Goal: Task Accomplishment & Management: Manage account settings

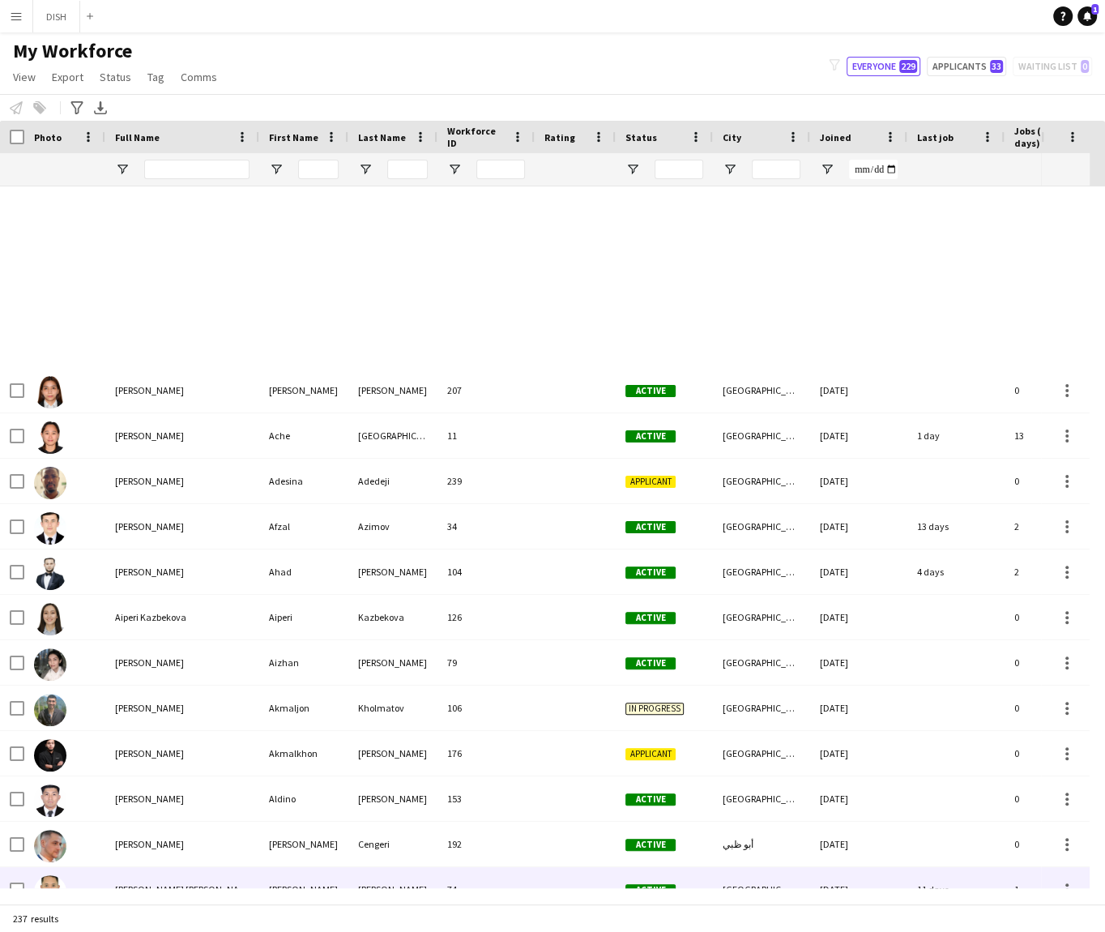
scroll to position [671, 0]
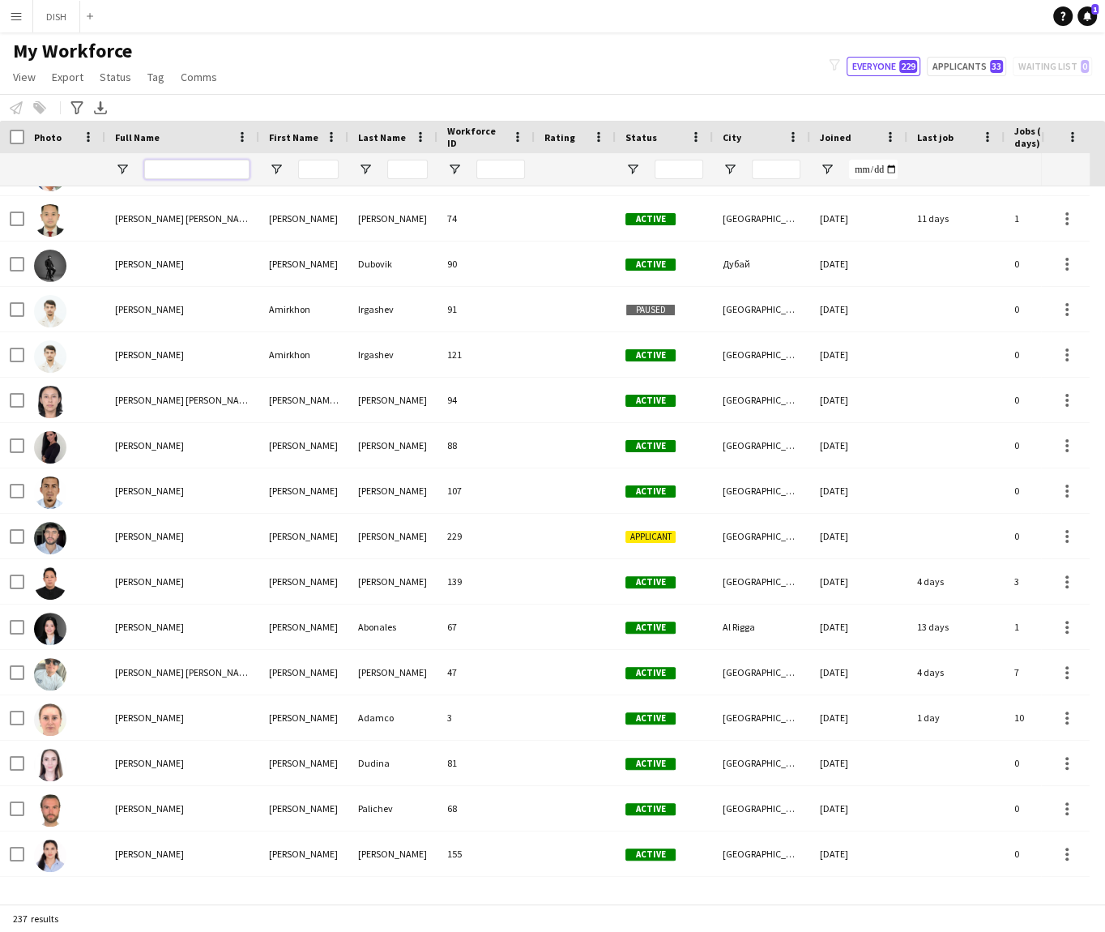
click at [177, 169] on input "Full Name Filter Input" at bounding box center [196, 169] width 105 height 19
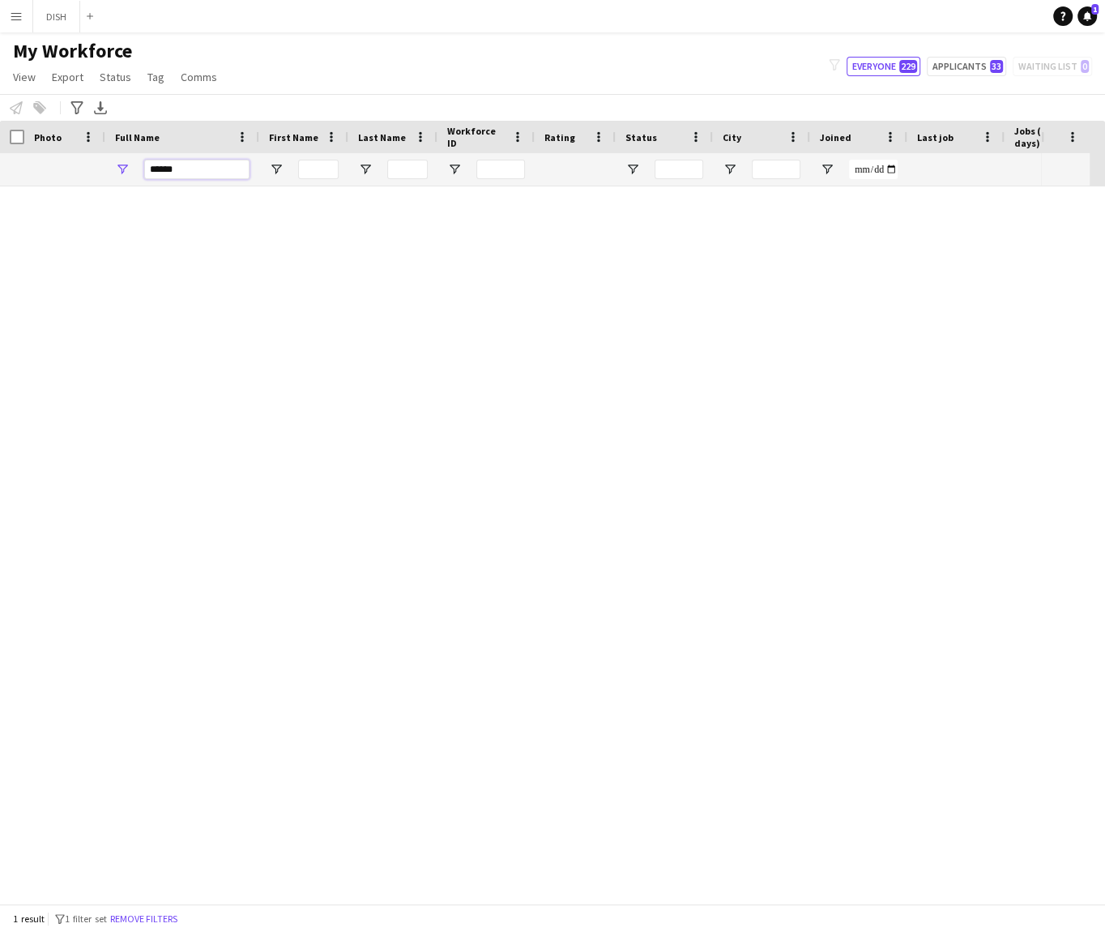
scroll to position [0, 0]
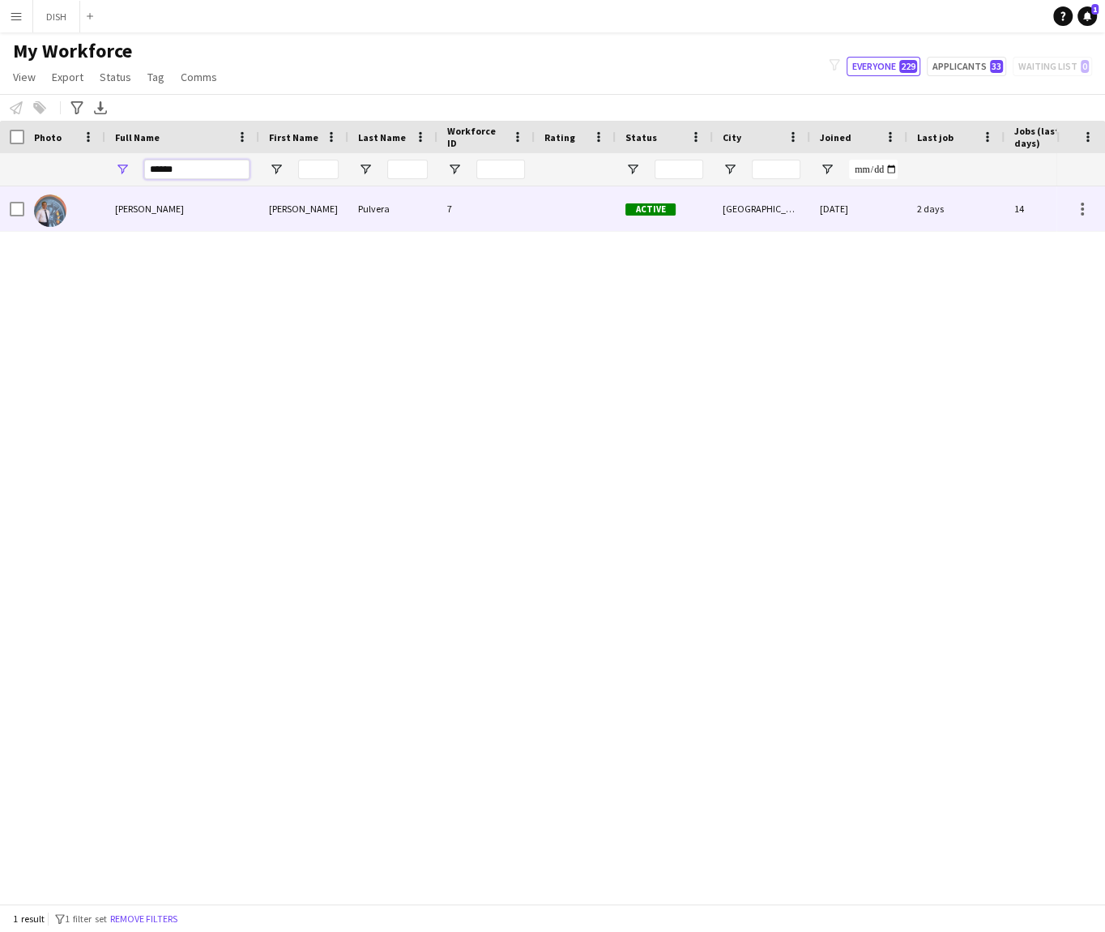
type input "******"
click at [172, 215] on div "[PERSON_NAME]" at bounding box center [182, 208] width 154 height 45
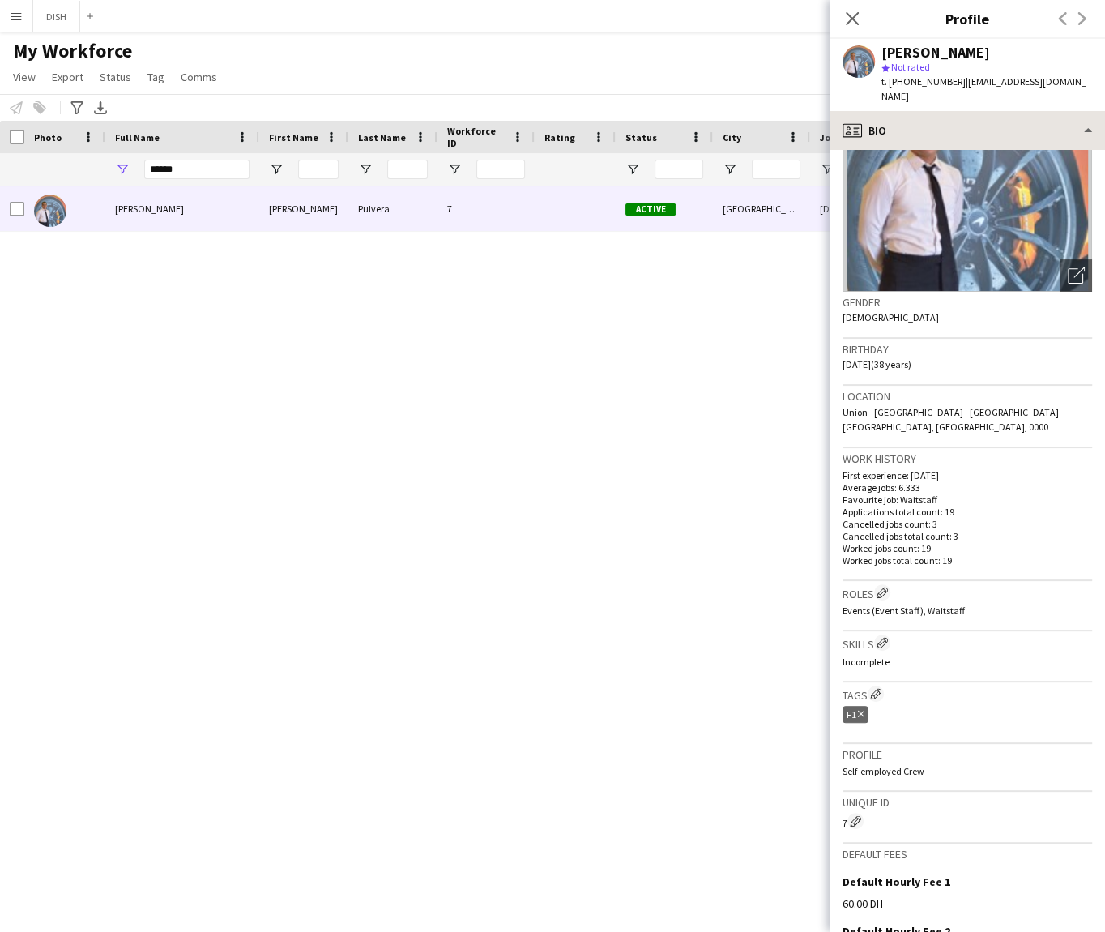
scroll to position [280, 0]
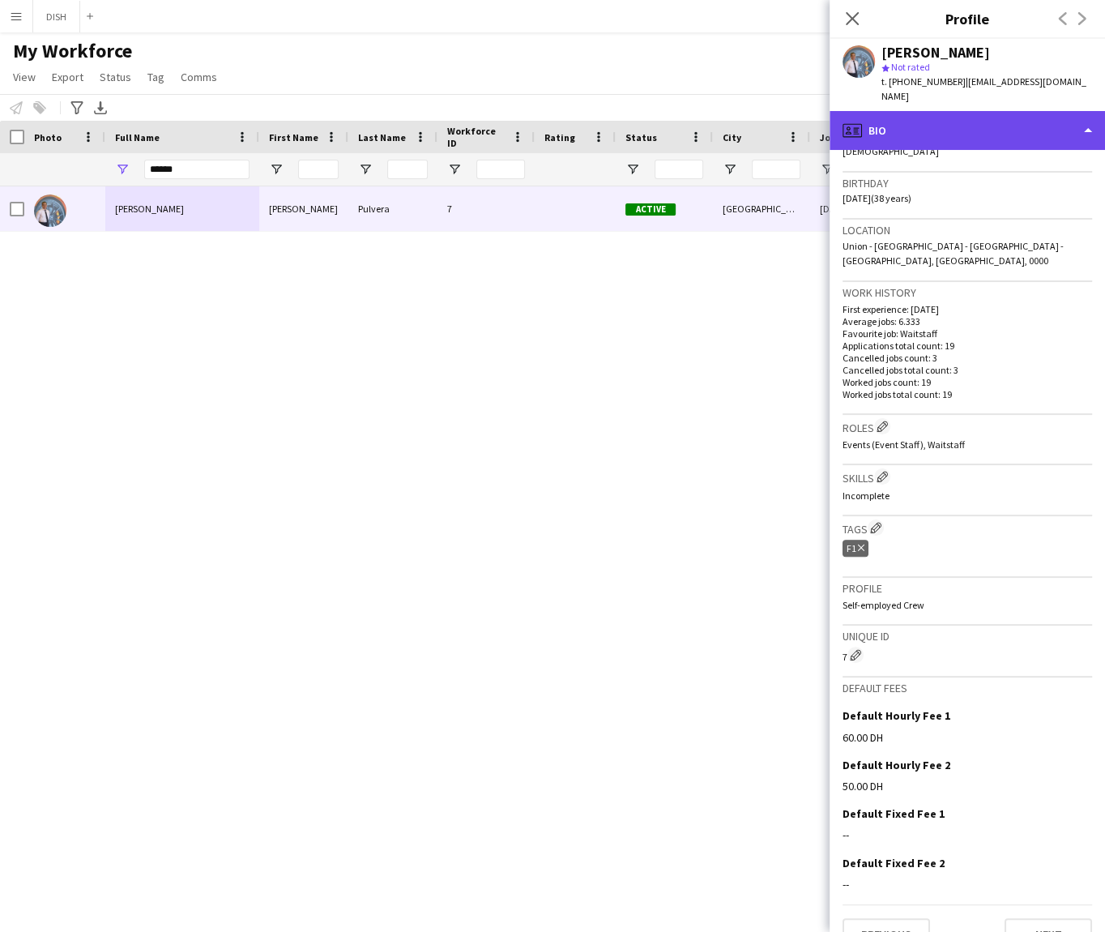
click at [984, 124] on div "profile Bio" at bounding box center [967, 130] width 275 height 39
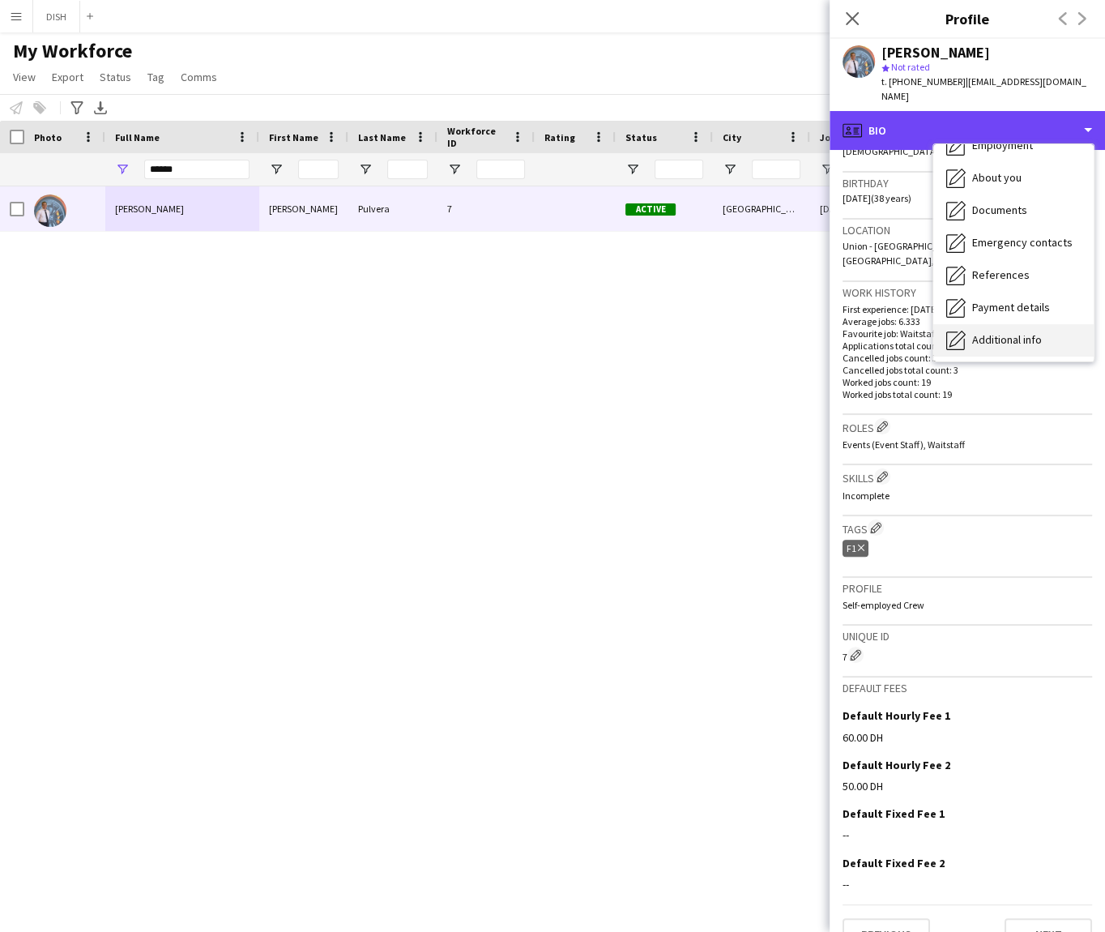
scroll to position [152, 0]
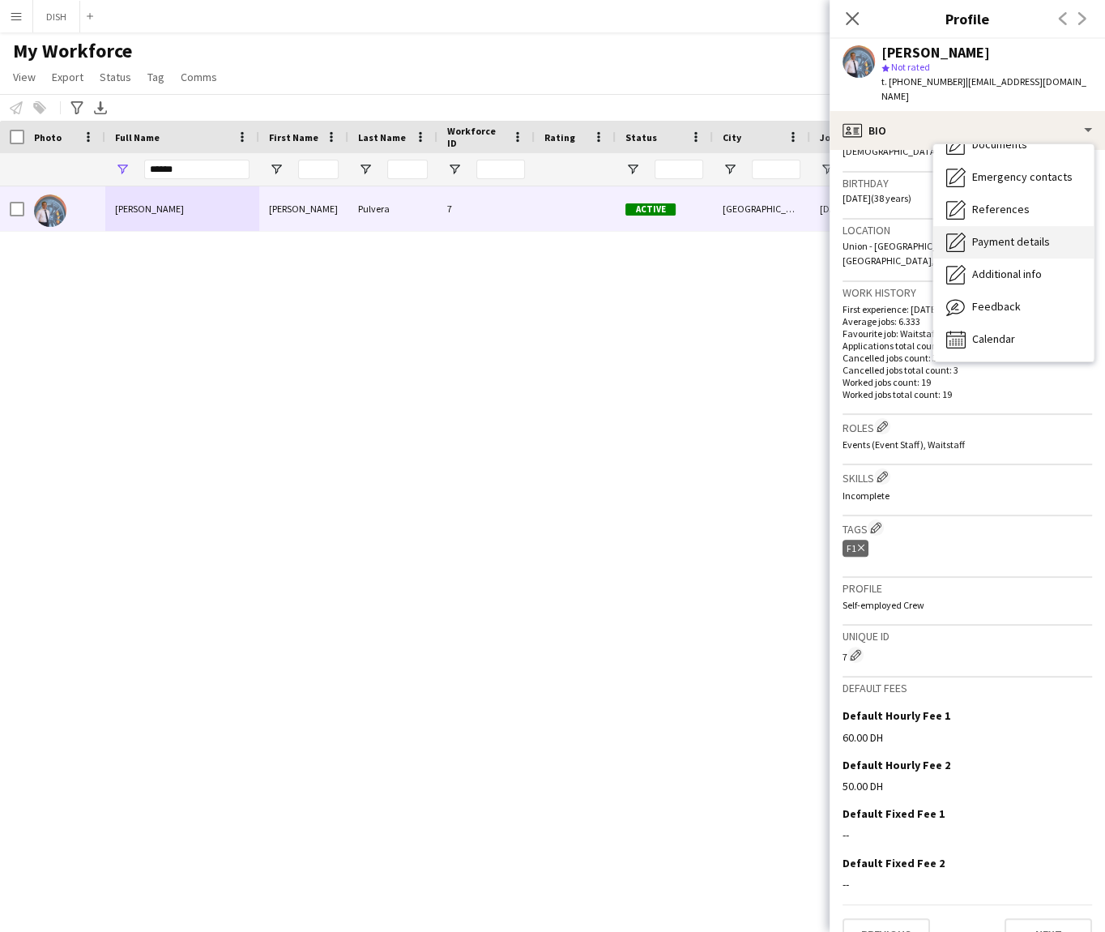
click at [984, 234] on span "Payment details" at bounding box center [1011, 241] width 78 height 15
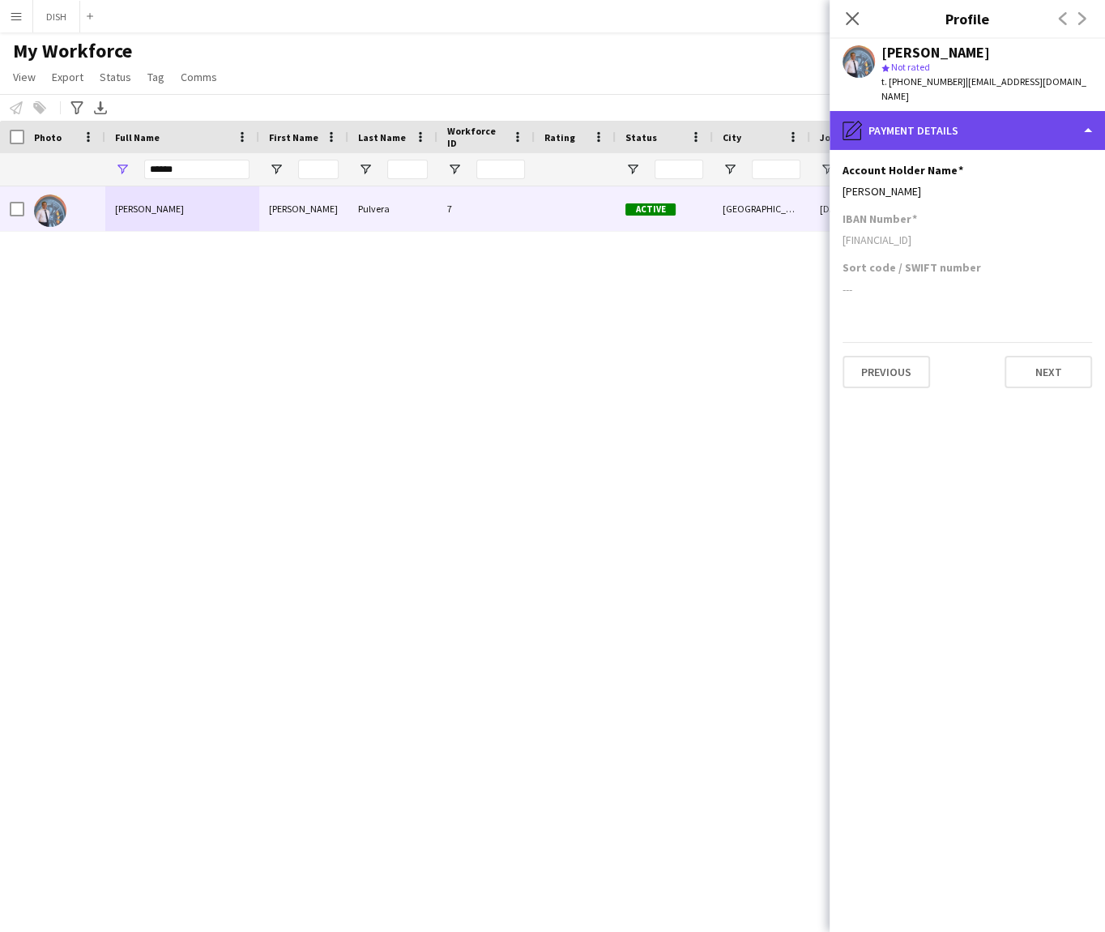
click at [937, 113] on div "pencil4 Payment details" at bounding box center [967, 130] width 275 height 39
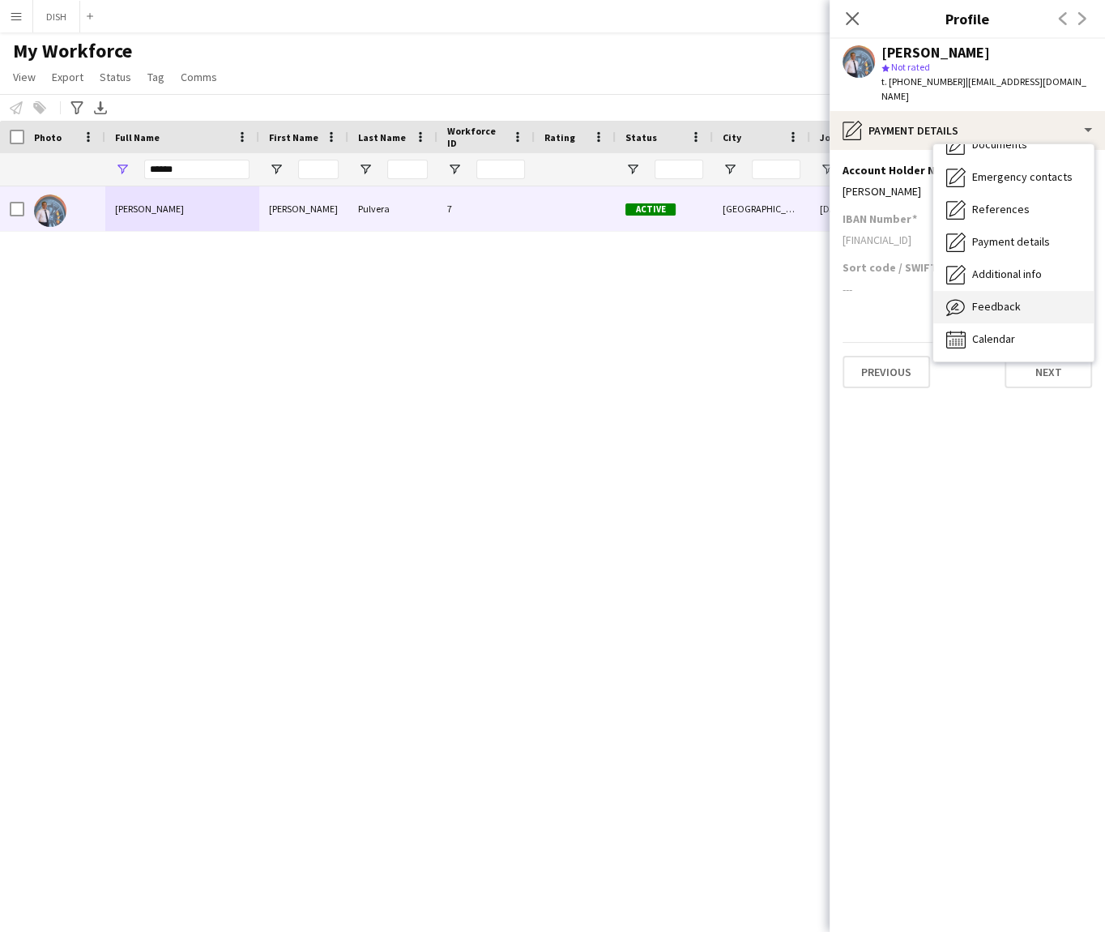
click at [1001, 305] on div "Feedback Feedback" at bounding box center [1013, 307] width 160 height 32
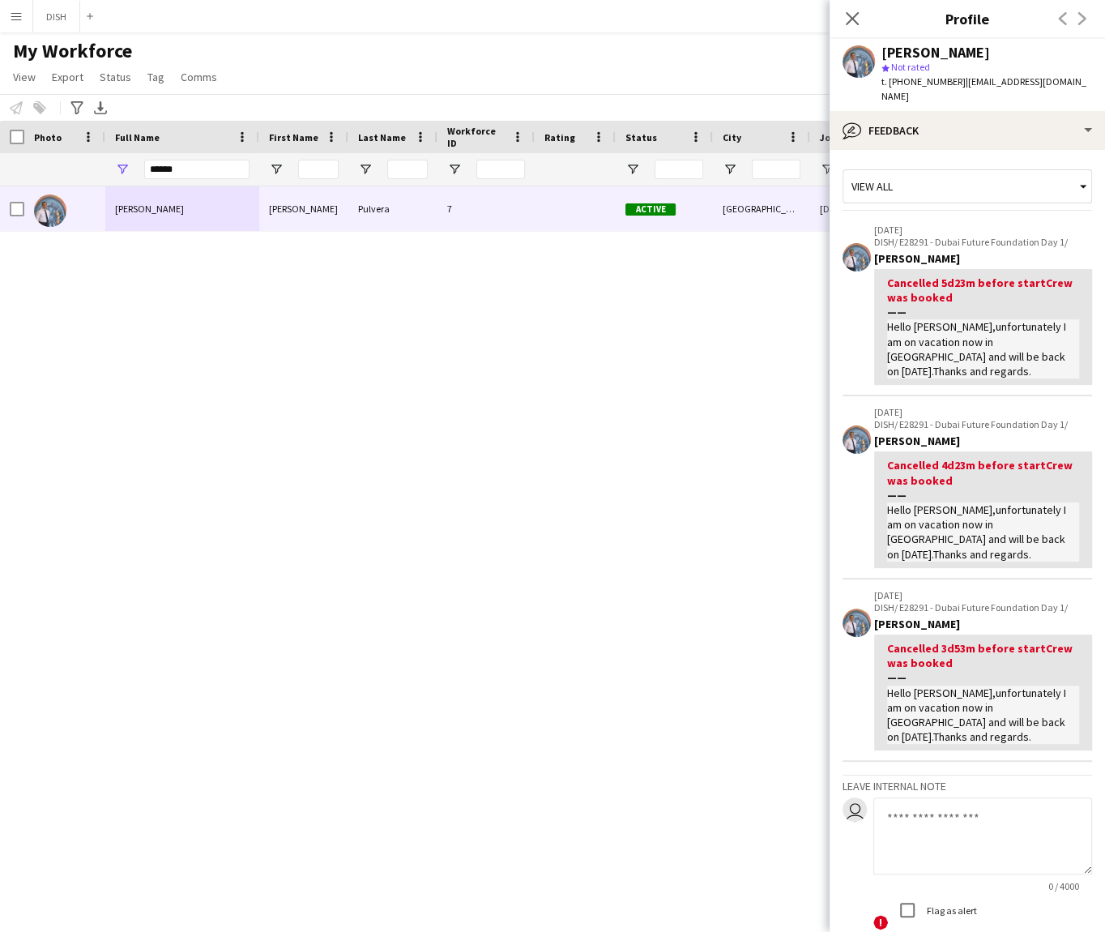
click at [942, 95] on div "[PERSON_NAME] star Not rated t. [PHONE_NUMBER] | [EMAIL_ADDRESS][DOMAIN_NAME]" at bounding box center [967, 75] width 275 height 72
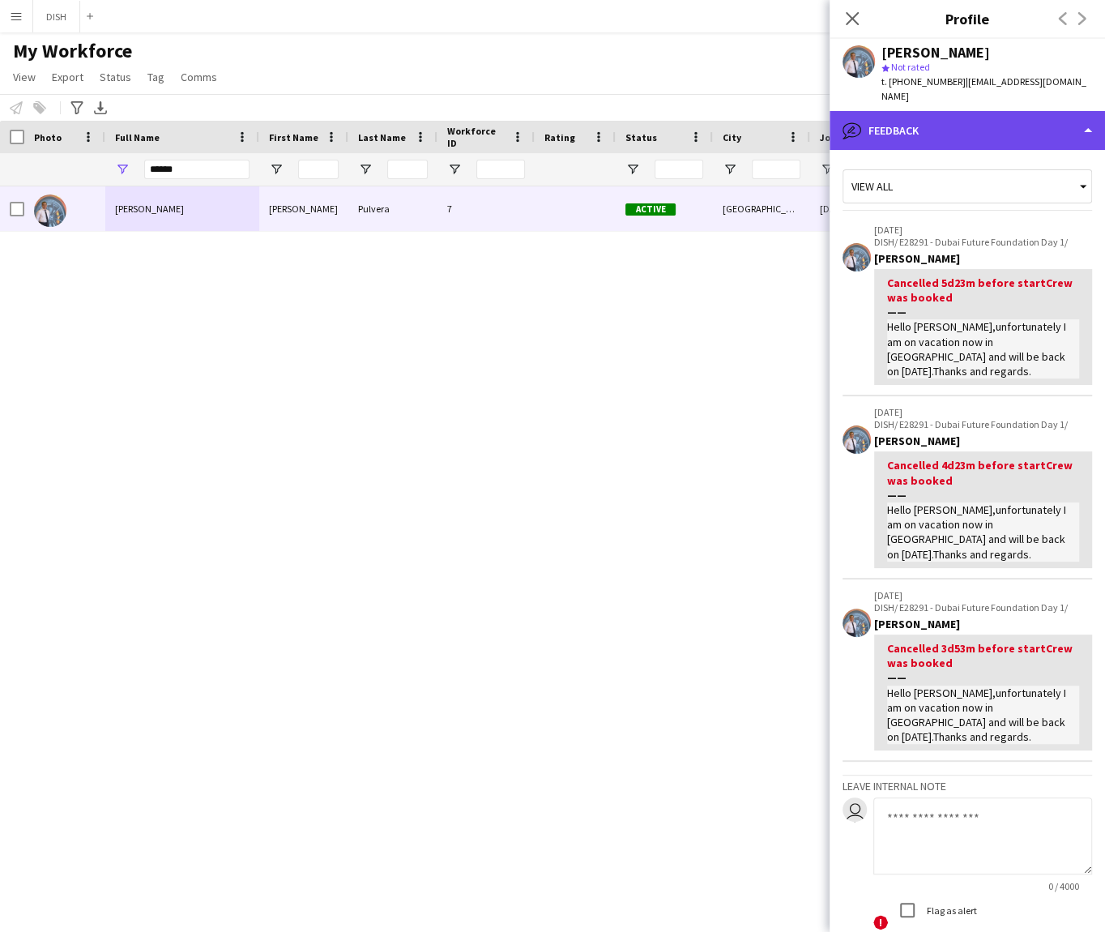
click at [946, 112] on div "bubble-pencil Feedback" at bounding box center [967, 130] width 275 height 39
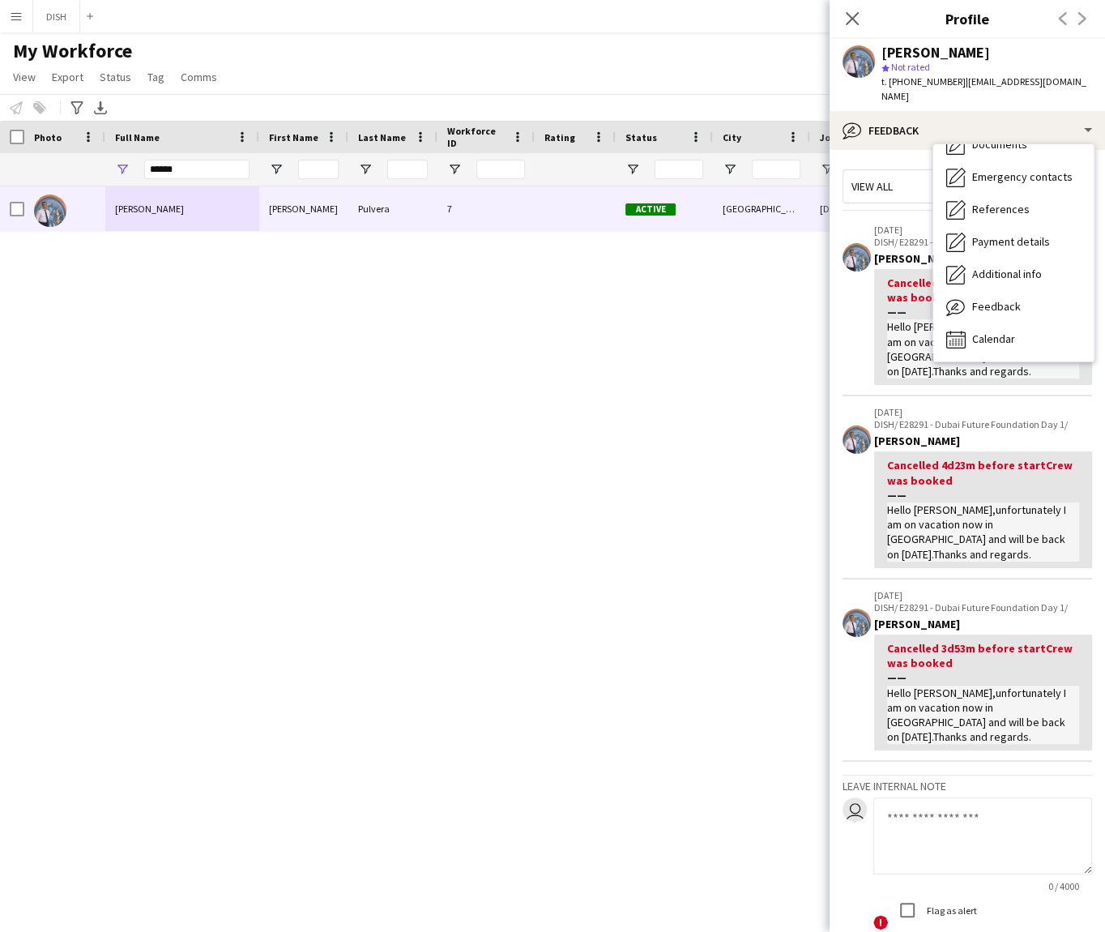
click at [894, 214] on app-crew-profile-feedback-item "[DATE] DISH/ E28291 - Dubai Future Foundation Day 1/ [PERSON_NAME] Cancelled 5d…" at bounding box center [968, 305] width 250 height 183
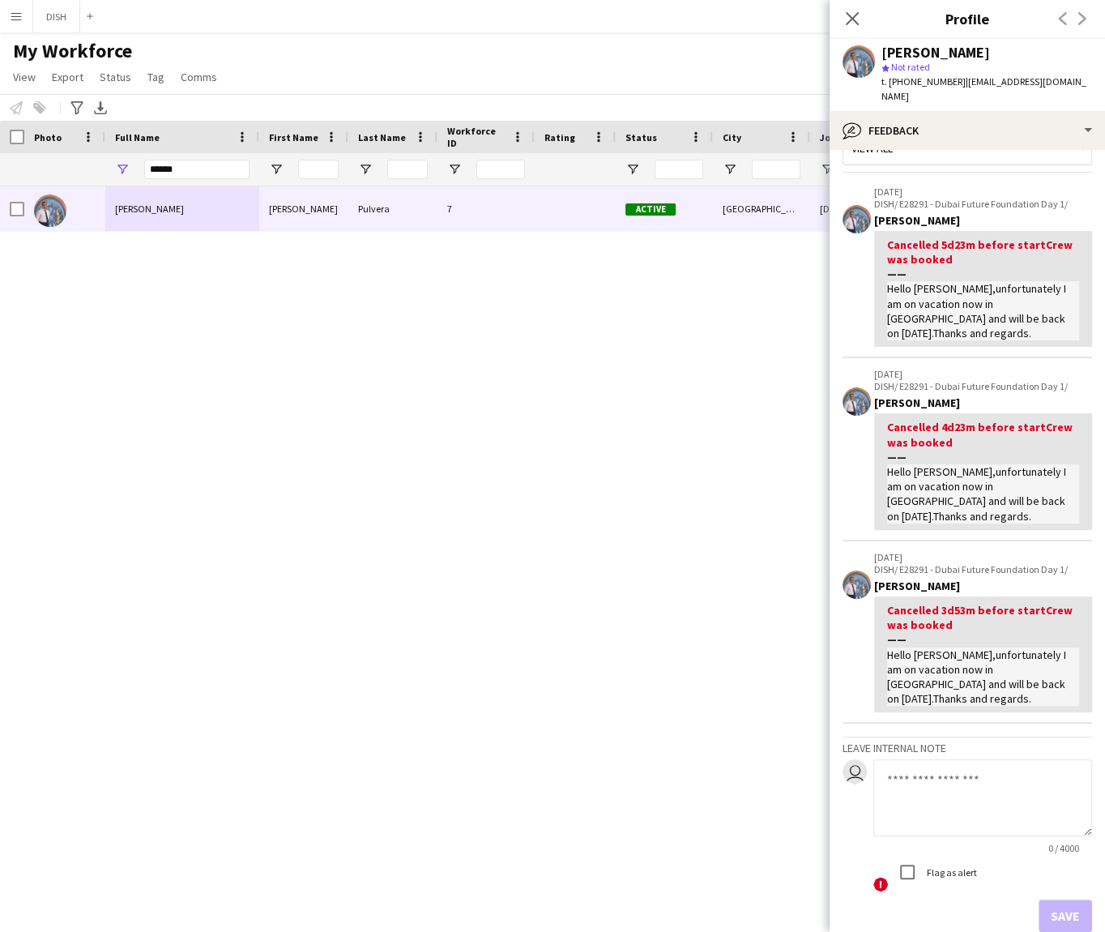
scroll to position [112, 0]
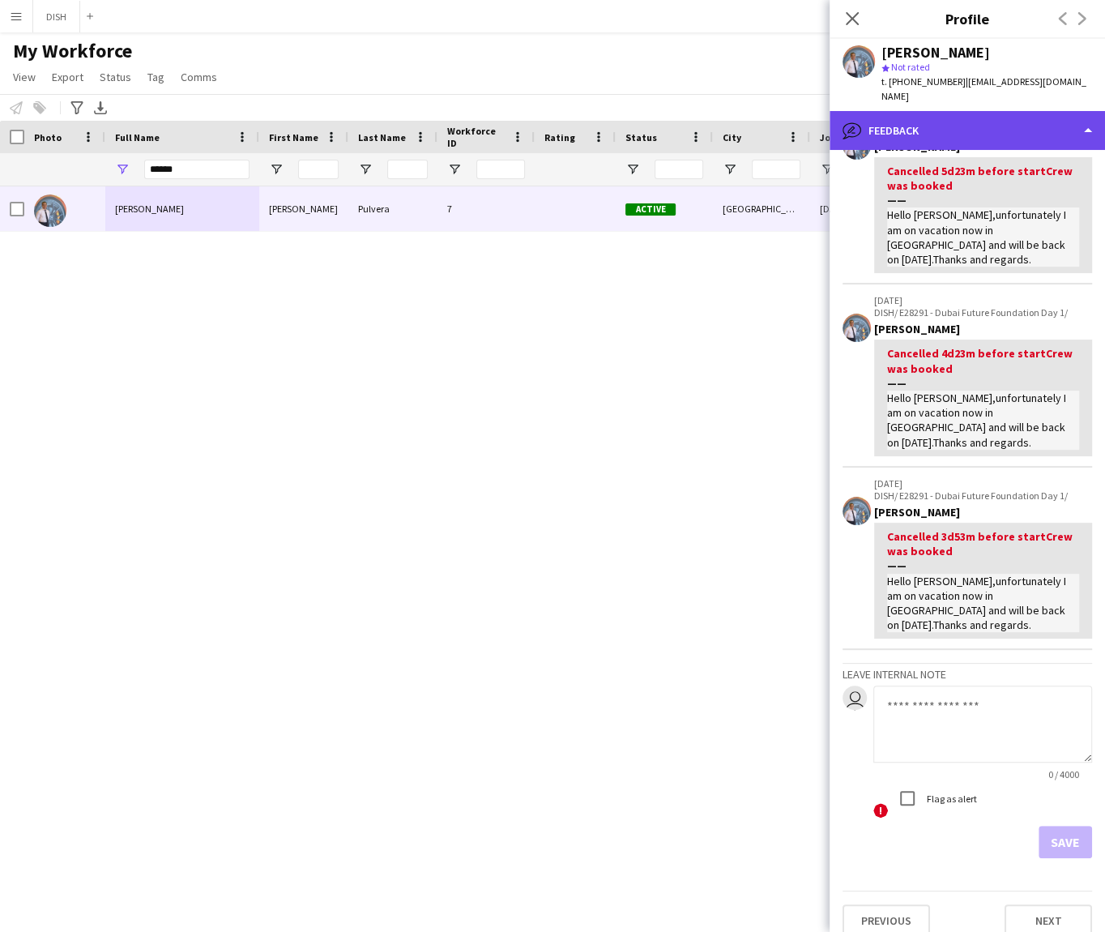
click at [994, 122] on div "bubble-pencil Feedback" at bounding box center [967, 130] width 275 height 39
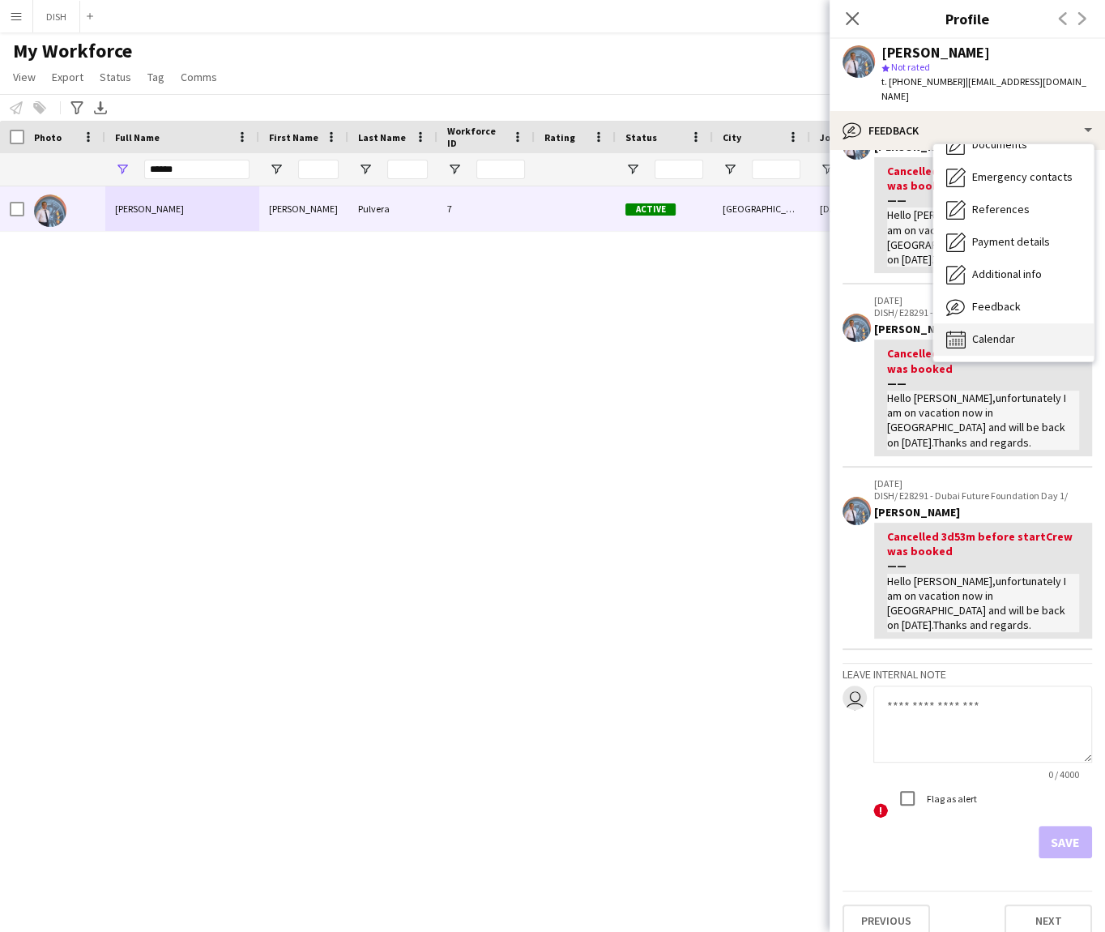
click at [1032, 323] on div "Calendar Calendar" at bounding box center [1013, 339] width 160 height 32
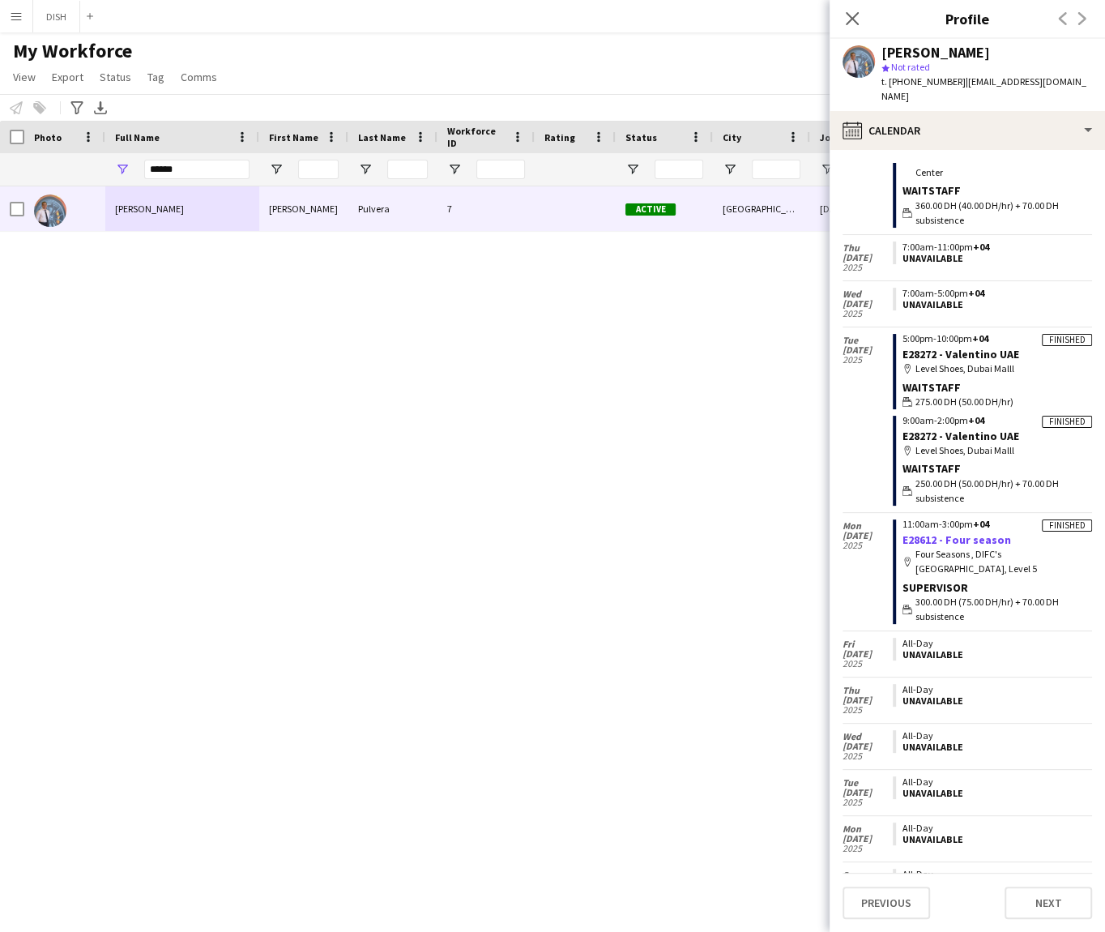
scroll to position [1715, 0]
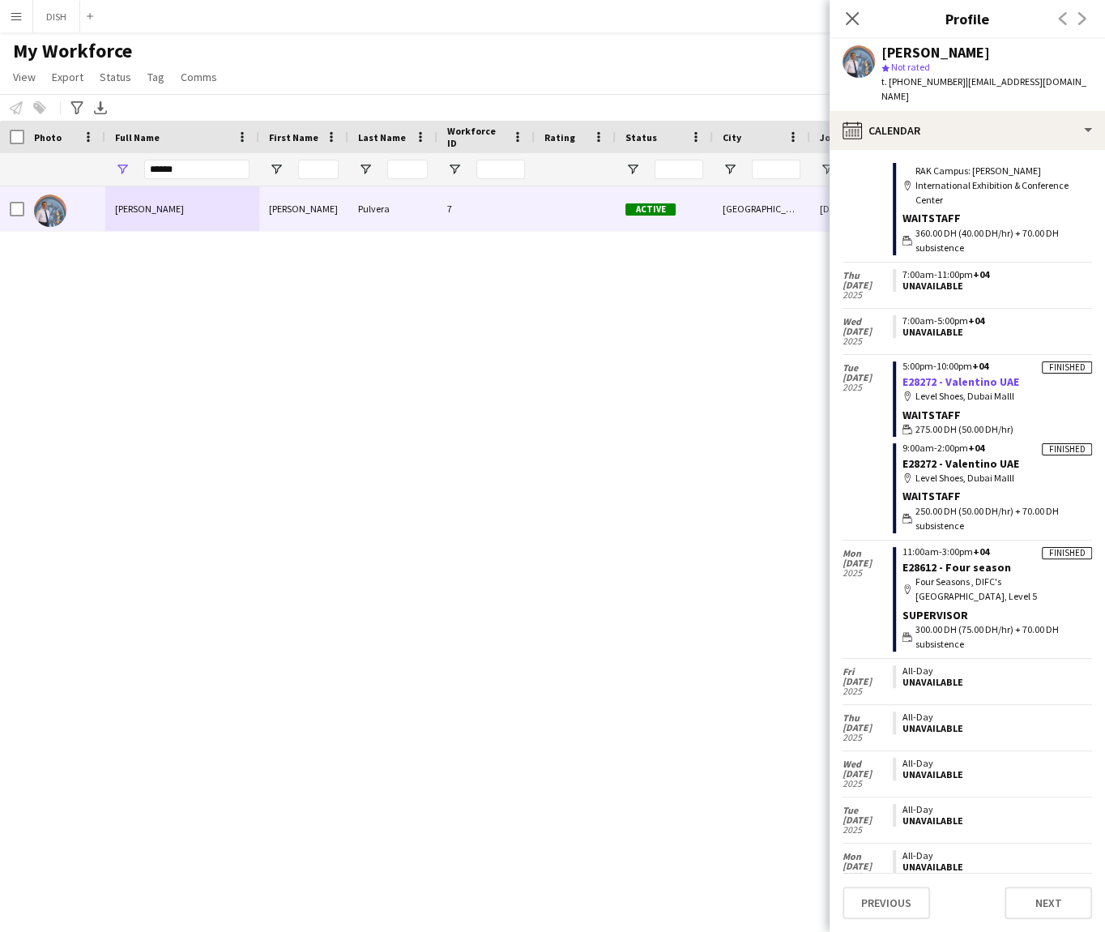
click at [946, 374] on link "E28272 - Valentino UAE" at bounding box center [961, 381] width 117 height 15
click at [609, 370] on div "[PERSON_NAME] [PERSON_NAME] 7 Active [GEOGRAPHIC_DATA] [DATE] 2 days 14 [EMAIL_…" at bounding box center [528, 537] width 1057 height 702
click at [46, 20] on button "DISH Close" at bounding box center [56, 17] width 47 height 32
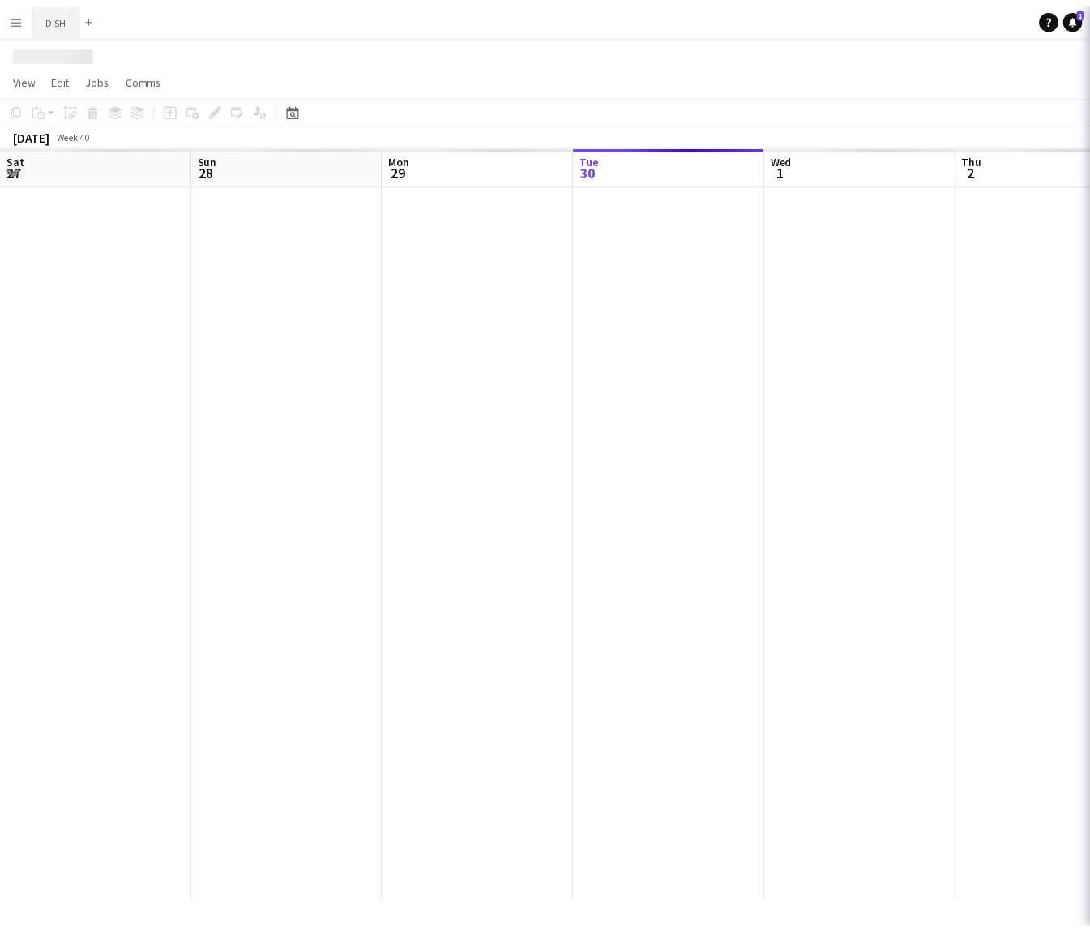
scroll to position [0, 387]
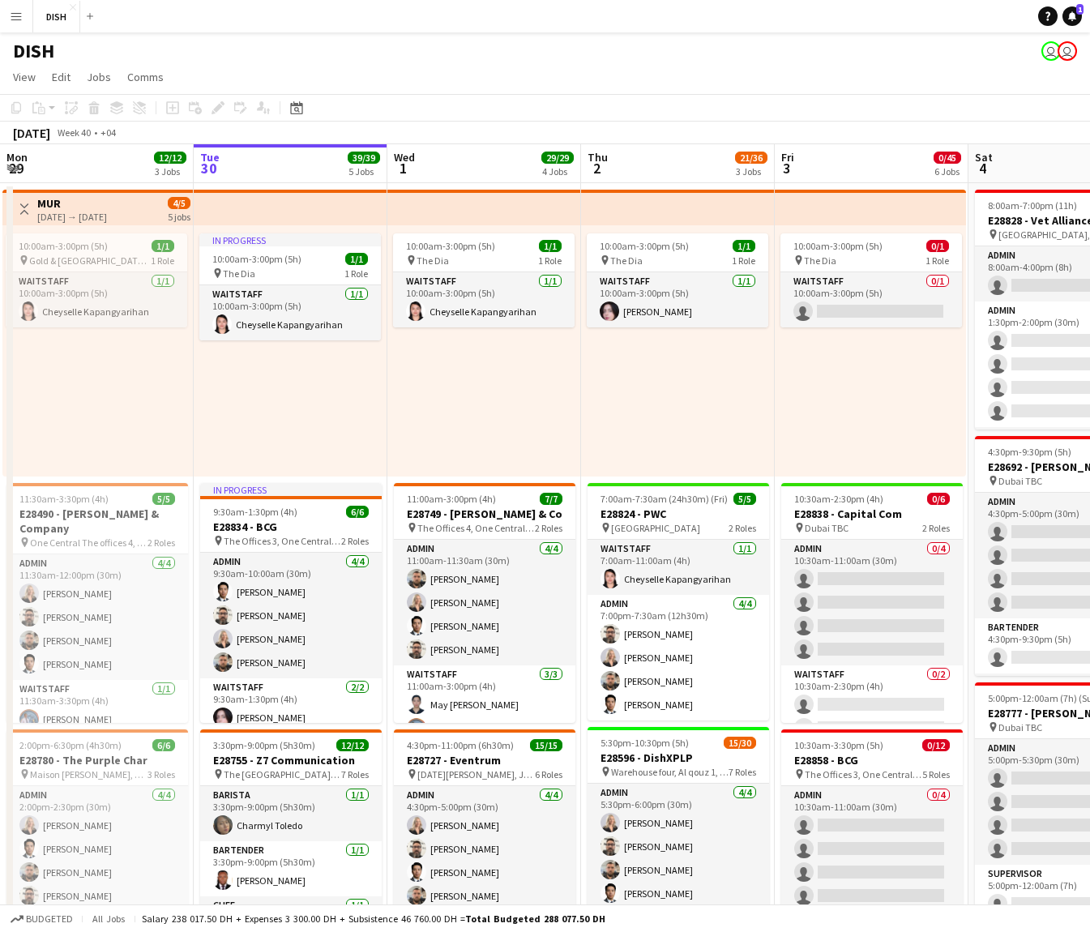
click at [15, 13] on app-icon "Menu" at bounding box center [16, 16] width 13 height 13
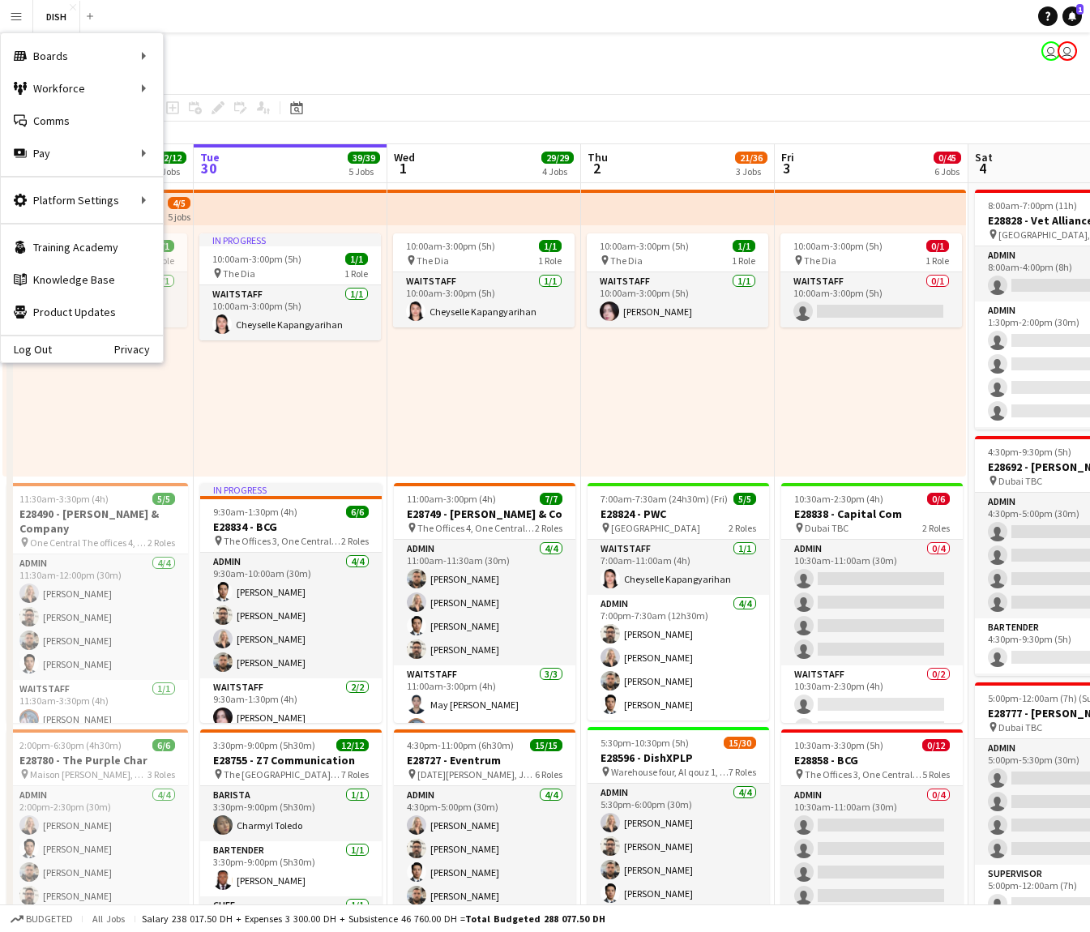
click at [792, 66] on app-page-menu "View Day view expanded Day view collapsed Month view Date picker Jump to [DATE]…" at bounding box center [545, 78] width 1090 height 31
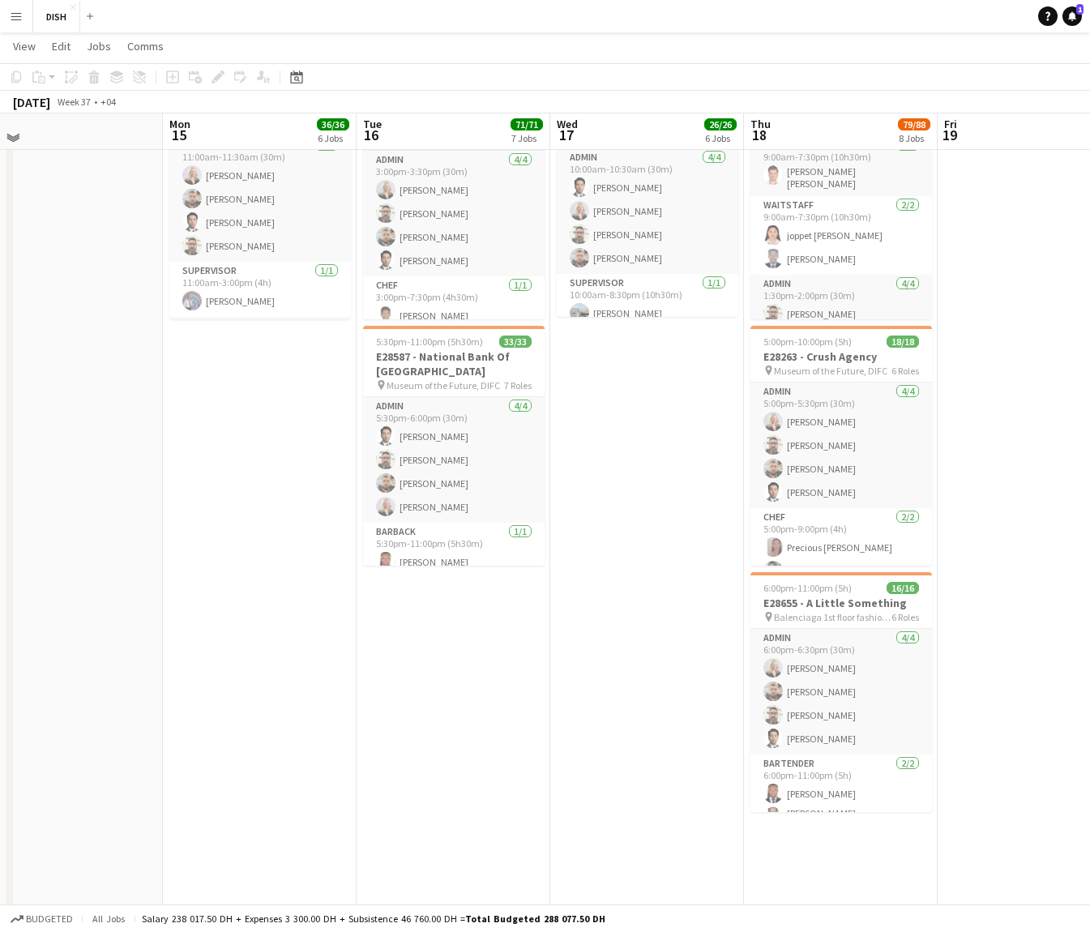
scroll to position [613, 0]
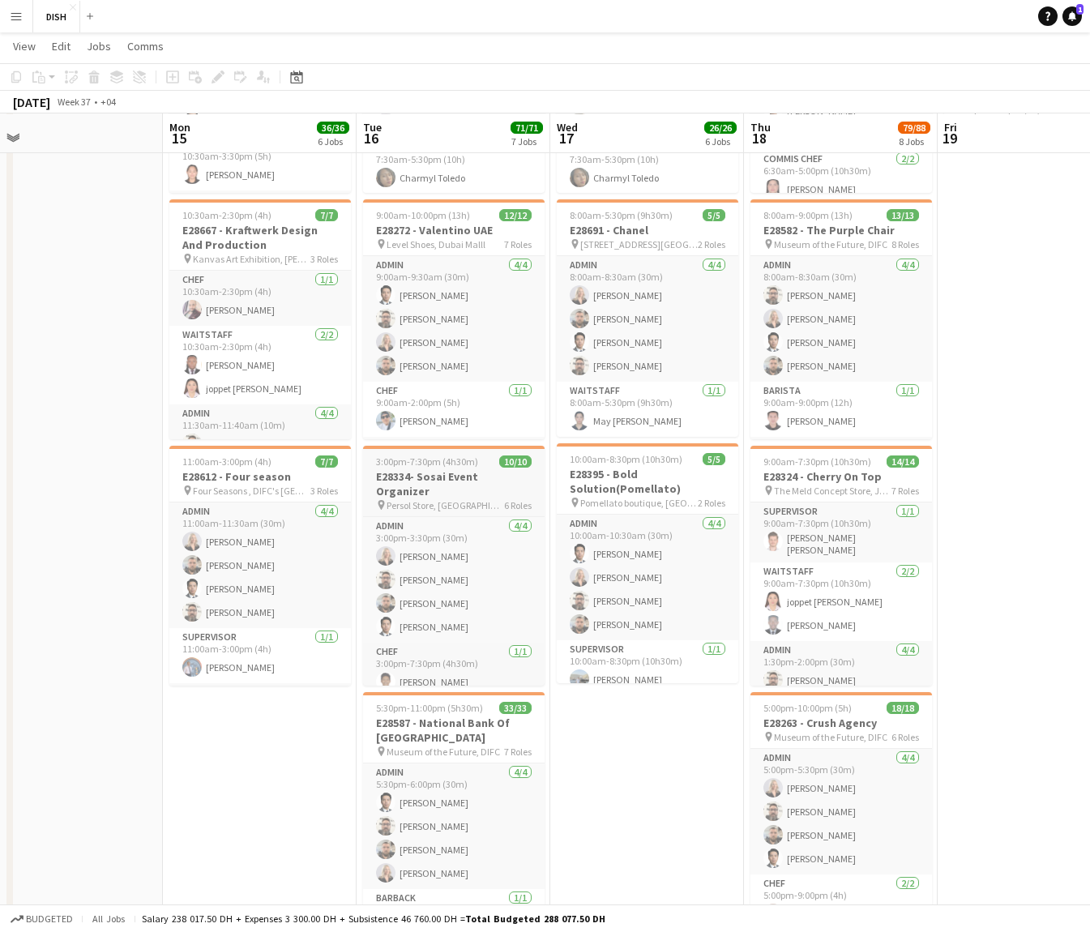
click at [469, 479] on h3 "E28334- Sosai Event Organizer" at bounding box center [453, 483] width 181 height 29
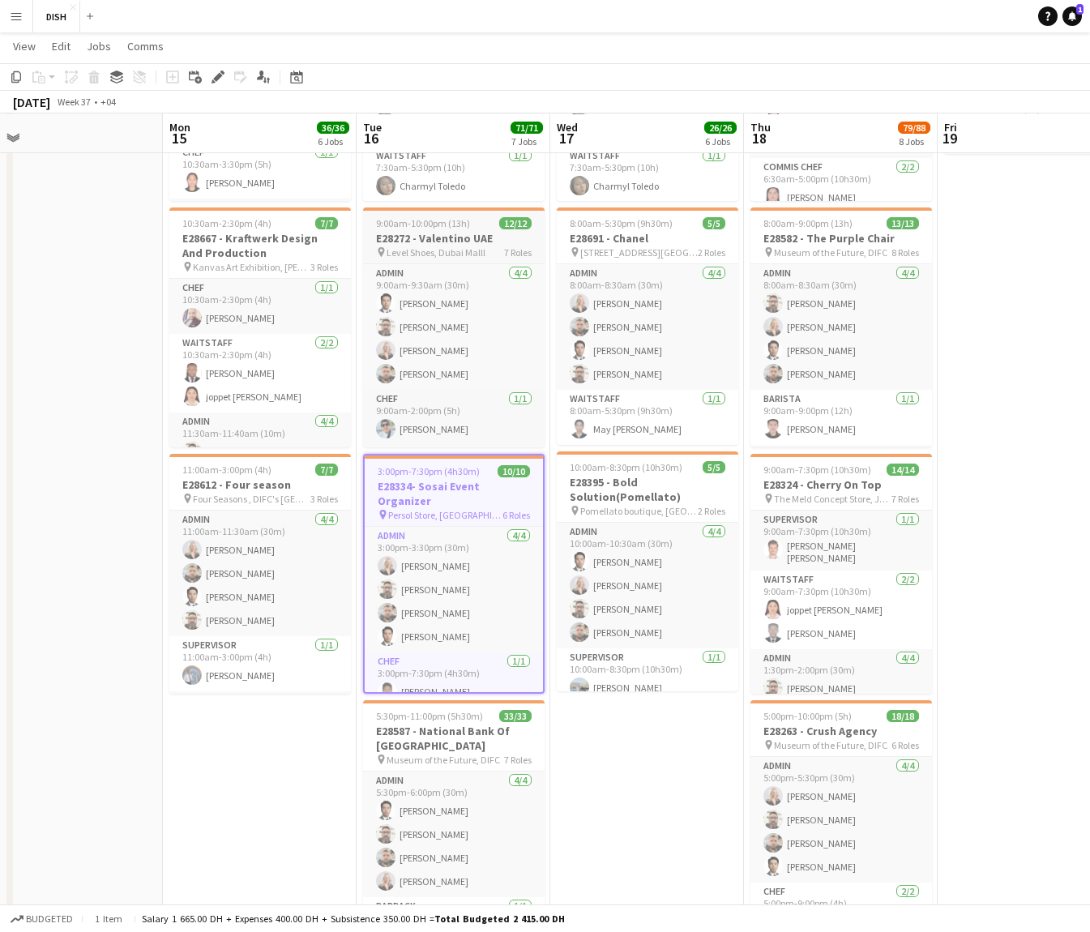
scroll to position [0, 417]
click at [430, 227] on span "9:00am-10:00pm (13h)" at bounding box center [424, 223] width 94 height 12
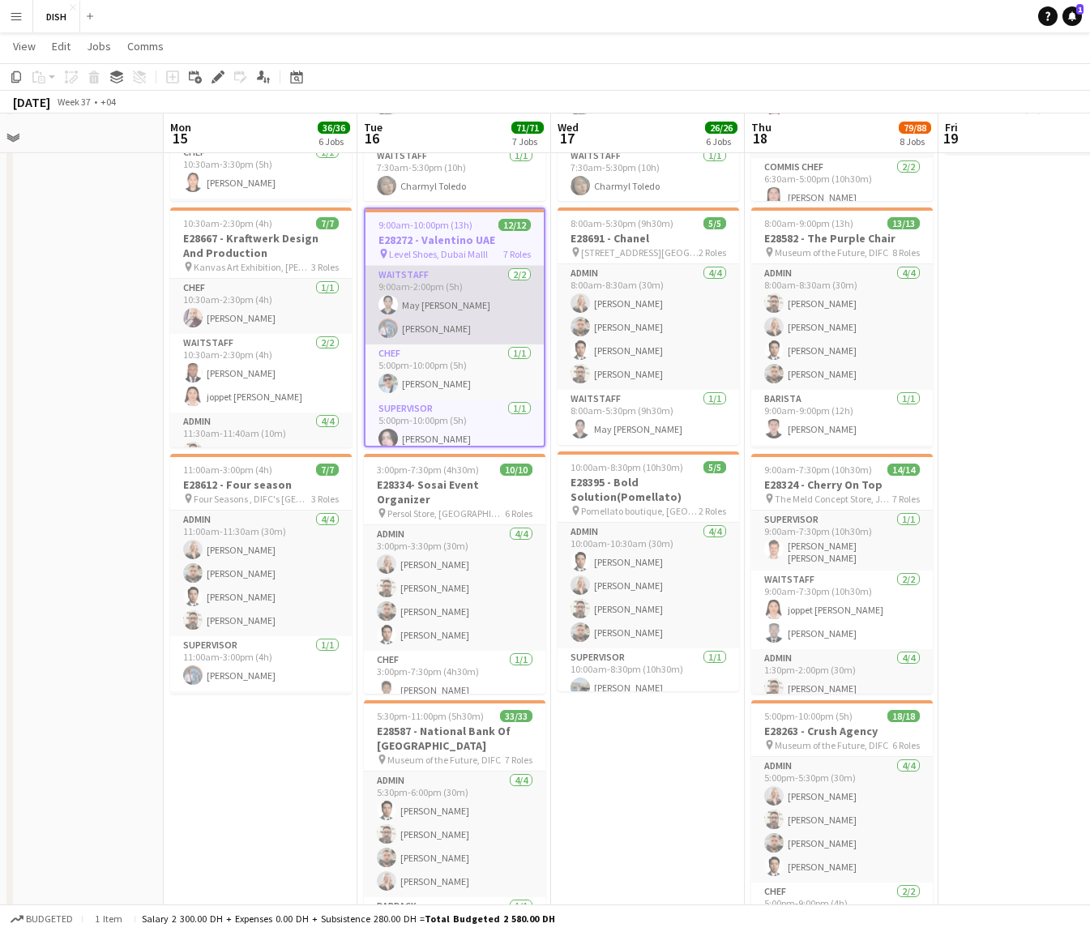
scroll to position [322, 0]
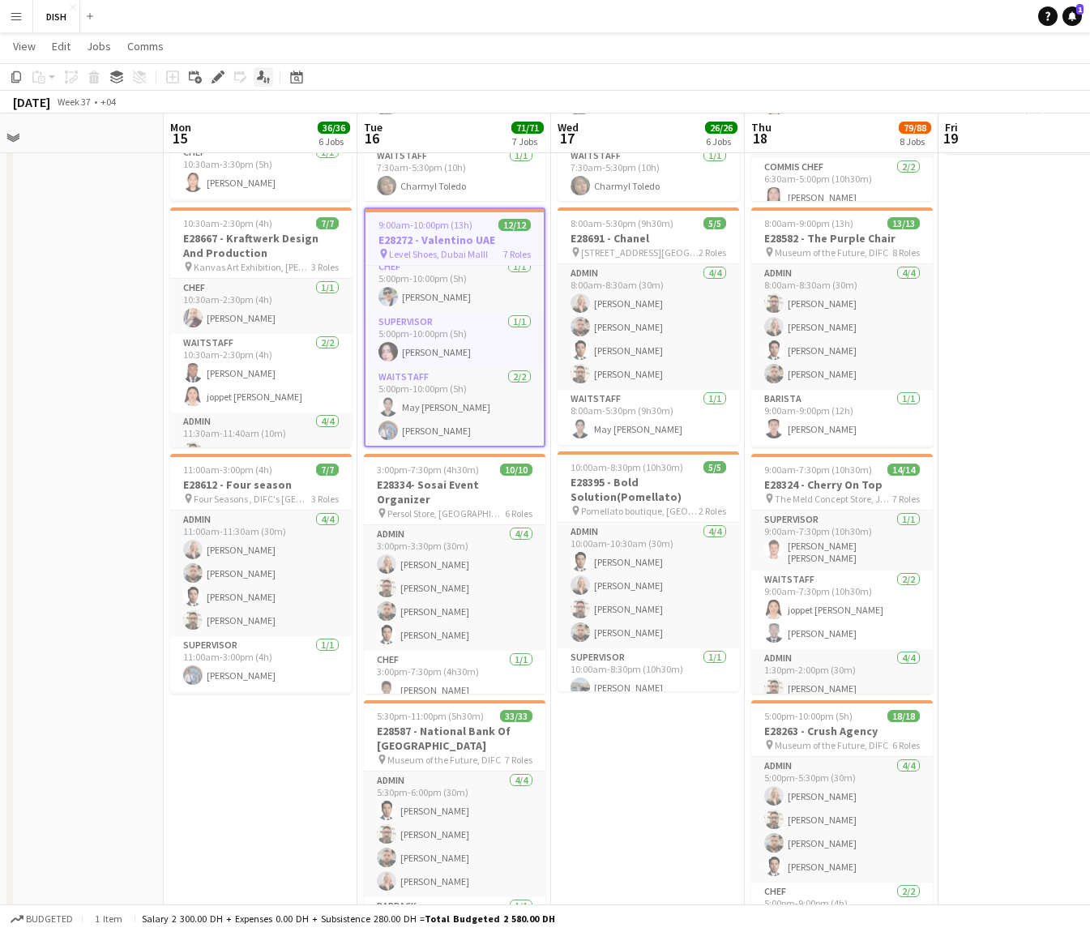
click at [268, 74] on icon "Applicants" at bounding box center [263, 76] width 13 height 13
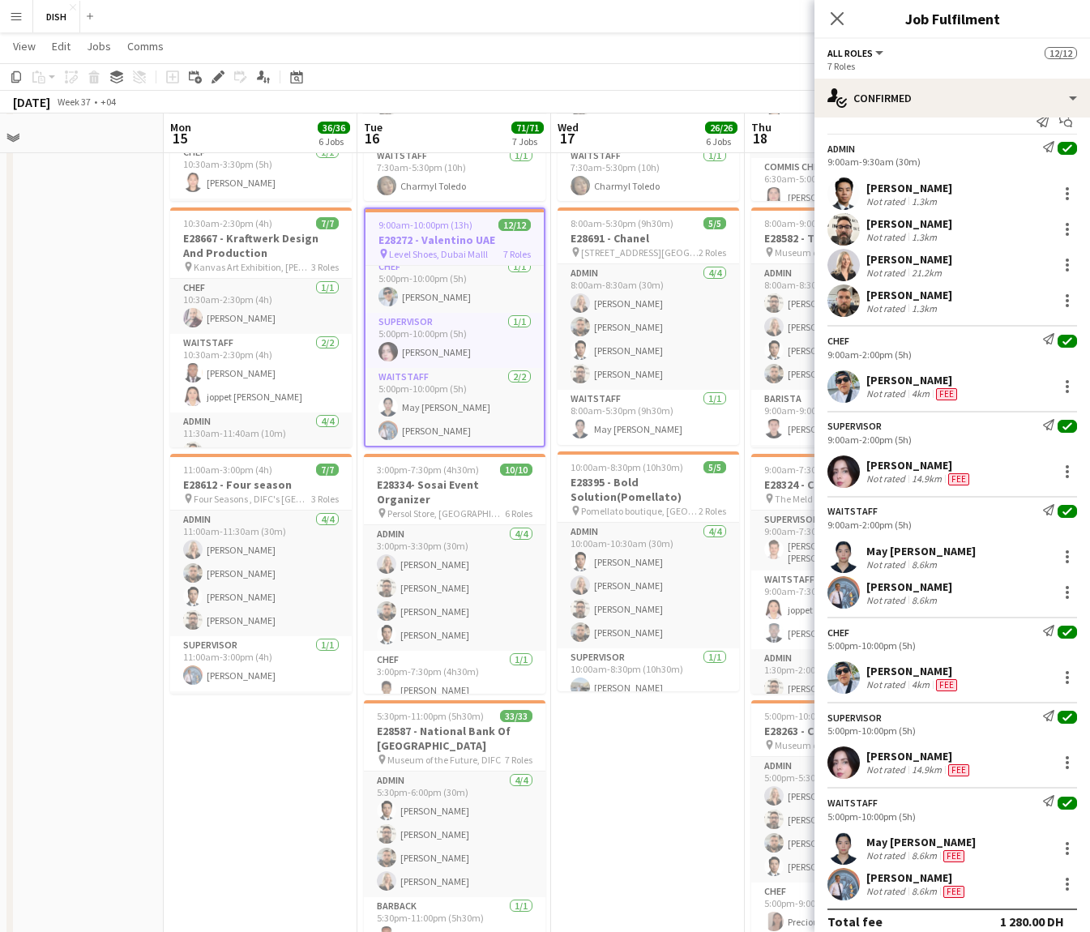
scroll to position [35, 0]
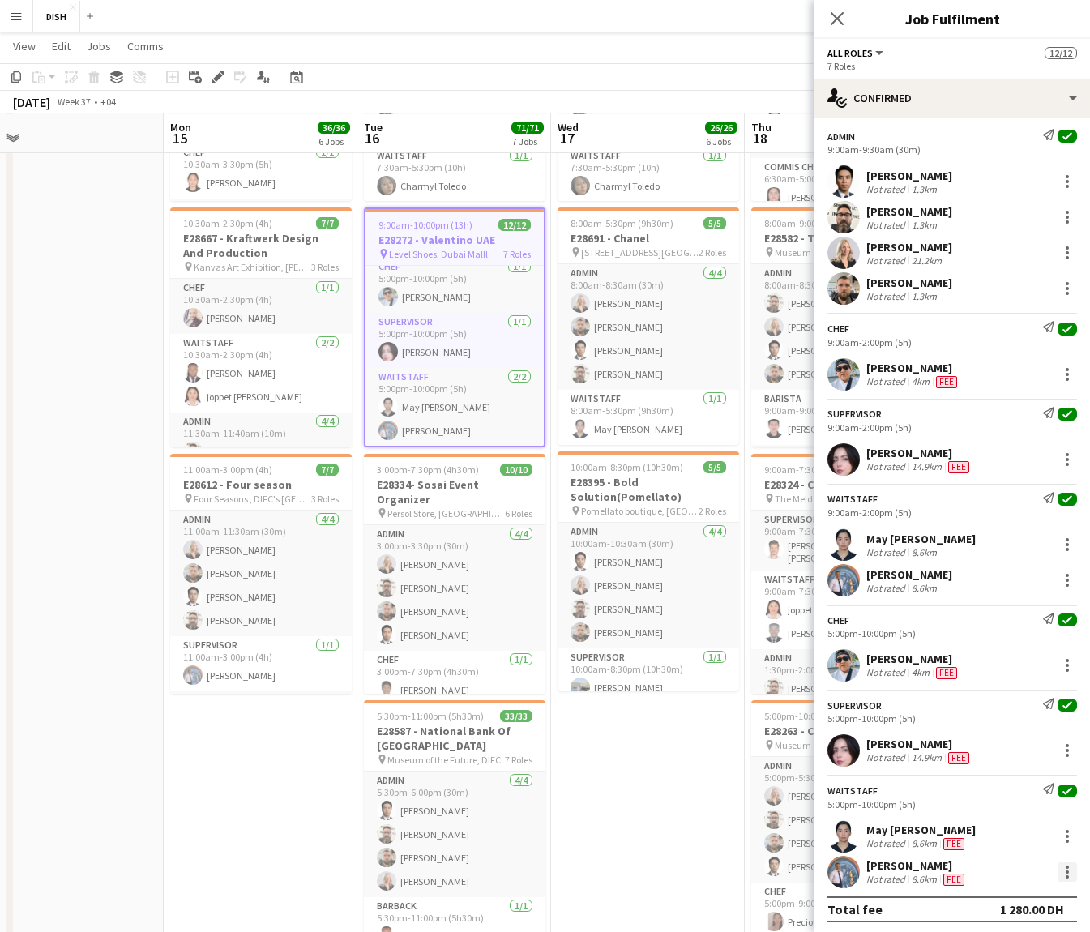
click at [1065, 870] on div at bounding box center [1066, 871] width 3 height 3
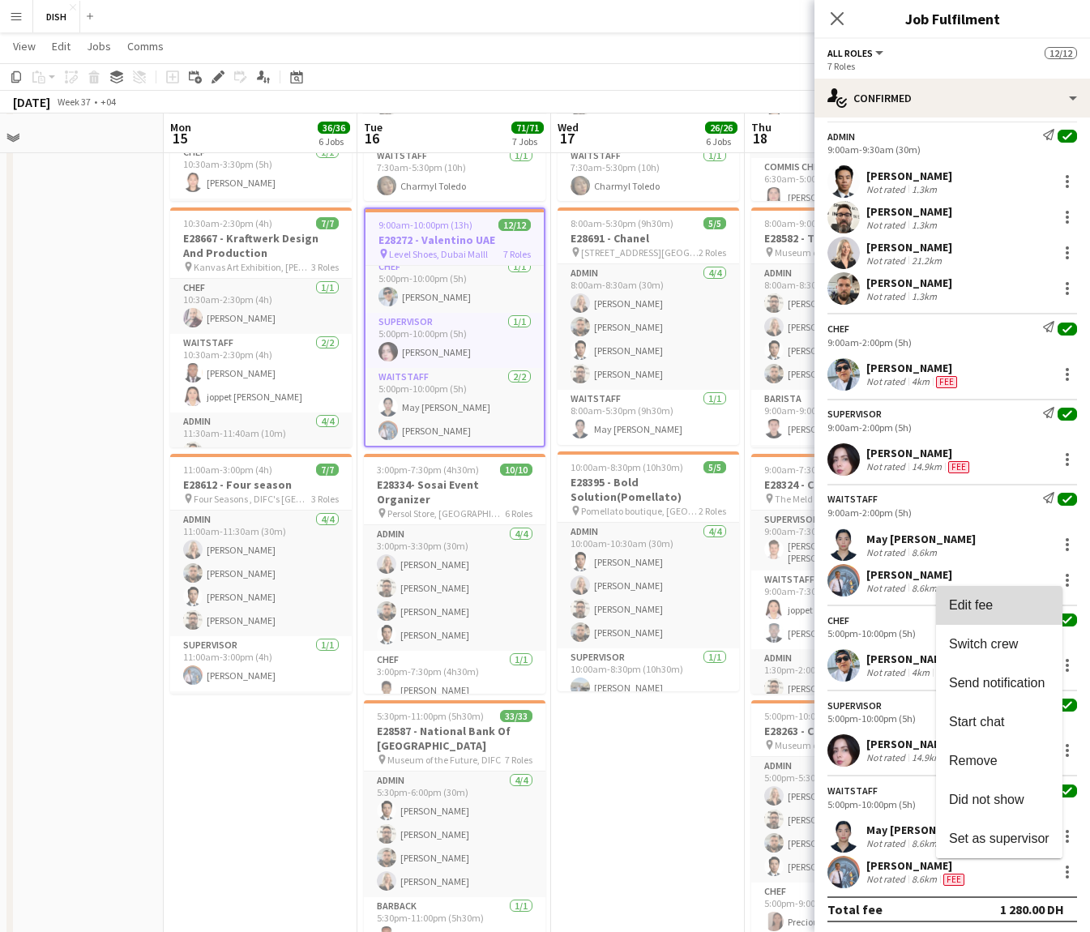
click at [996, 603] on span "Edit fee" at bounding box center [999, 605] width 100 height 15
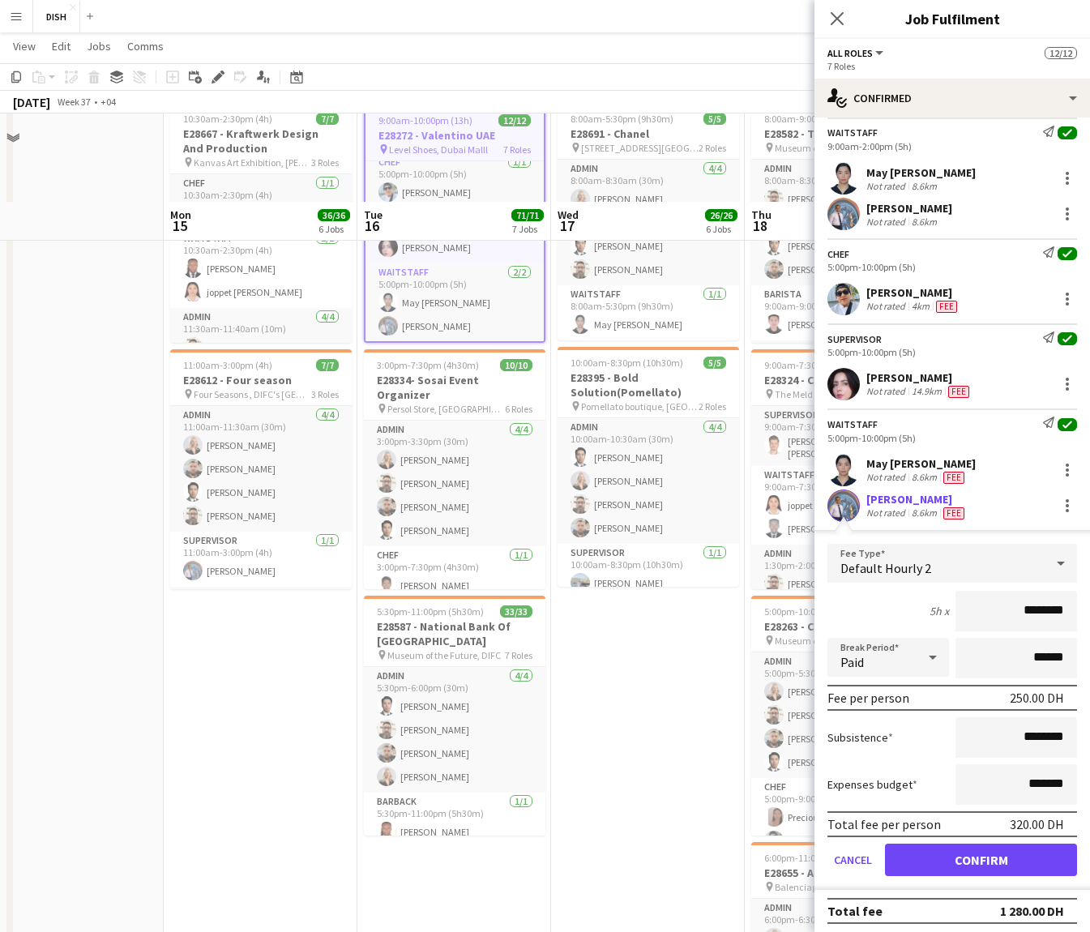
scroll to position [796, 0]
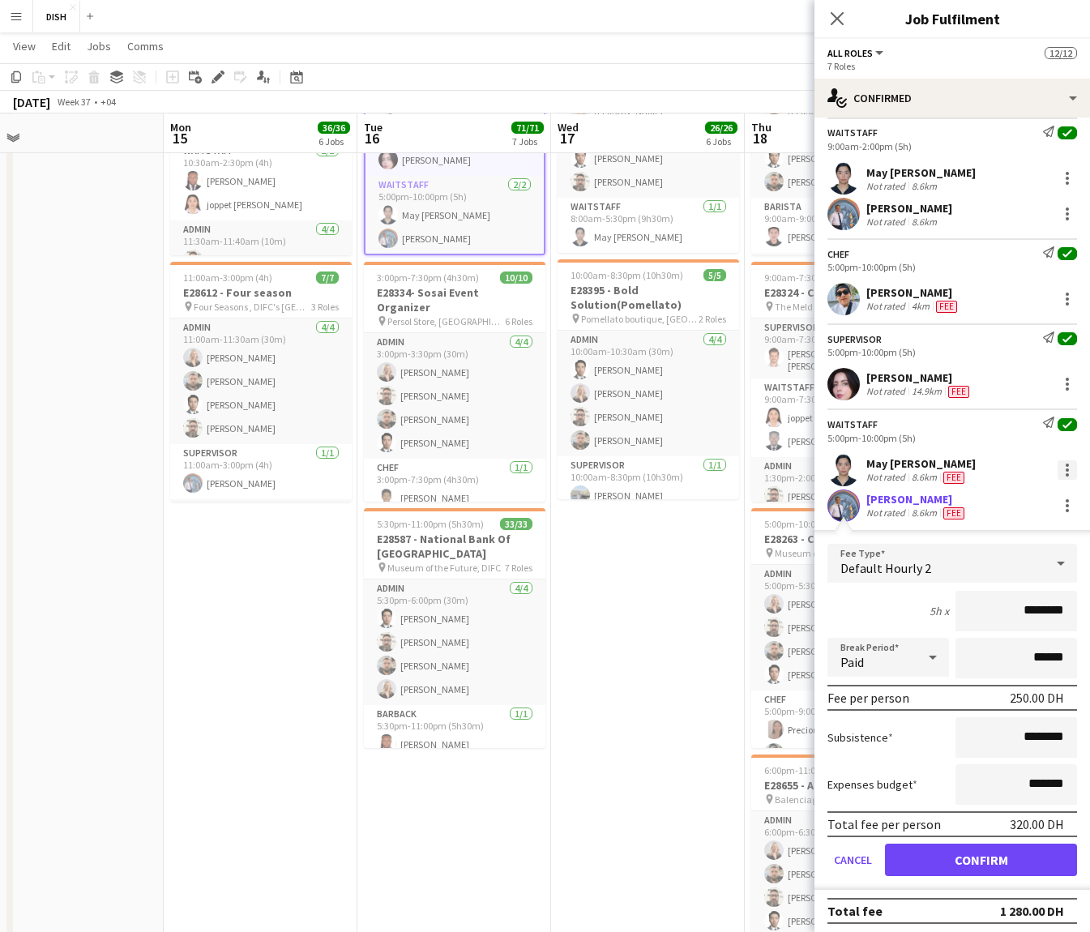
click at [1057, 463] on div at bounding box center [1066, 469] width 19 height 19
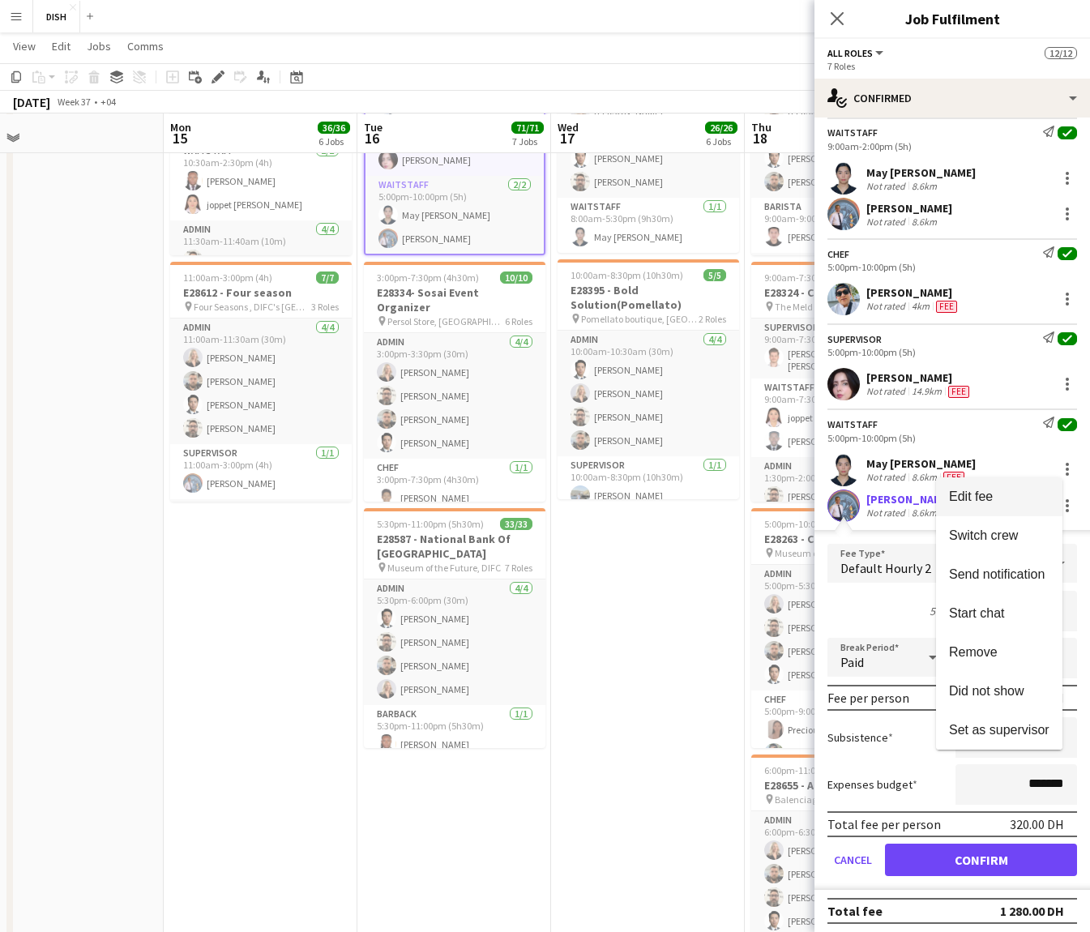
click at [1051, 502] on button "Edit fee" at bounding box center [999, 496] width 126 height 39
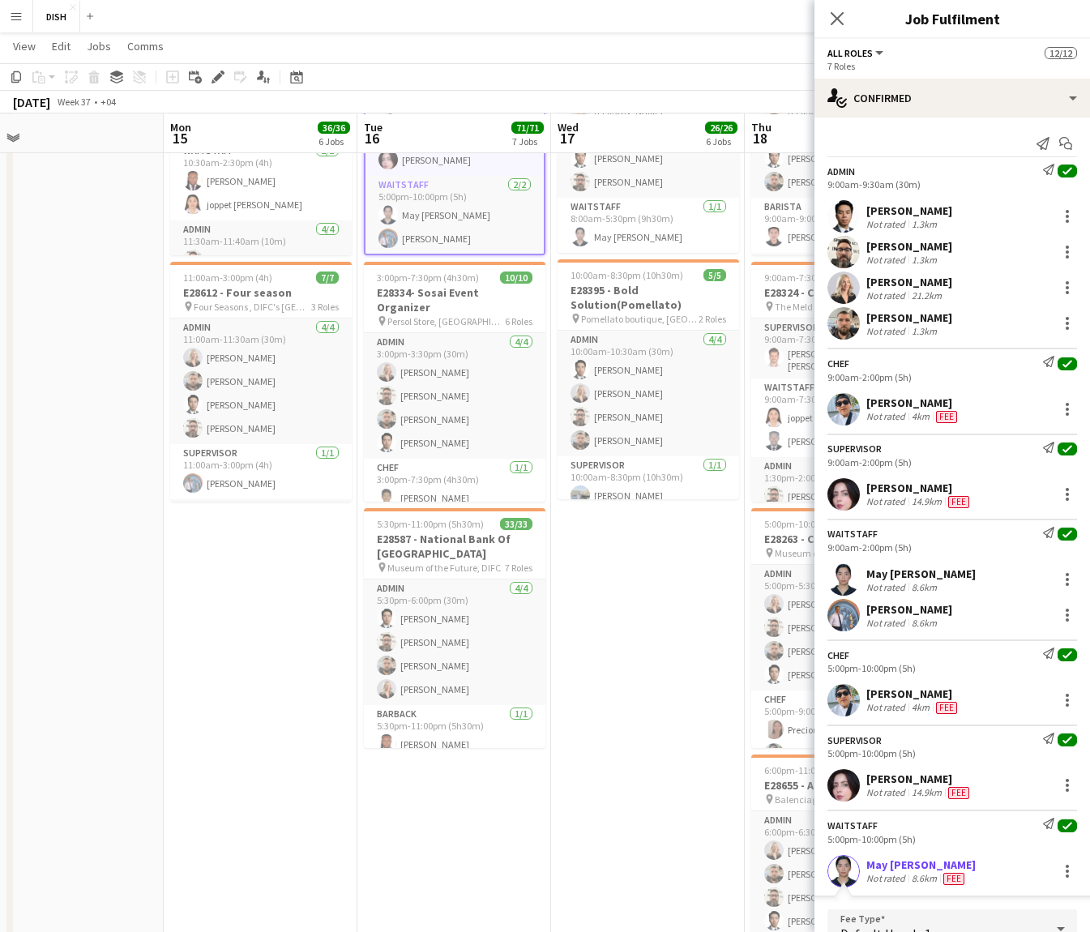
scroll to position [401, 0]
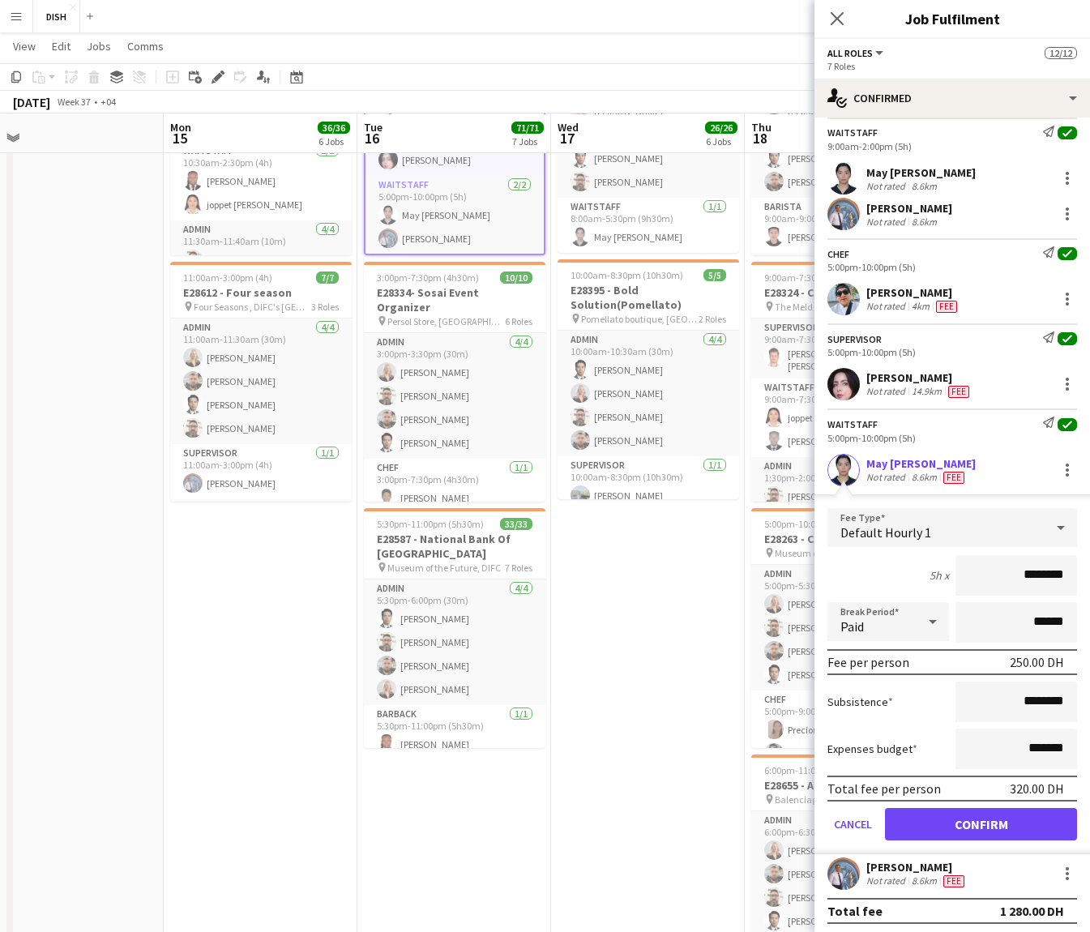
click at [613, 620] on app-date-cell "7:00am-5:00pm (10h) 9/9 pin HCT Dubai Acedemic city 4 Roles Admin [DATE] 7:00am…" at bounding box center [648, 803] width 194 height 2836
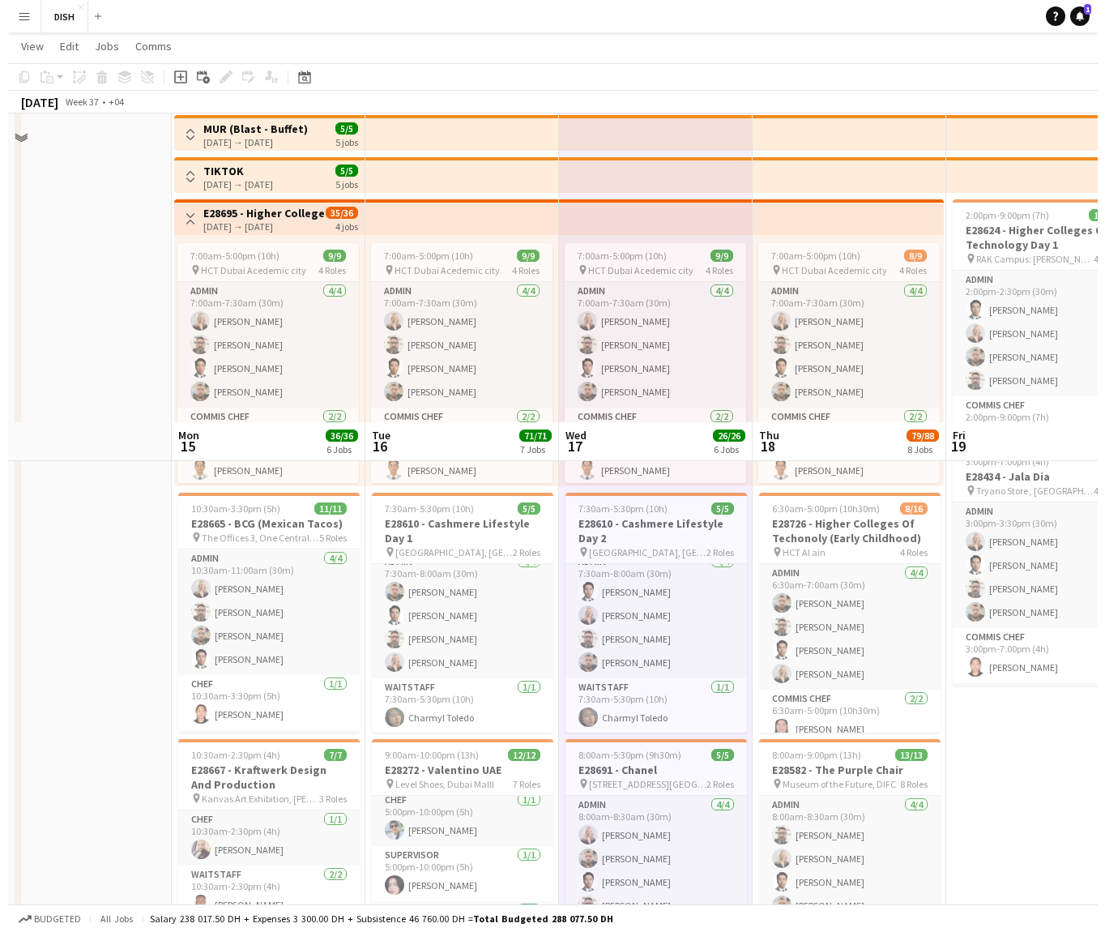
scroll to position [0, 0]
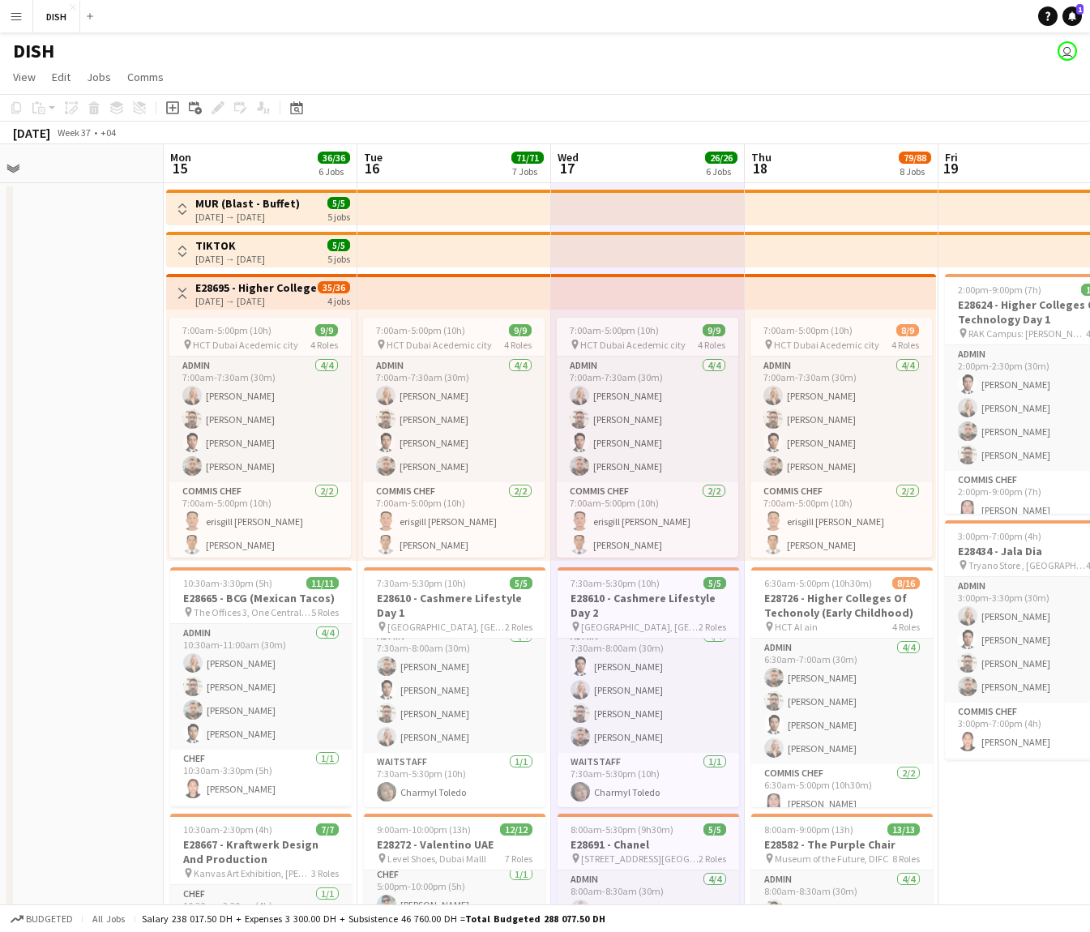
click at [15, 20] on app-icon "Menu" at bounding box center [16, 16] width 13 height 13
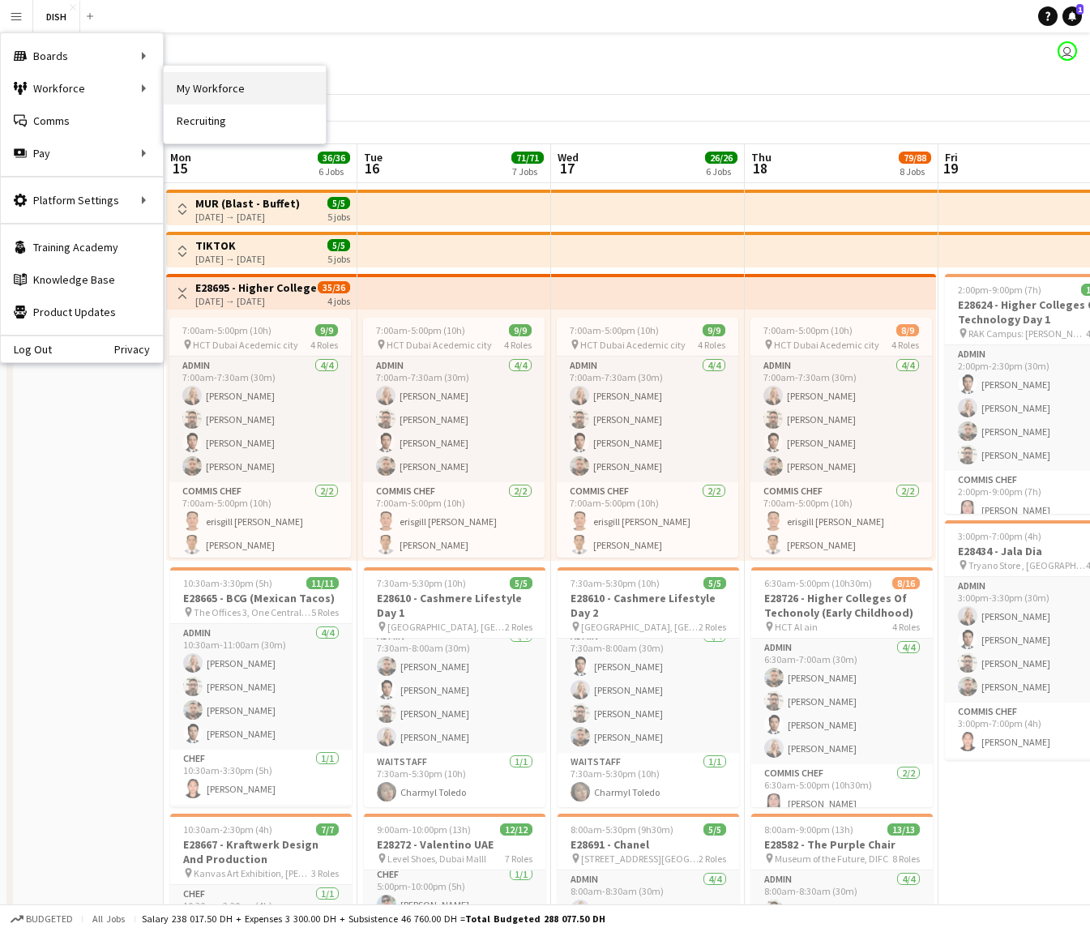
click at [207, 99] on link "My Workforce" at bounding box center [245, 88] width 162 height 32
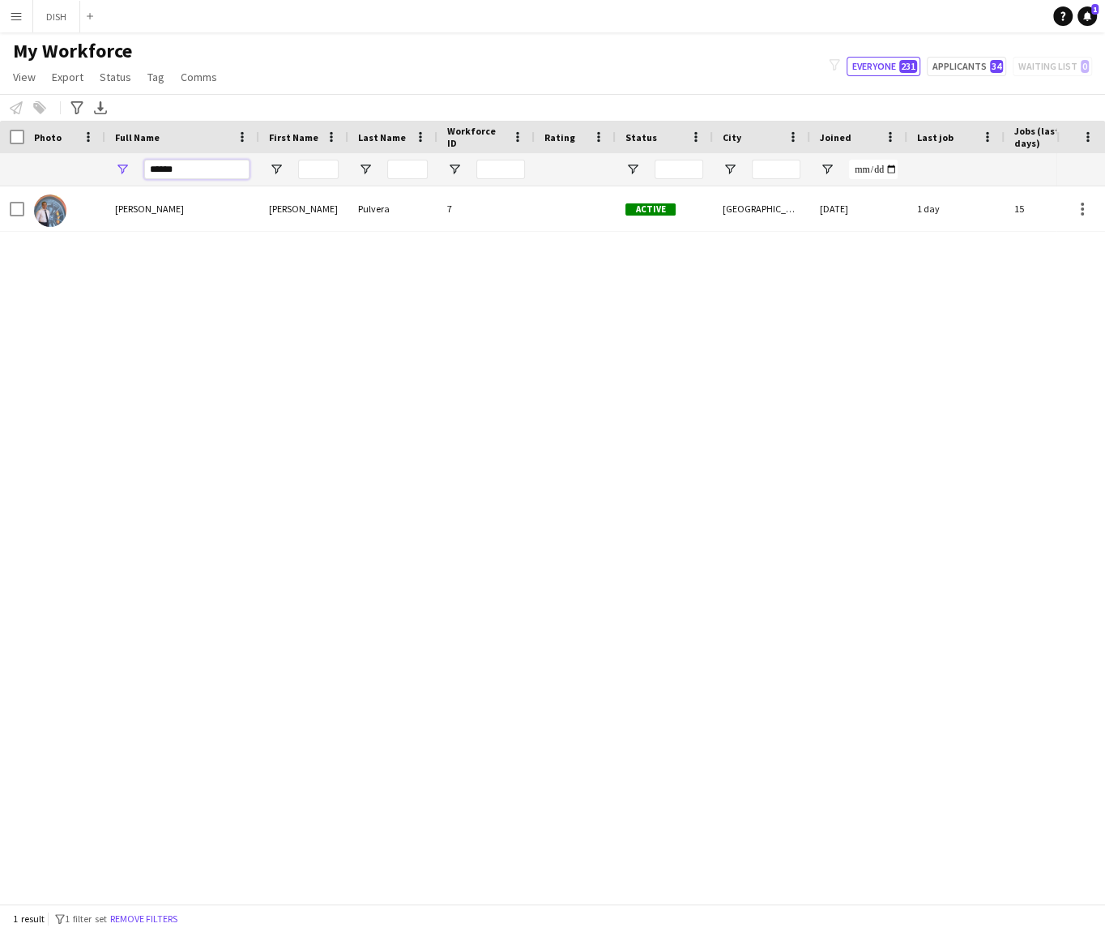
click at [176, 166] on input "******" at bounding box center [196, 169] width 105 height 19
click at [176, 167] on input "******" at bounding box center [196, 169] width 105 height 19
type input "****"
click at [580, 553] on link "Remove filters" at bounding box center [582, 554] width 67 height 12
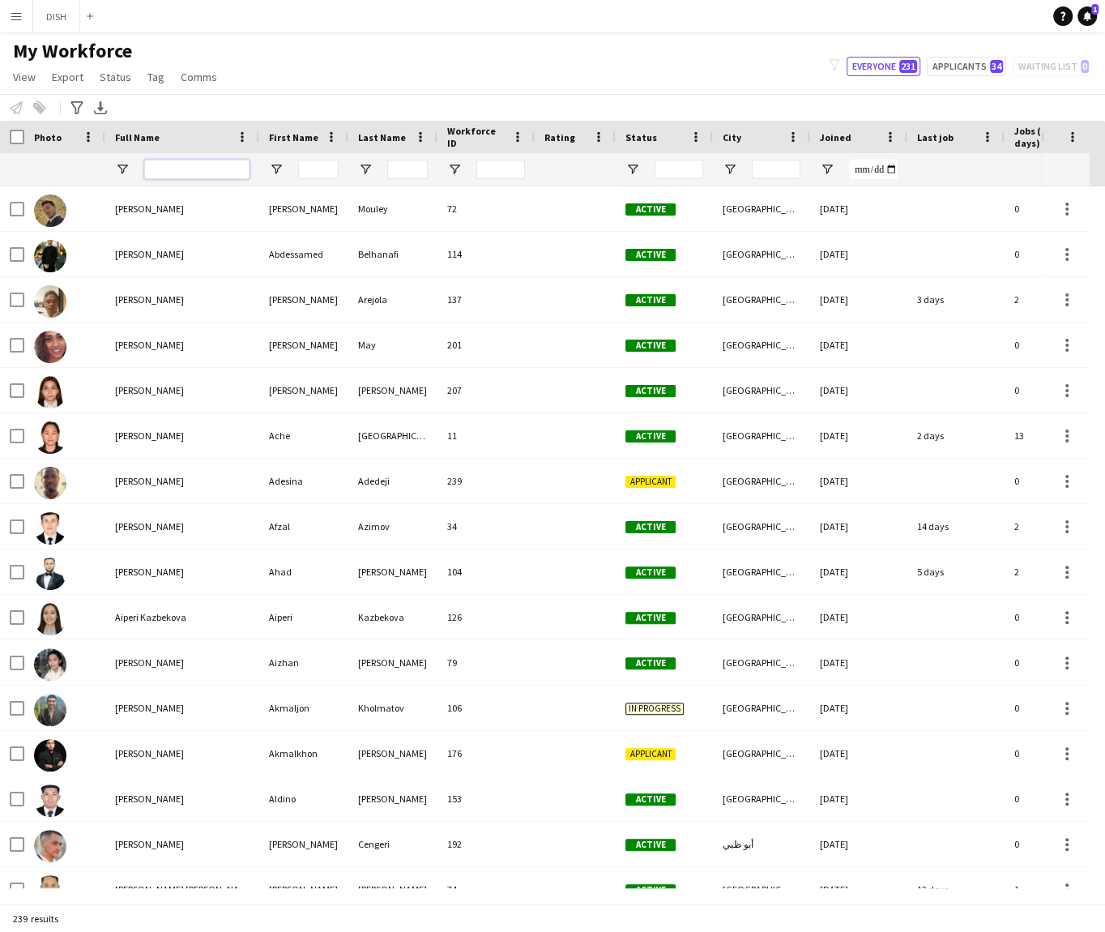
click at [164, 172] on input "Full Name Filter Input" at bounding box center [196, 169] width 105 height 19
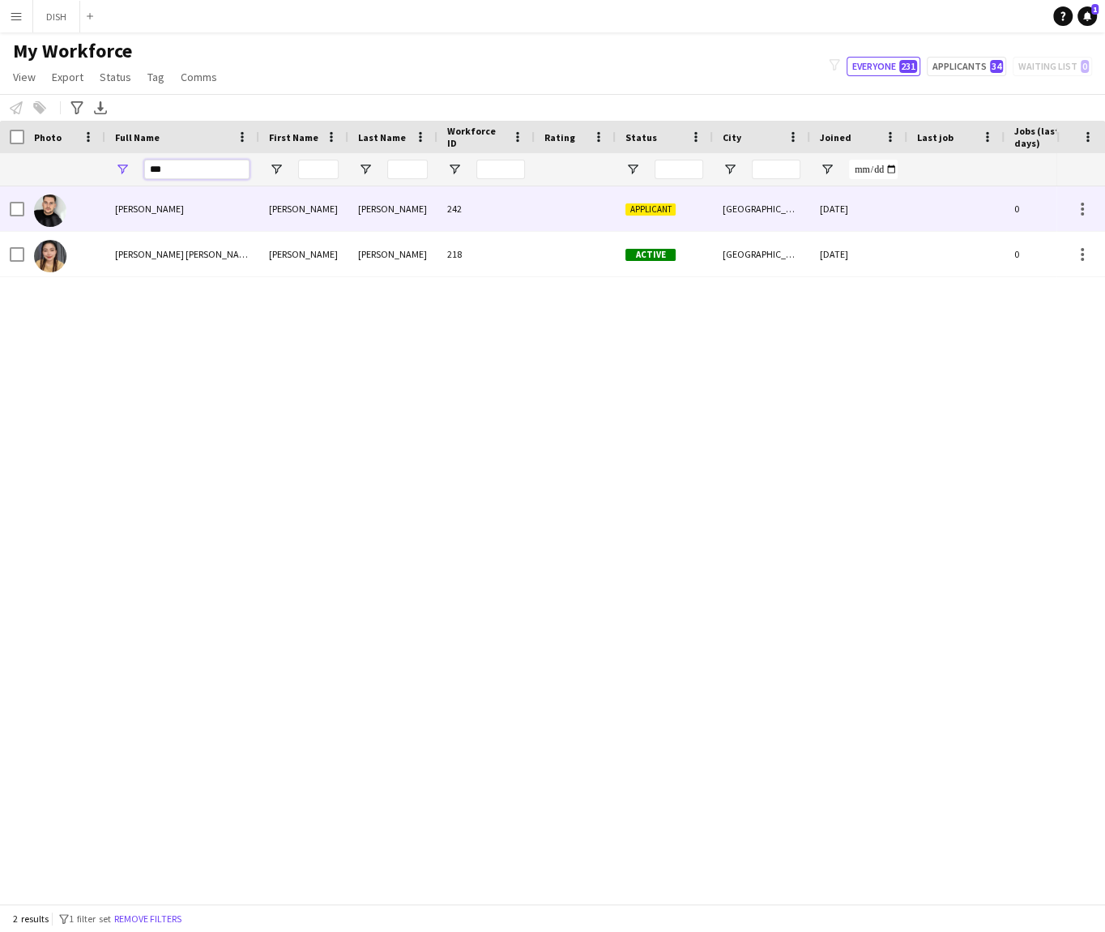
type input "***"
click at [162, 224] on div "[PERSON_NAME]" at bounding box center [182, 208] width 154 height 45
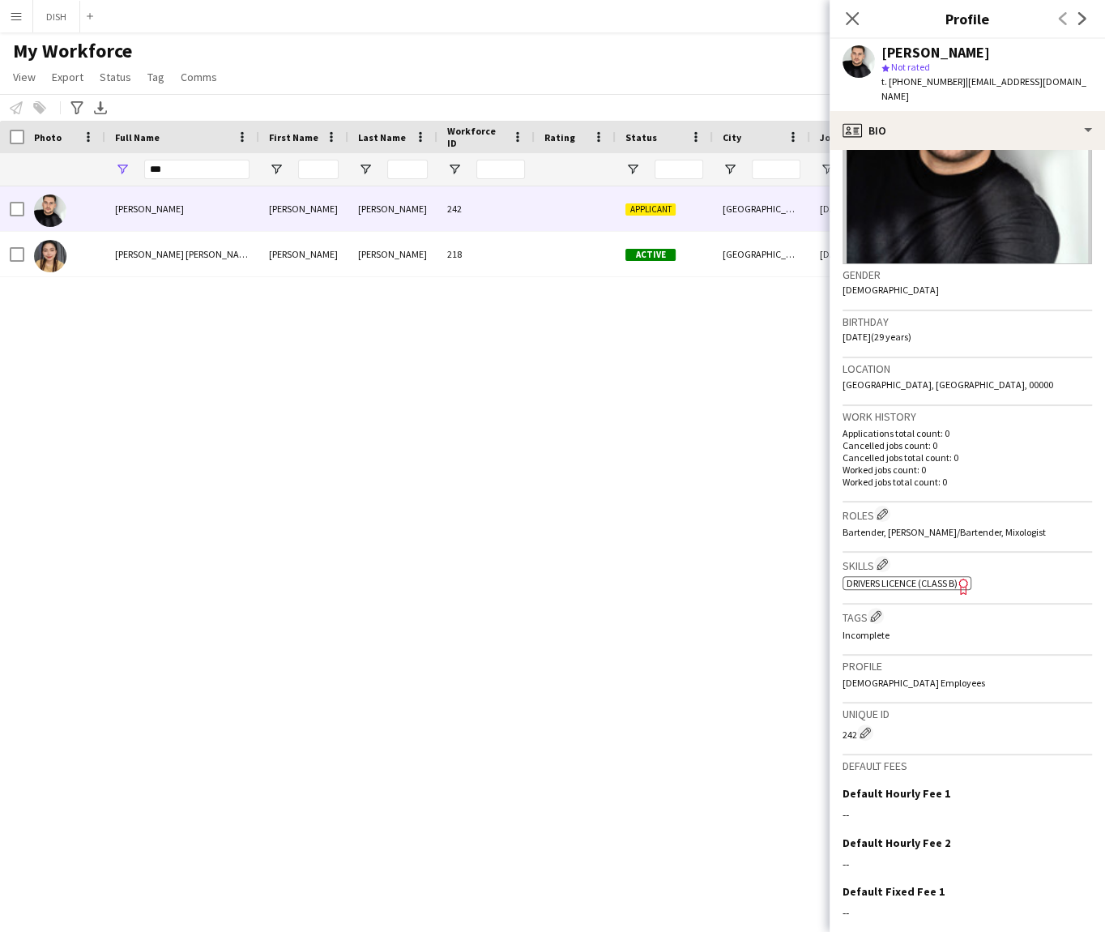
scroll to position [235, 0]
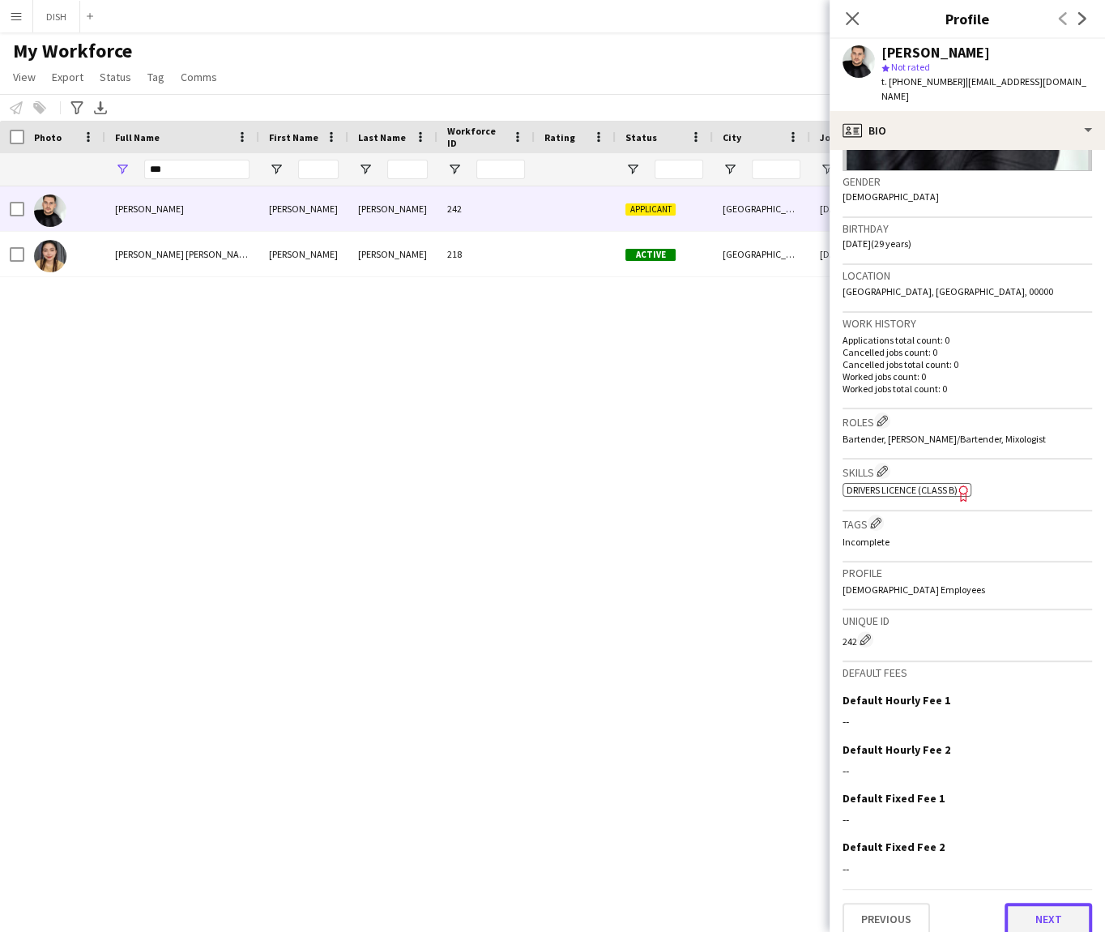
click at [1040, 903] on button "Next" at bounding box center [1049, 919] width 88 height 32
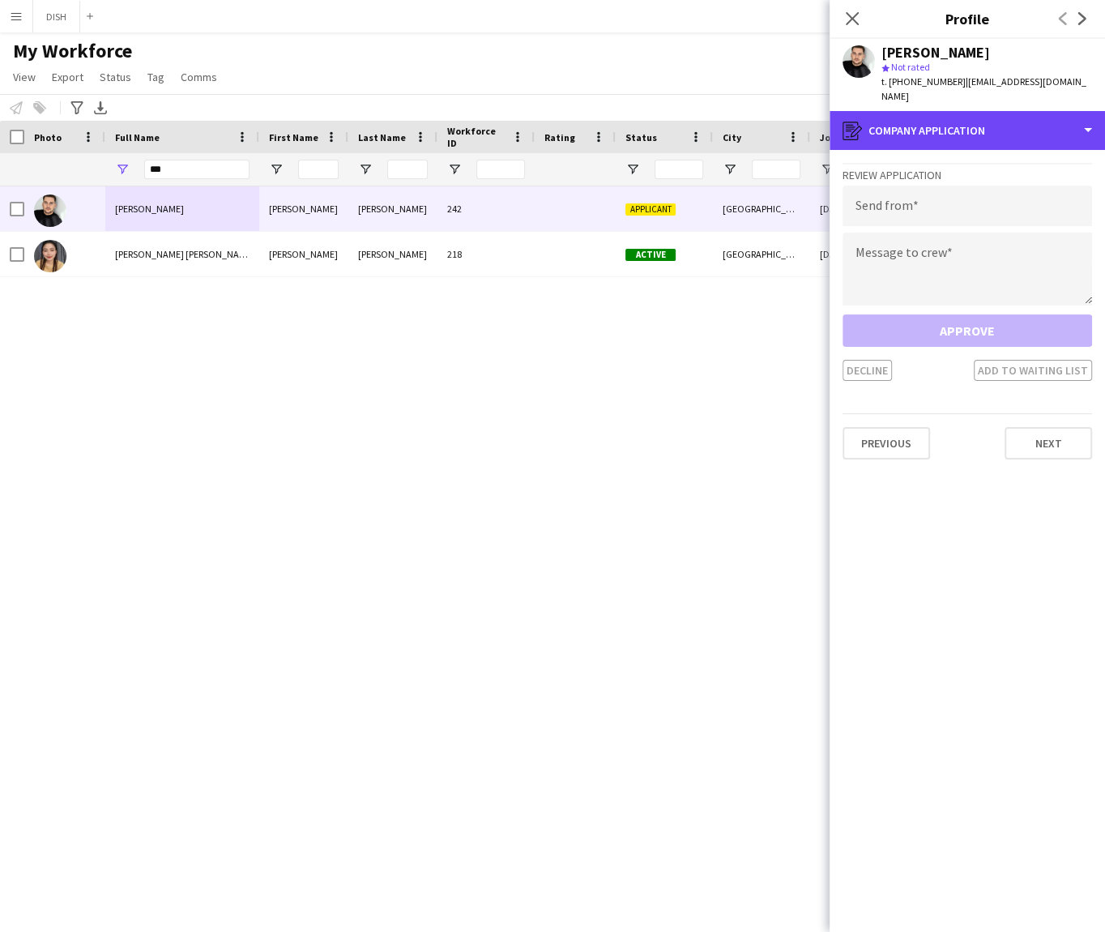
click at [1006, 130] on div "register Company application" at bounding box center [967, 130] width 275 height 39
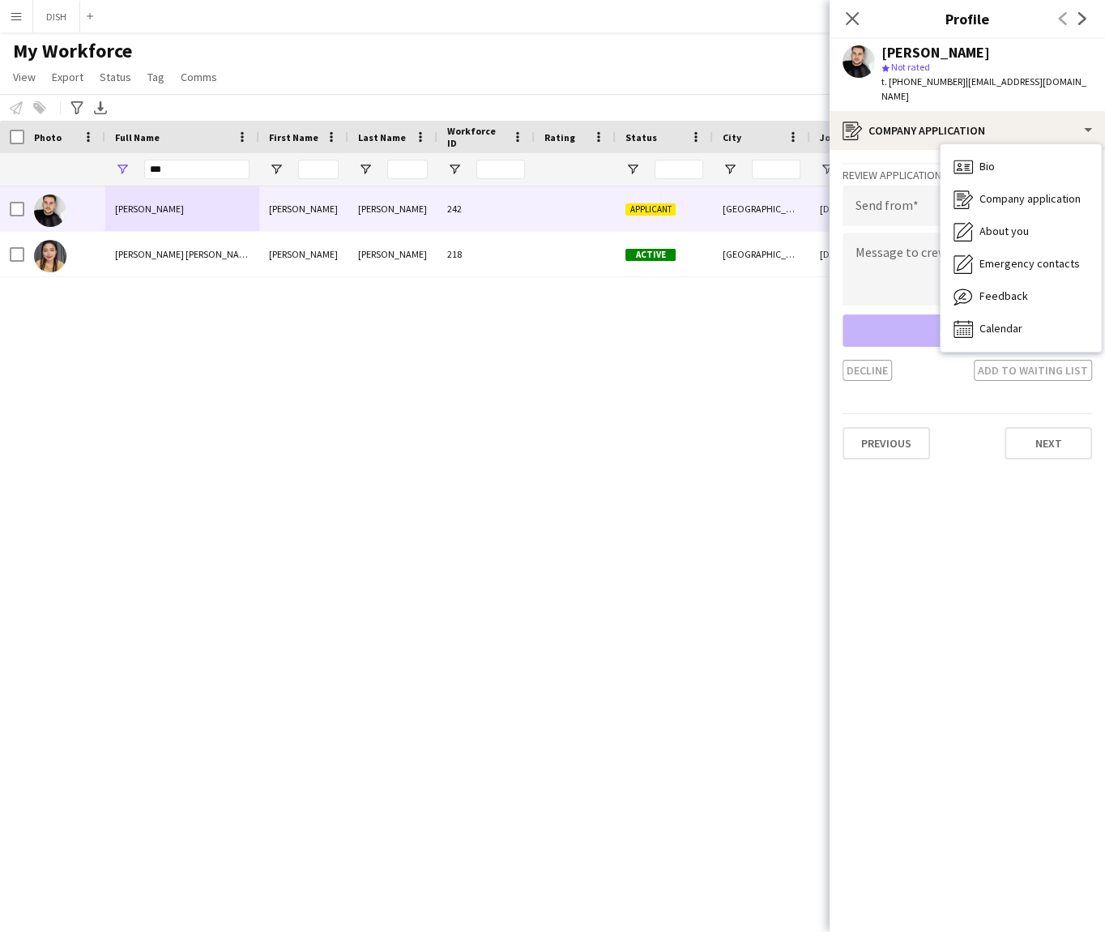
click at [1010, 540] on app-crew-profile-application "Review Application Send from Message to crew Approve Decline Add to waiting lis…" at bounding box center [967, 541] width 275 height 782
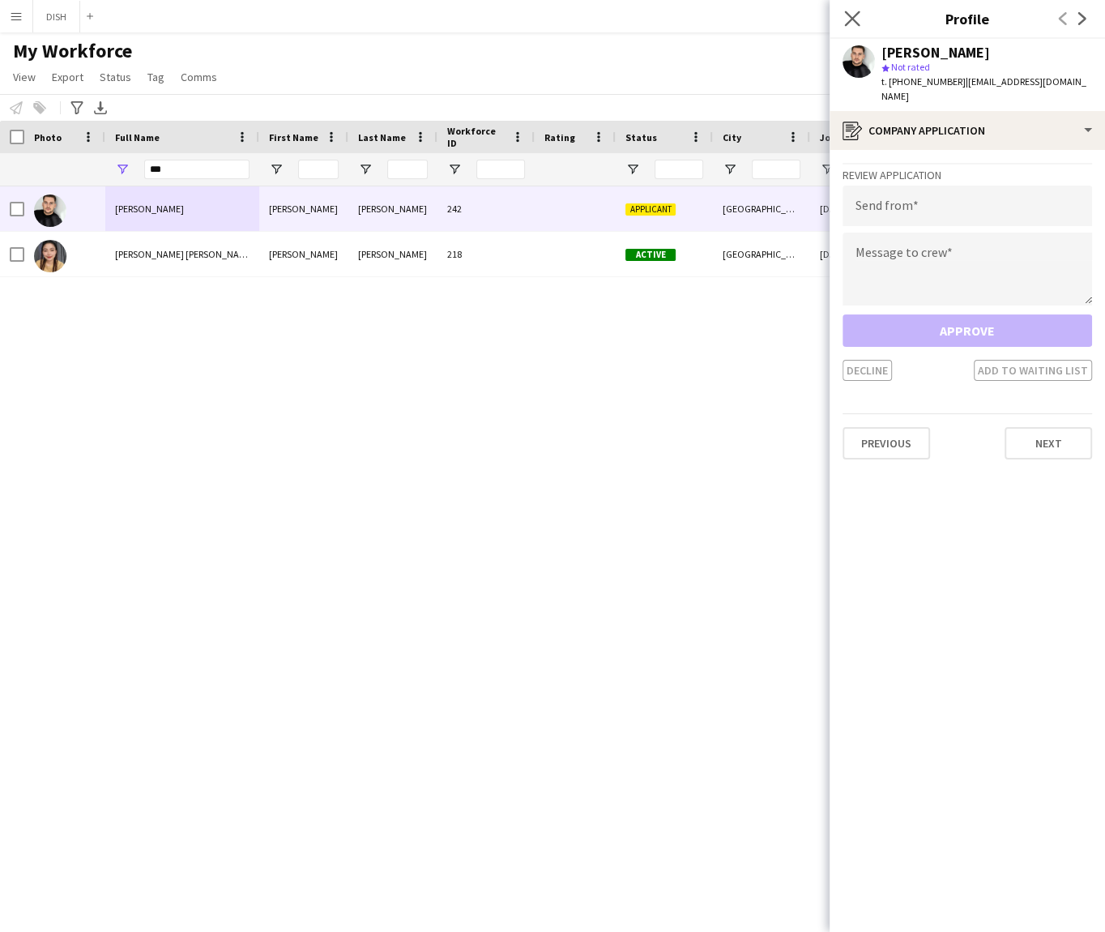
click at [861, 13] on app-icon "Close pop-in" at bounding box center [852, 18] width 23 height 23
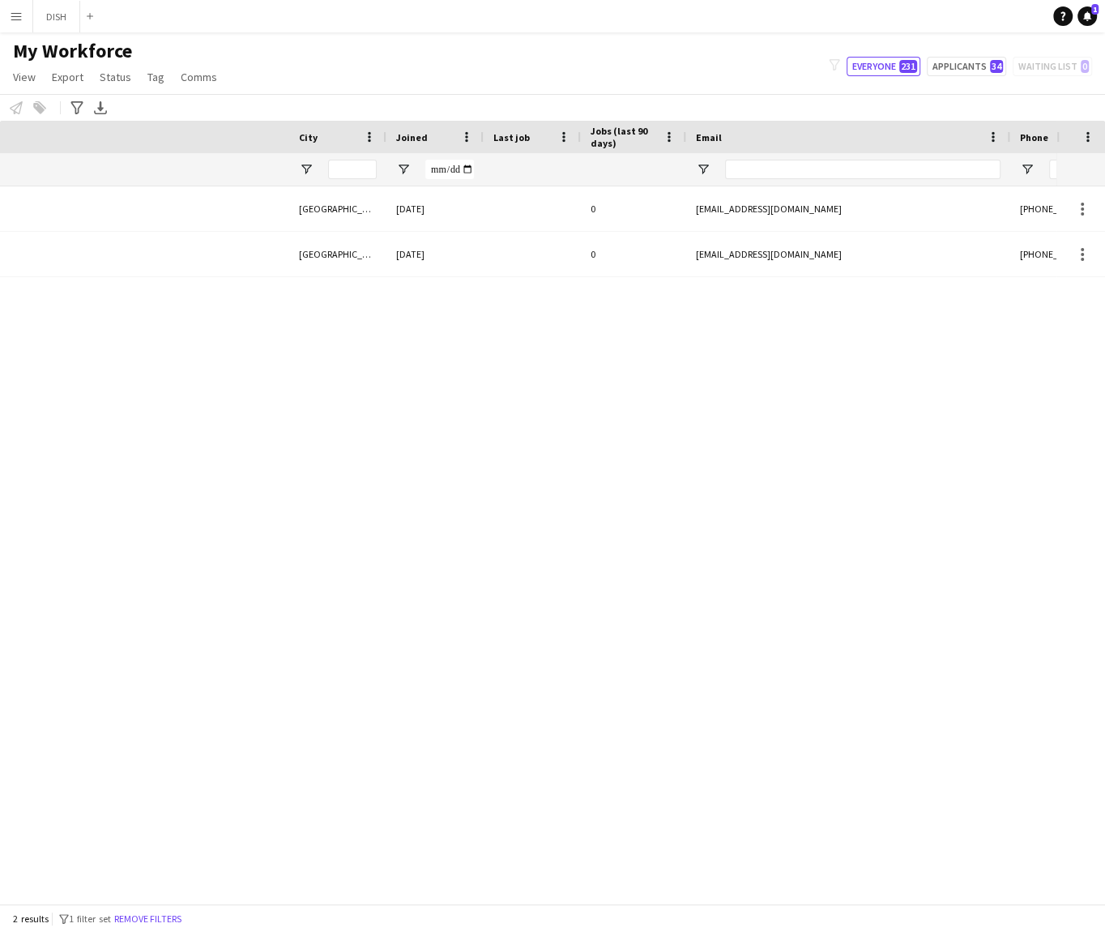
scroll to position [0, 243]
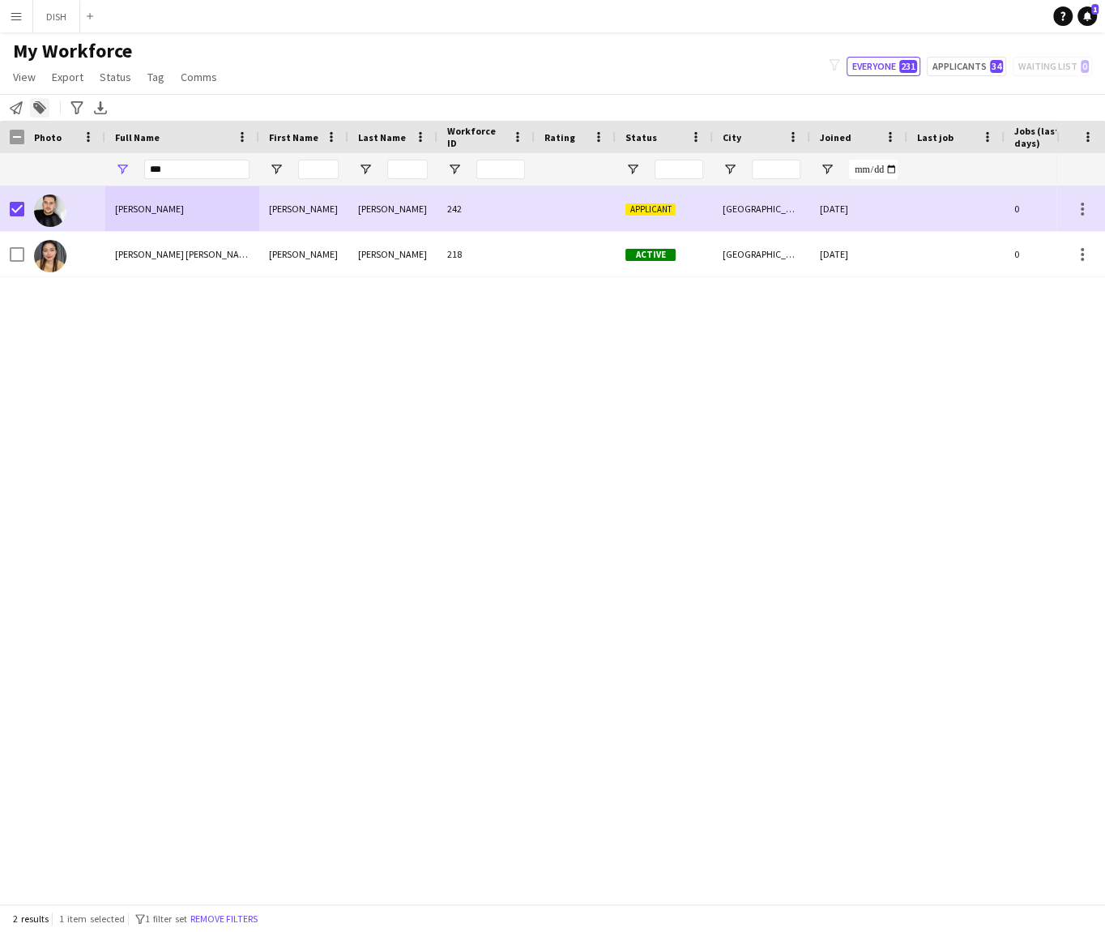
click at [46, 109] on div "Add to tag" at bounding box center [39, 107] width 19 height 19
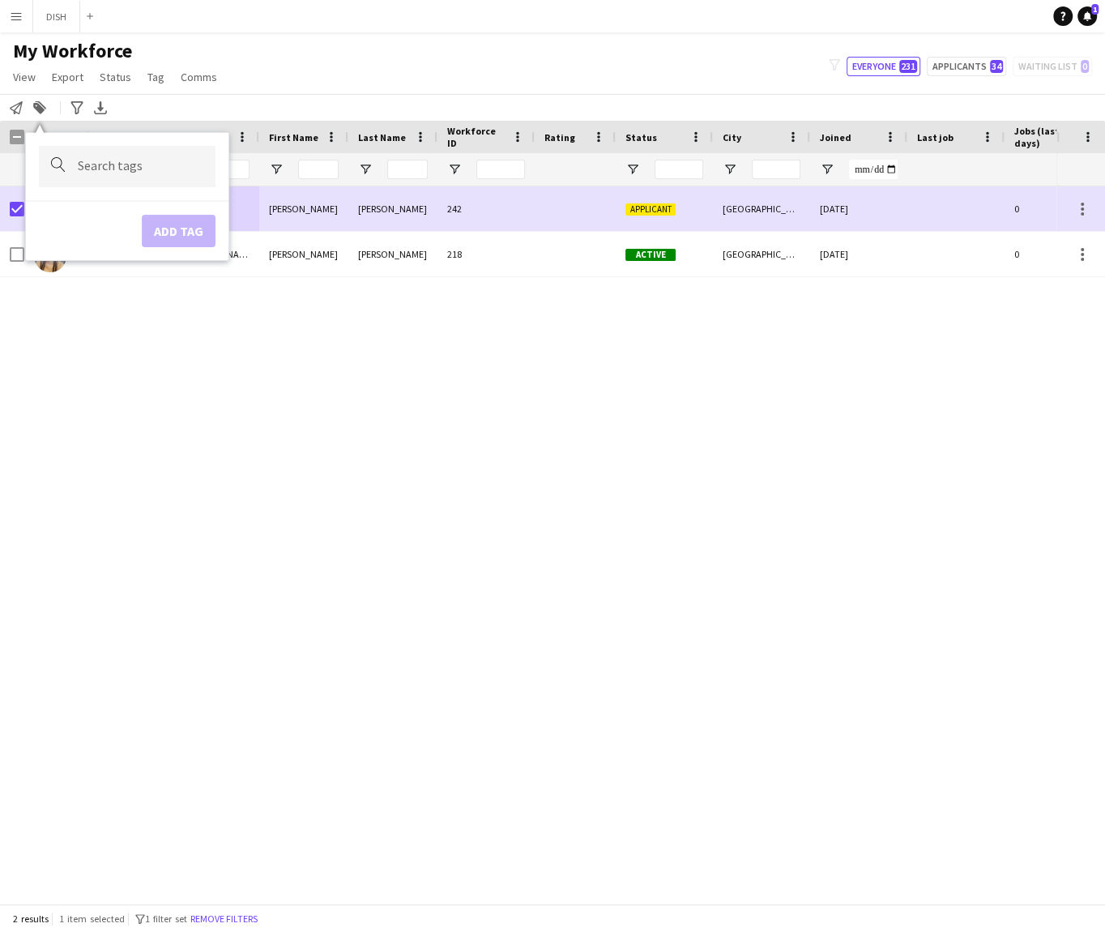
click at [155, 169] on input "Type to search..." at bounding box center [140, 167] width 125 height 15
type input "**"
click at [130, 214] on div "F2" at bounding box center [101, 211] width 177 height 39
click at [160, 240] on button "Add tag" at bounding box center [164, 232] width 74 height 32
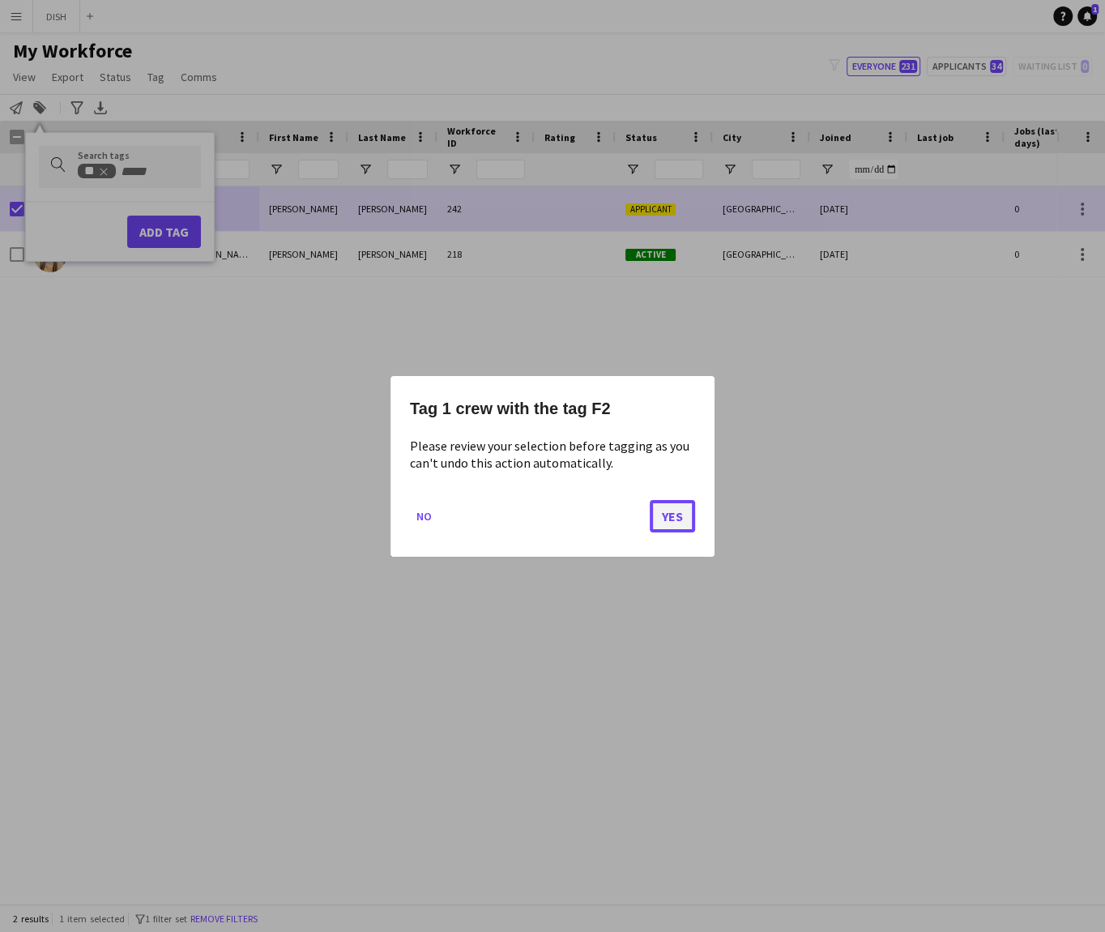
click at [680, 523] on button "Yes" at bounding box center [672, 515] width 45 height 32
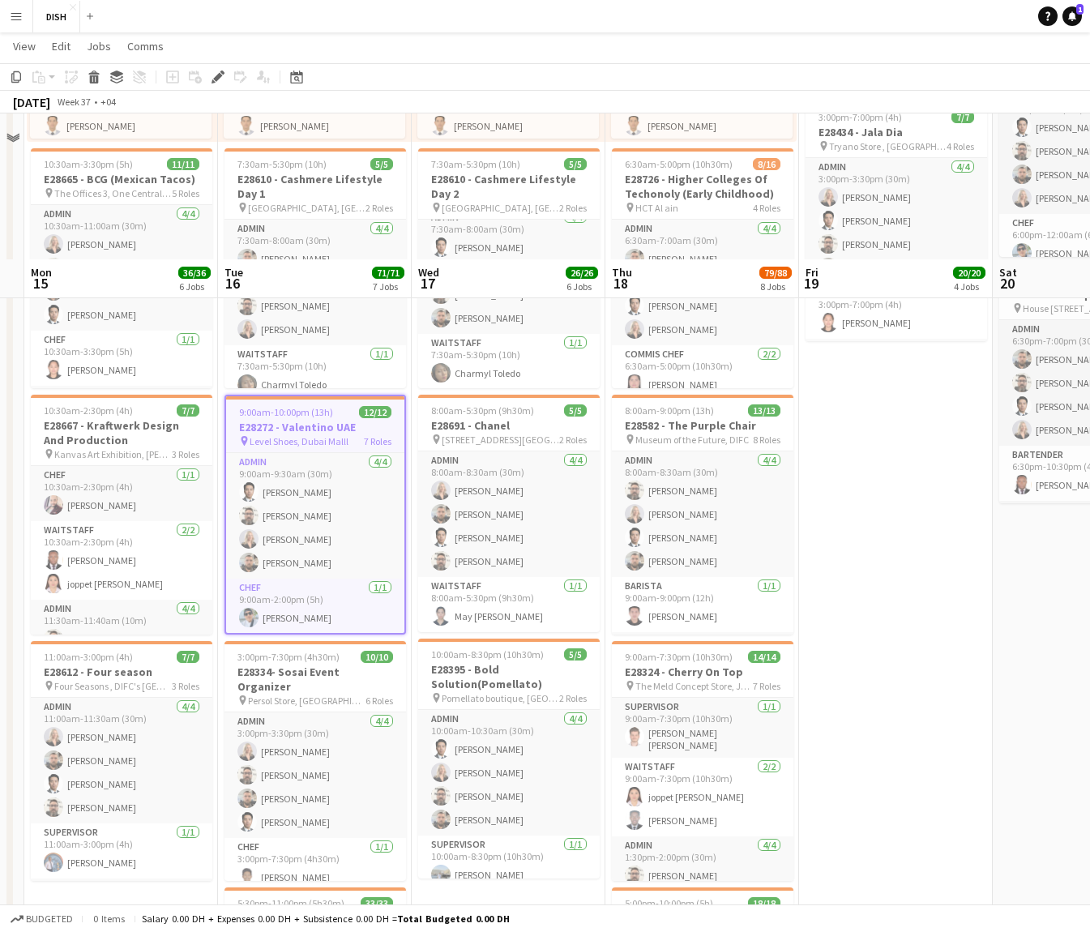
scroll to position [563, 0]
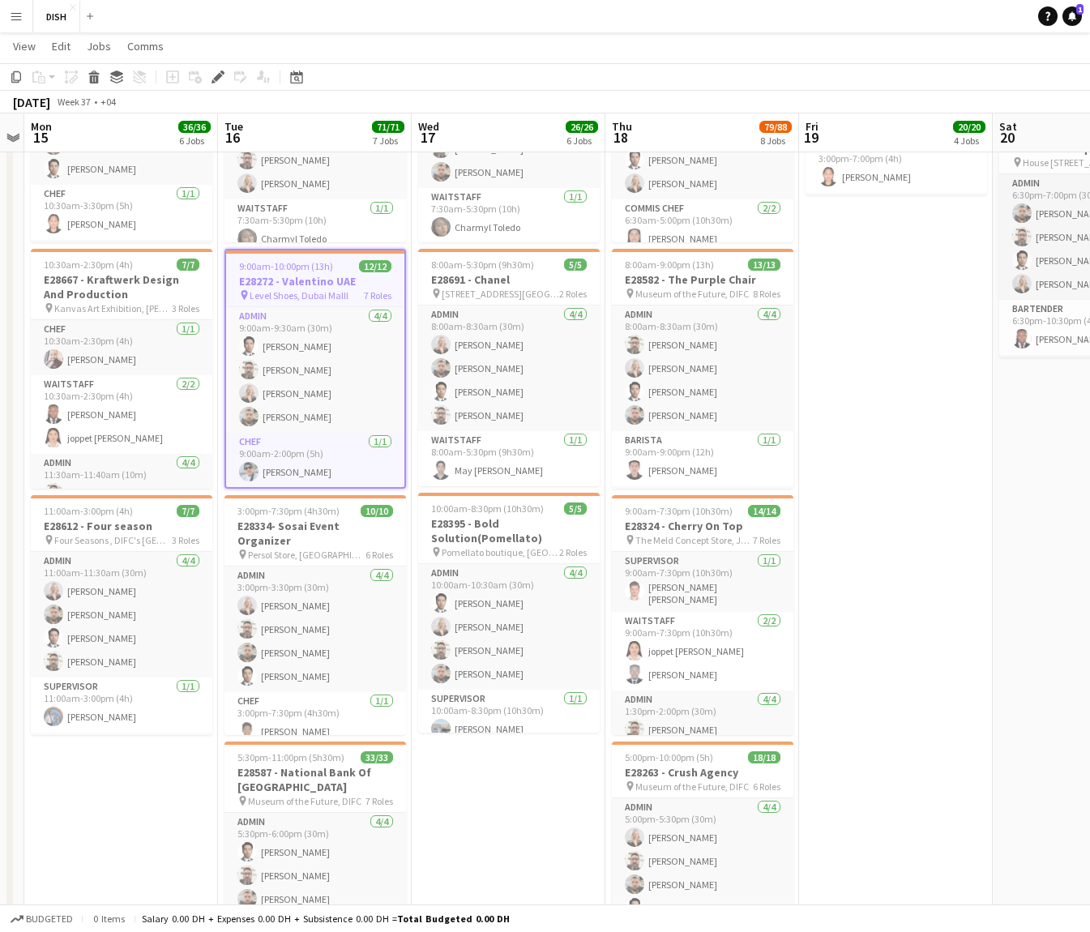
click at [264, 280] on h3 "E28272 - Valentino UAE" at bounding box center [315, 281] width 178 height 15
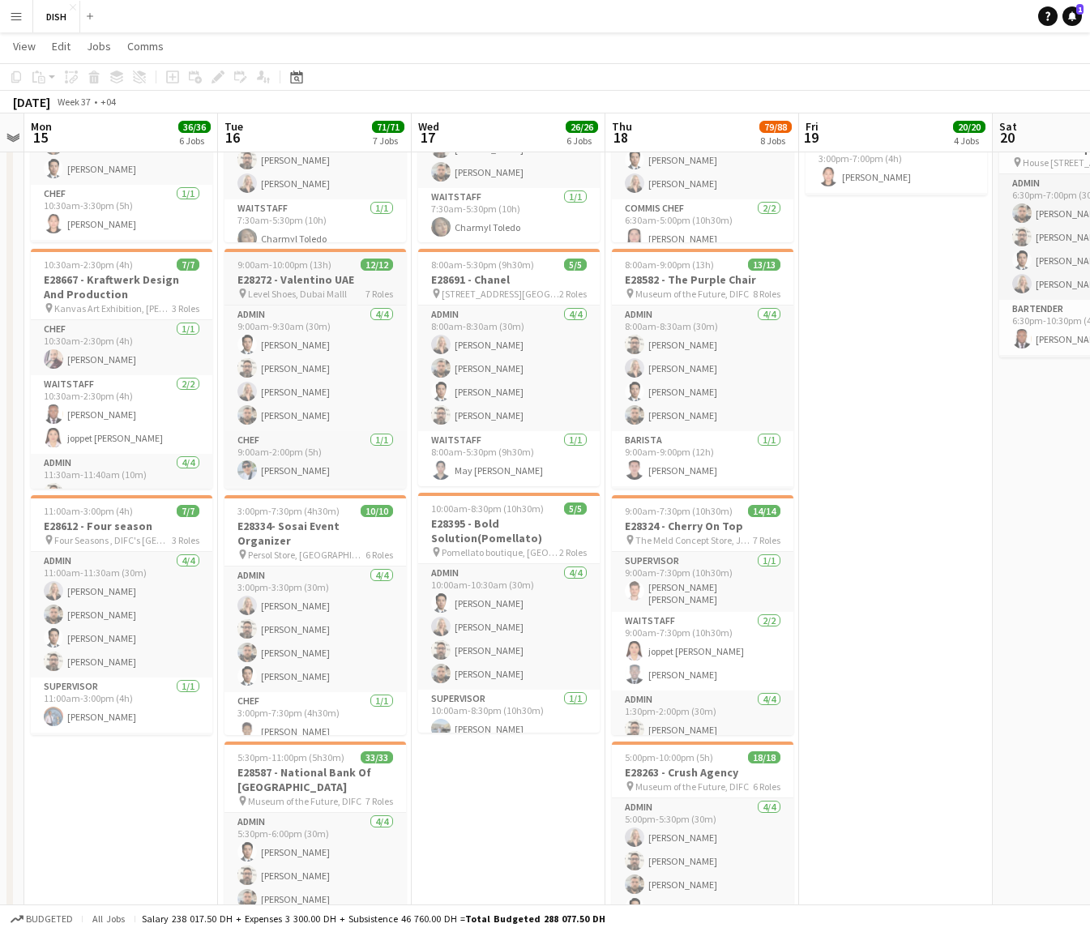
click at [300, 280] on h3 "E28272 - Valentino UAE" at bounding box center [314, 279] width 181 height 15
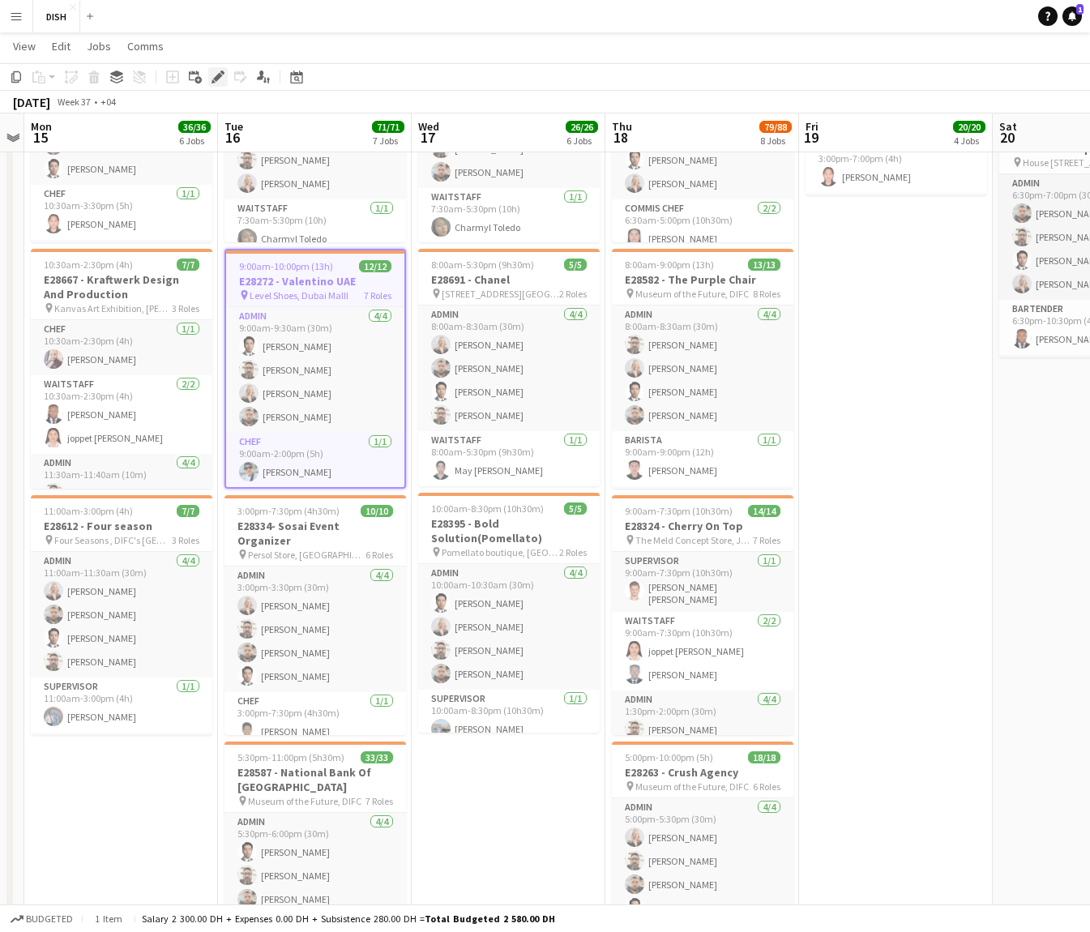
click at [220, 76] on icon at bounding box center [217, 77] width 9 height 9
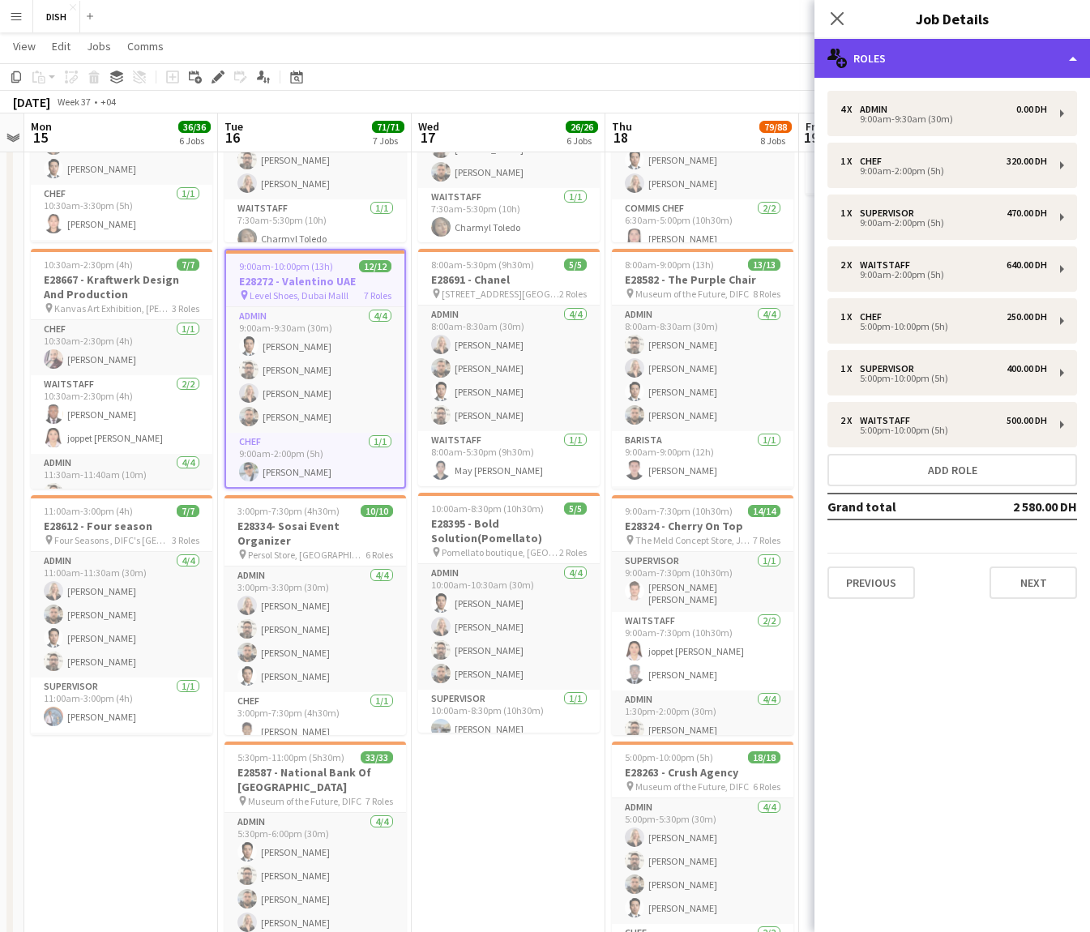
click at [910, 66] on div "multiple-users-add Roles" at bounding box center [951, 58] width 275 height 39
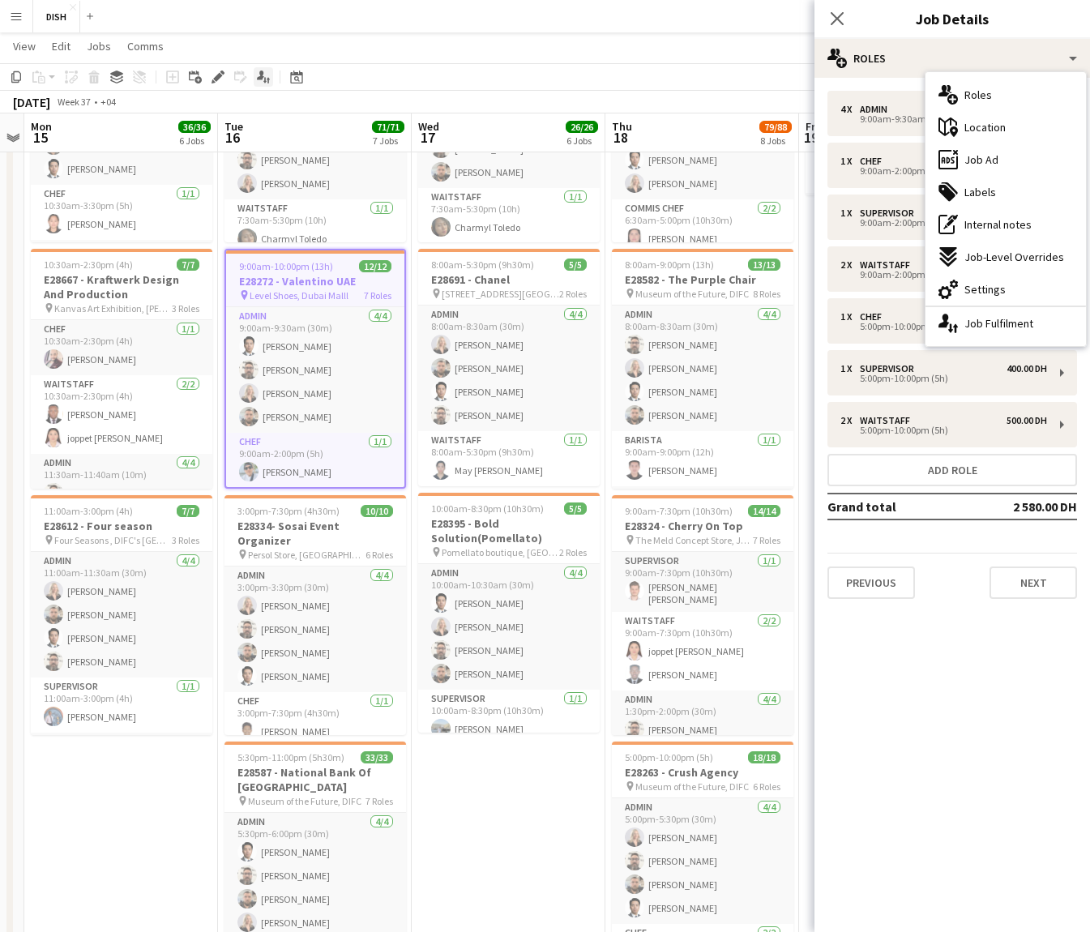
click at [264, 77] on icon "Applicants" at bounding box center [263, 76] width 13 height 13
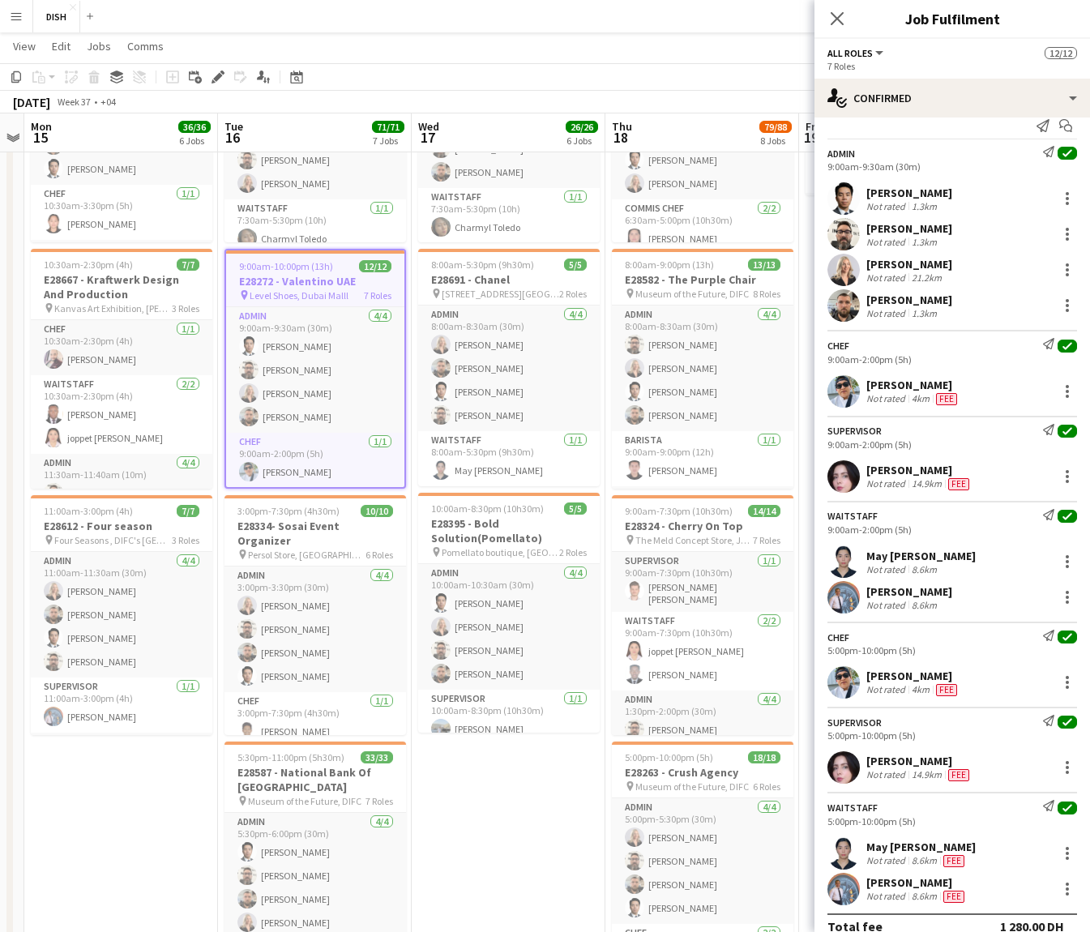
scroll to position [35, 0]
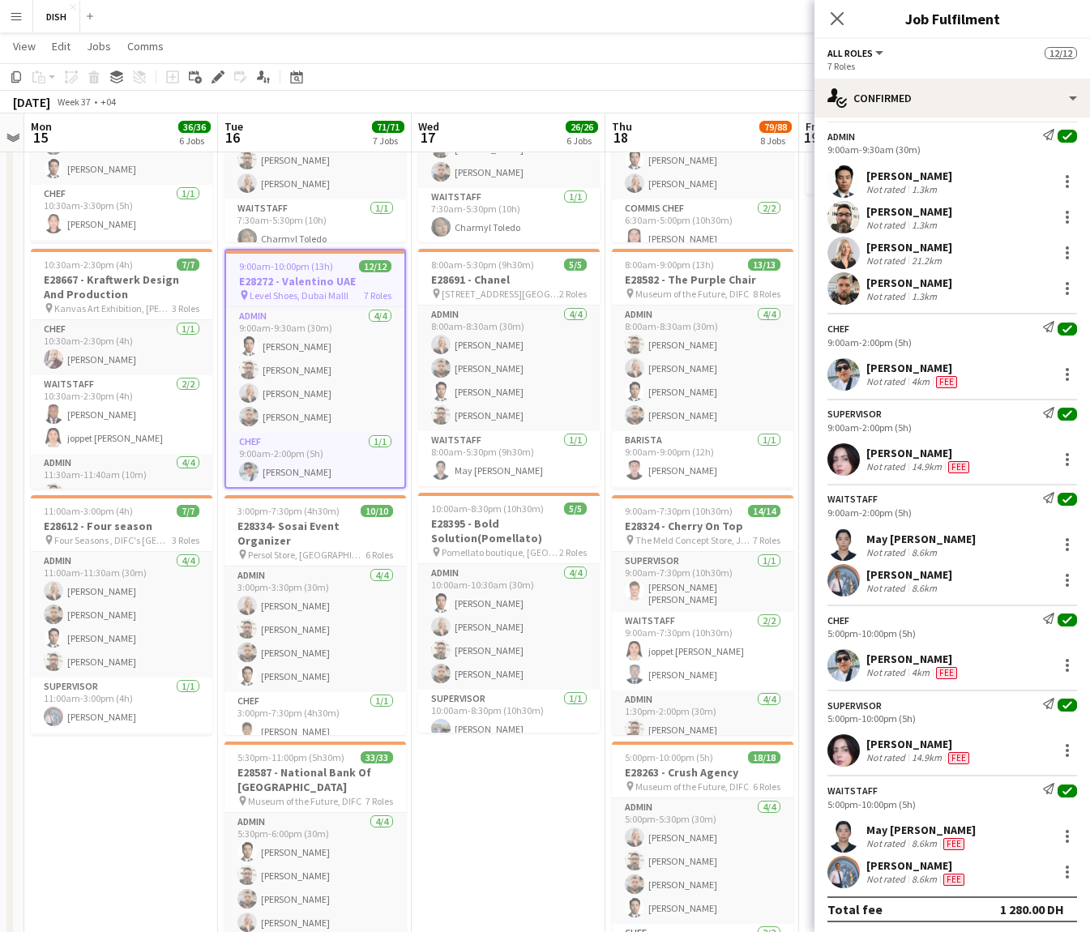
click at [15, 22] on app-icon "Menu" at bounding box center [16, 16] width 13 height 13
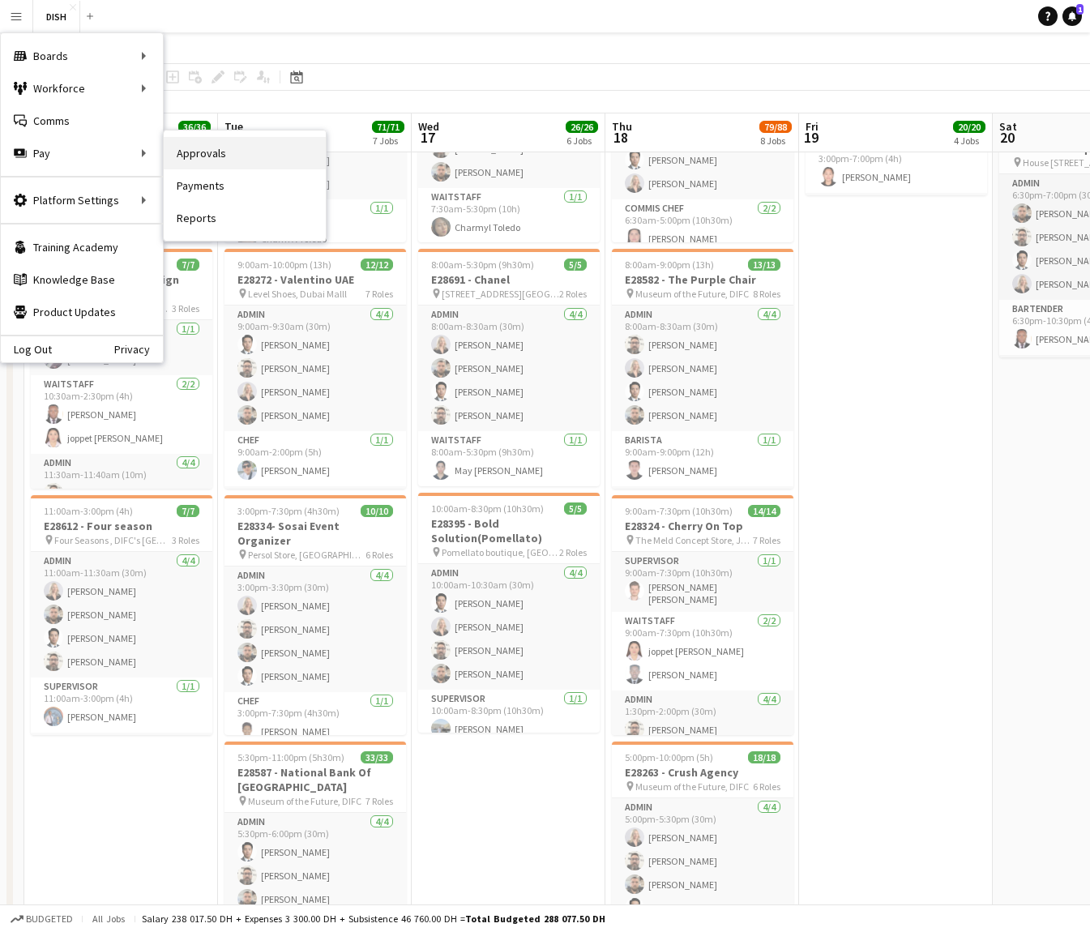
click at [225, 143] on link "Approvals" at bounding box center [245, 153] width 162 height 32
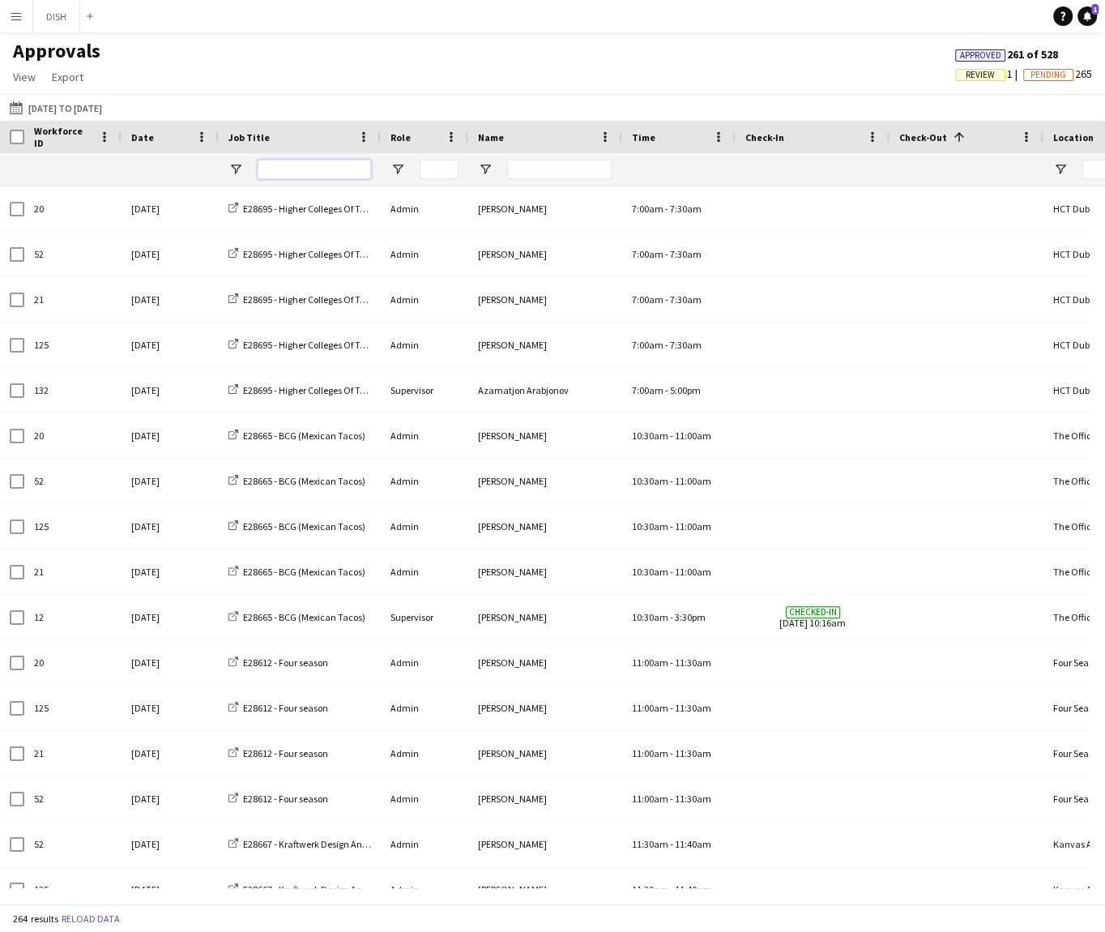
click at [336, 173] on input "Job Title Filter Input" at bounding box center [314, 169] width 113 height 19
click at [544, 168] on input "Name Filter Input" at bounding box center [559, 169] width 105 height 19
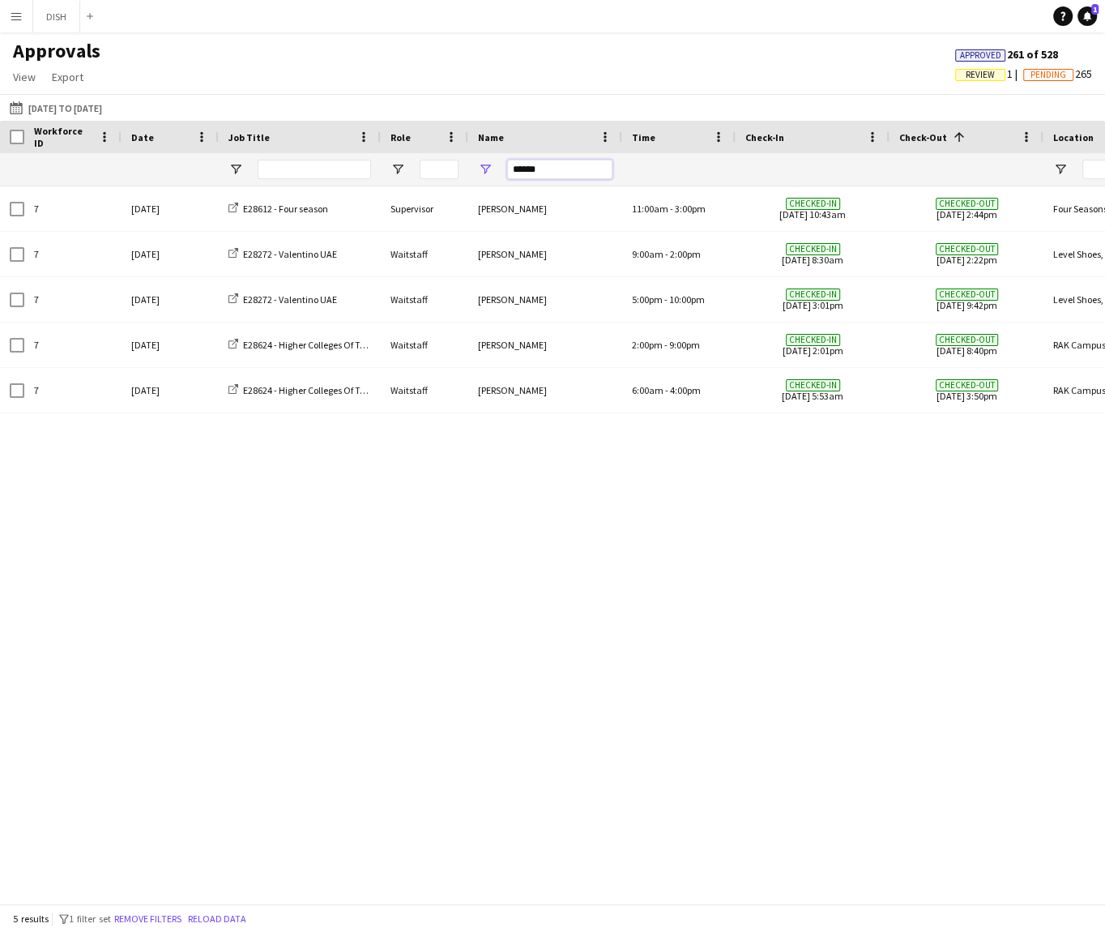
type input "******"
click at [967, 70] on span "Review" at bounding box center [980, 75] width 29 height 11
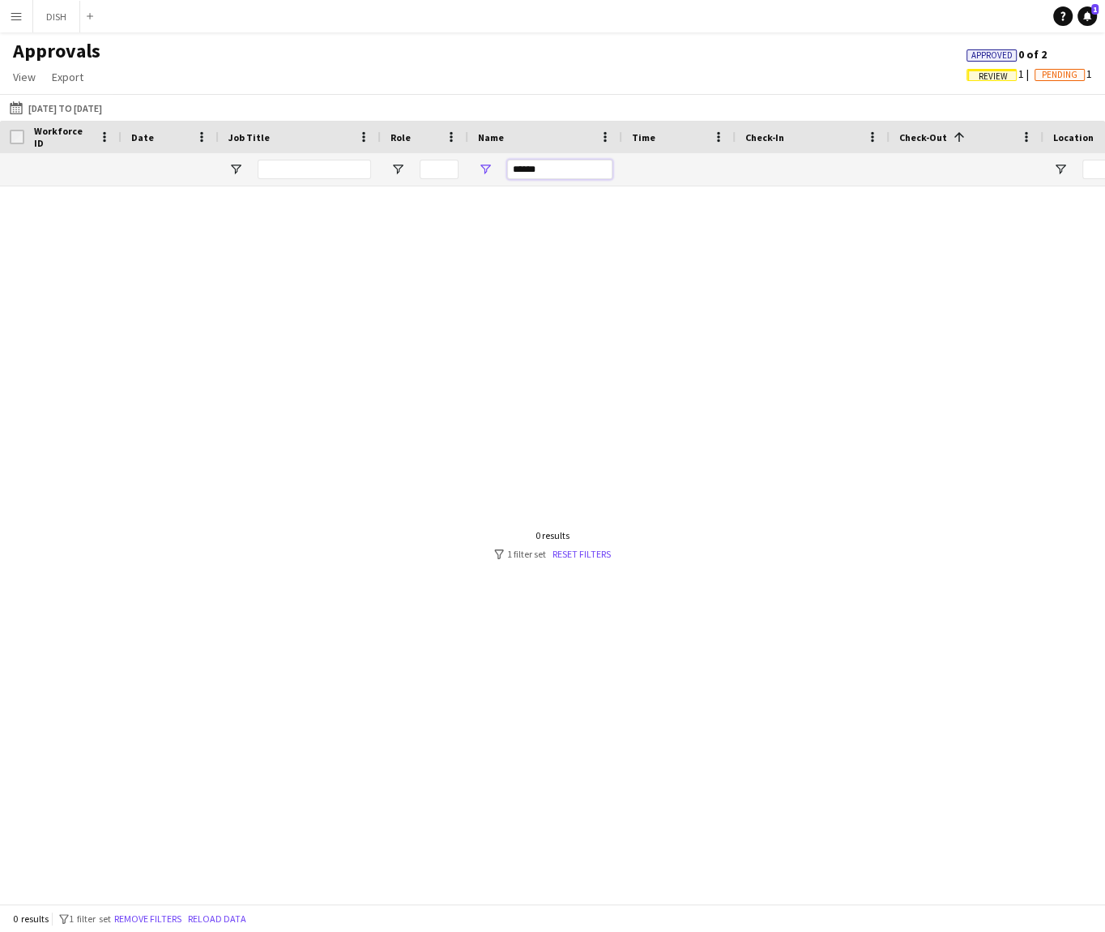
click at [569, 164] on input "******" at bounding box center [559, 169] width 105 height 19
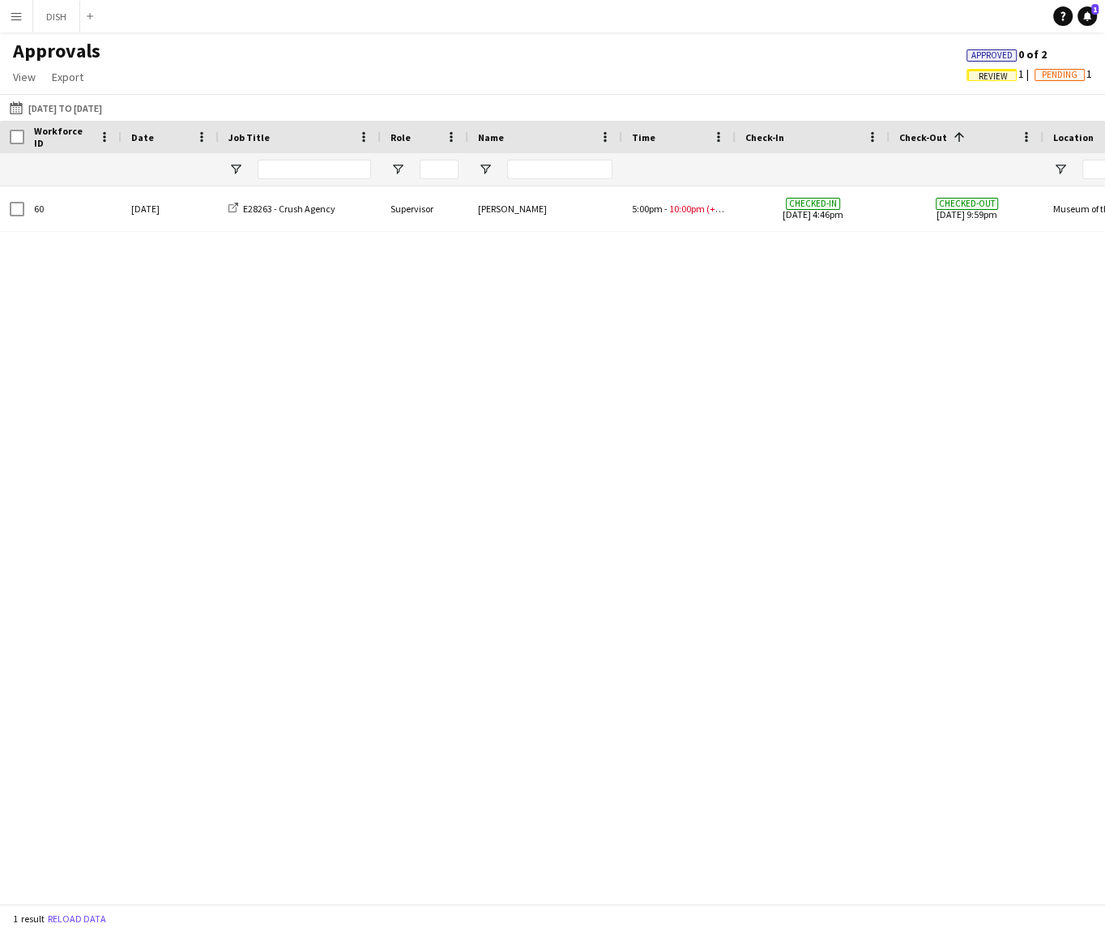
click at [749, 384] on div "60 Thu, 18 Sep 2025 E28263 - Crush Agency Supervisor Olivia Foy 5:00pm - 10:00p…" at bounding box center [552, 537] width 1105 height 702
click at [1063, 75] on span "Pending" at bounding box center [1060, 75] width 36 height 11
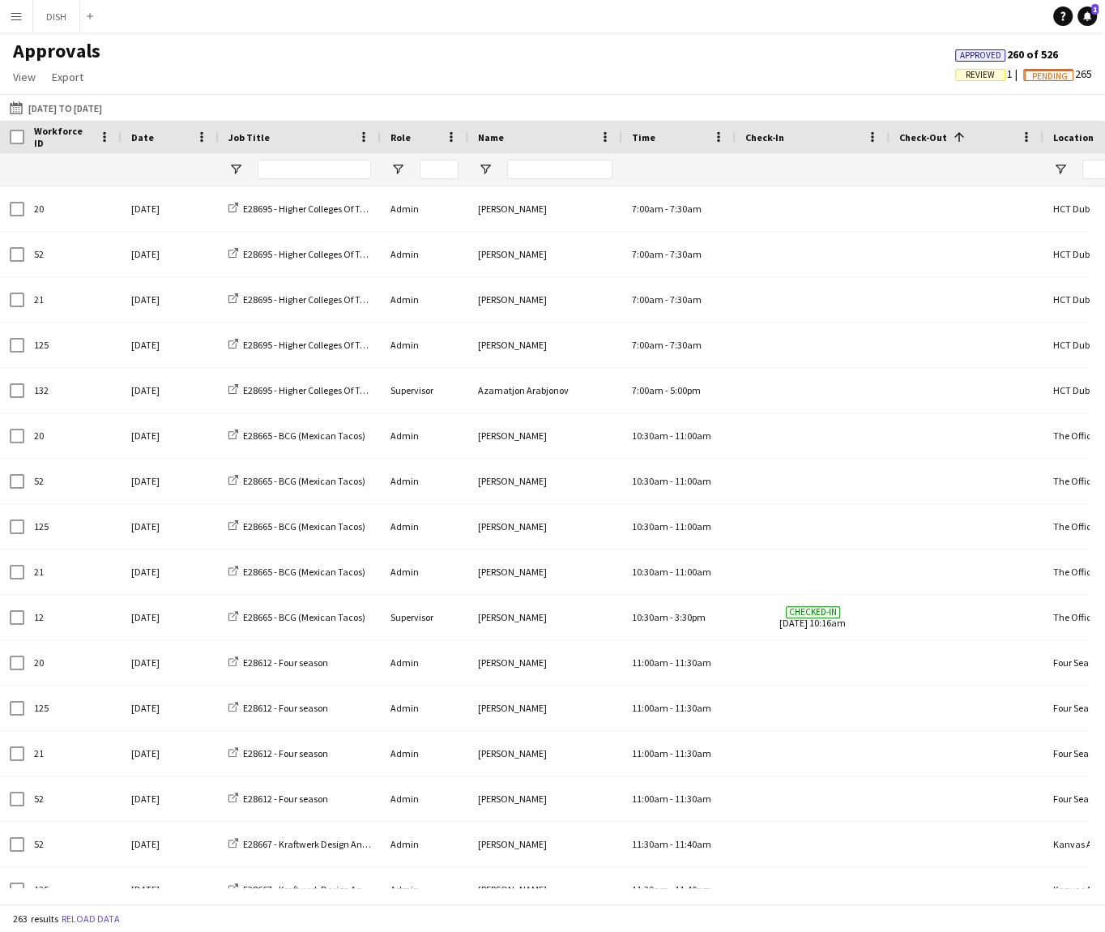
click at [961, 55] on span "Approved" at bounding box center [980, 55] width 41 height 11
click at [544, 157] on div at bounding box center [559, 169] width 105 height 32
click at [544, 166] on input "Name Filter Input" at bounding box center [559, 169] width 105 height 19
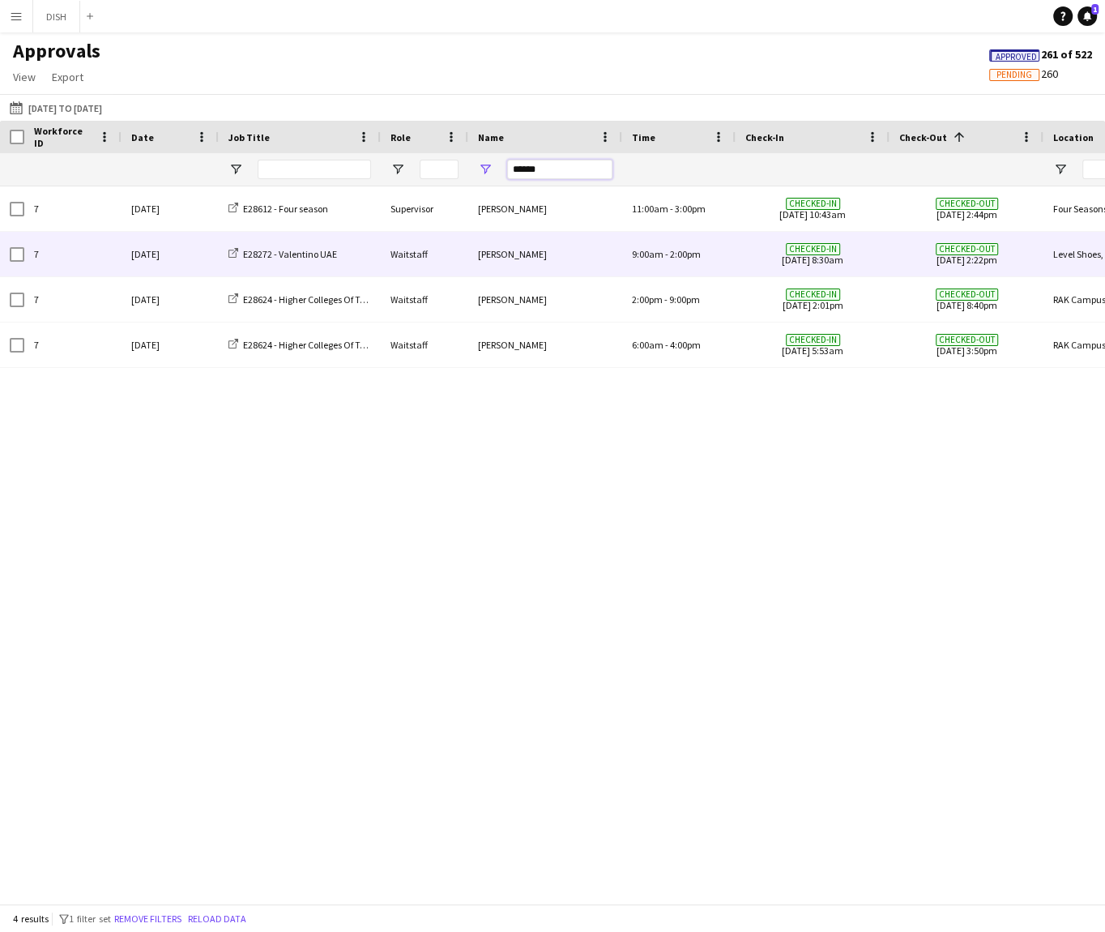
type input "******"
click at [422, 263] on div "Waitstaff" at bounding box center [425, 254] width 88 height 45
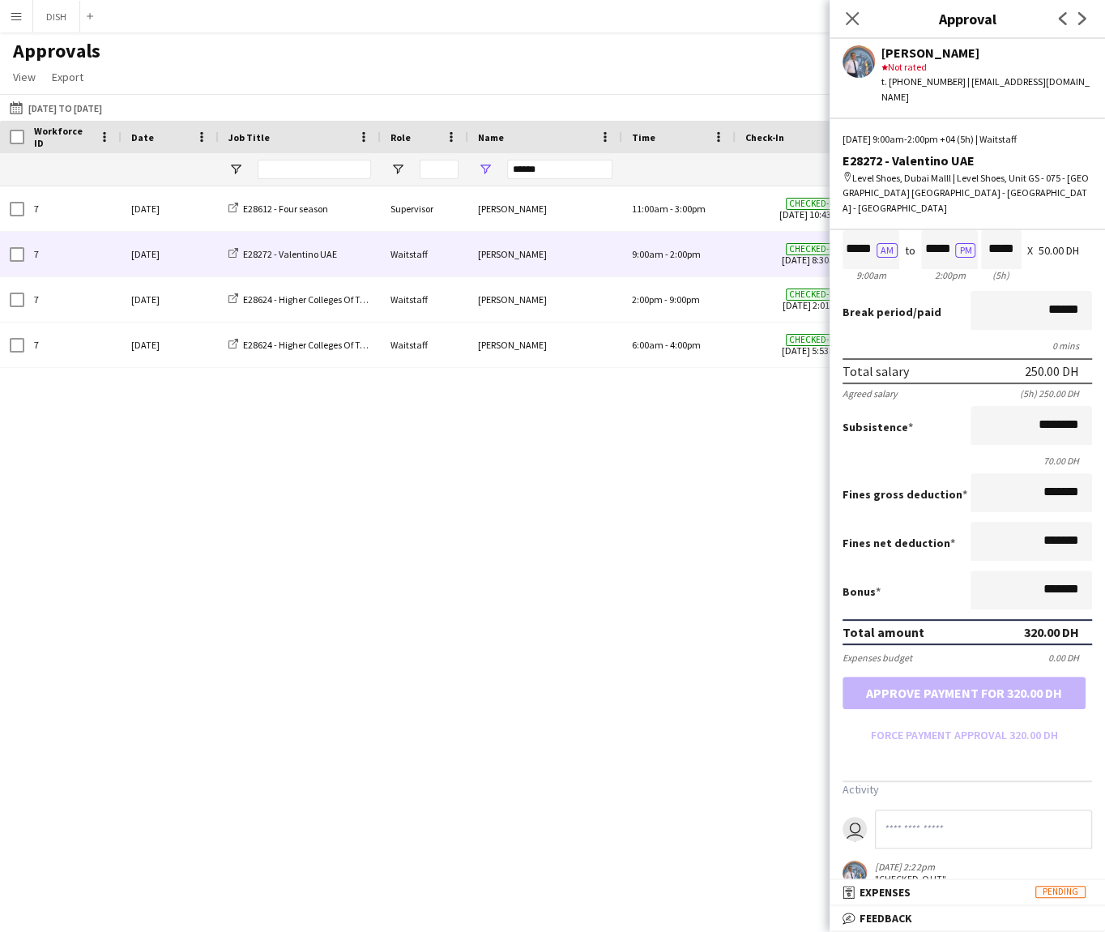
scroll to position [121, 0]
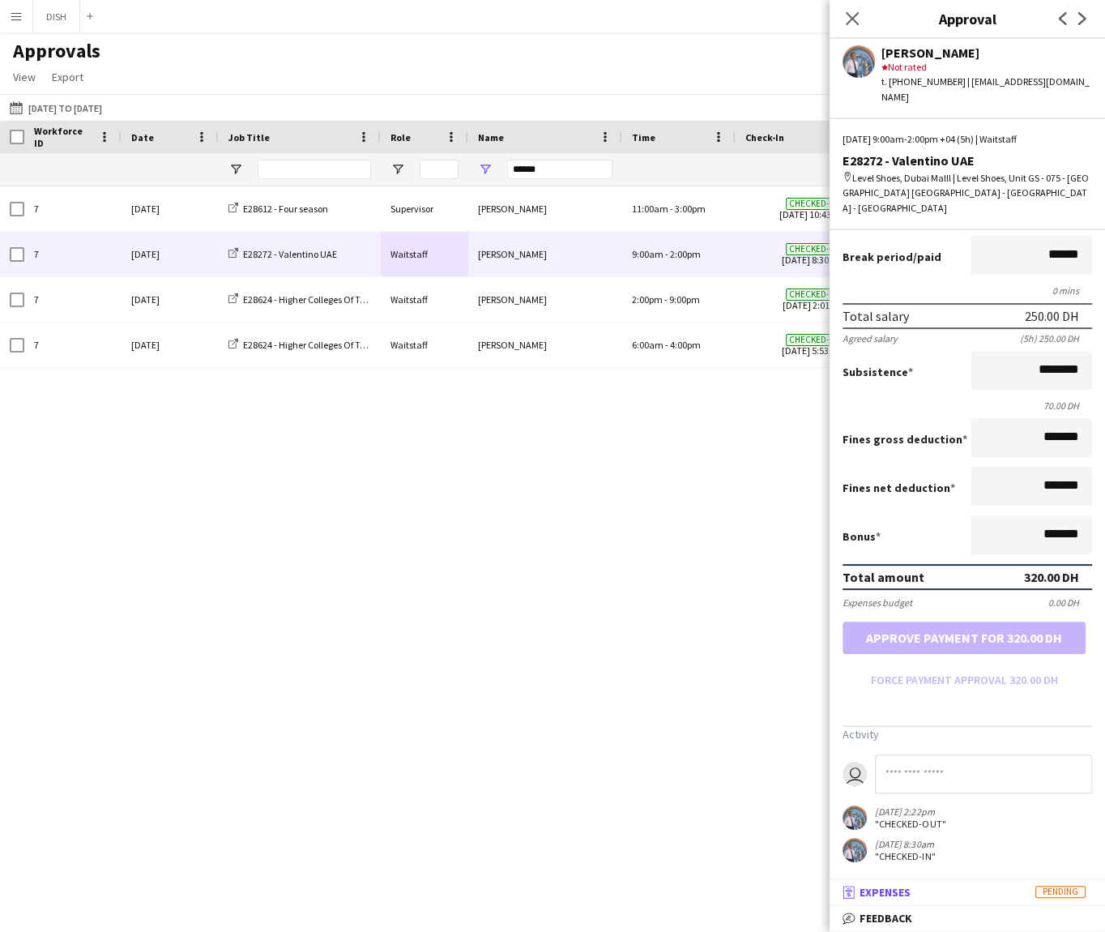
click at [969, 883] on mat-expansion-panel-header "receipt Expenses Pending" at bounding box center [967, 892] width 275 height 24
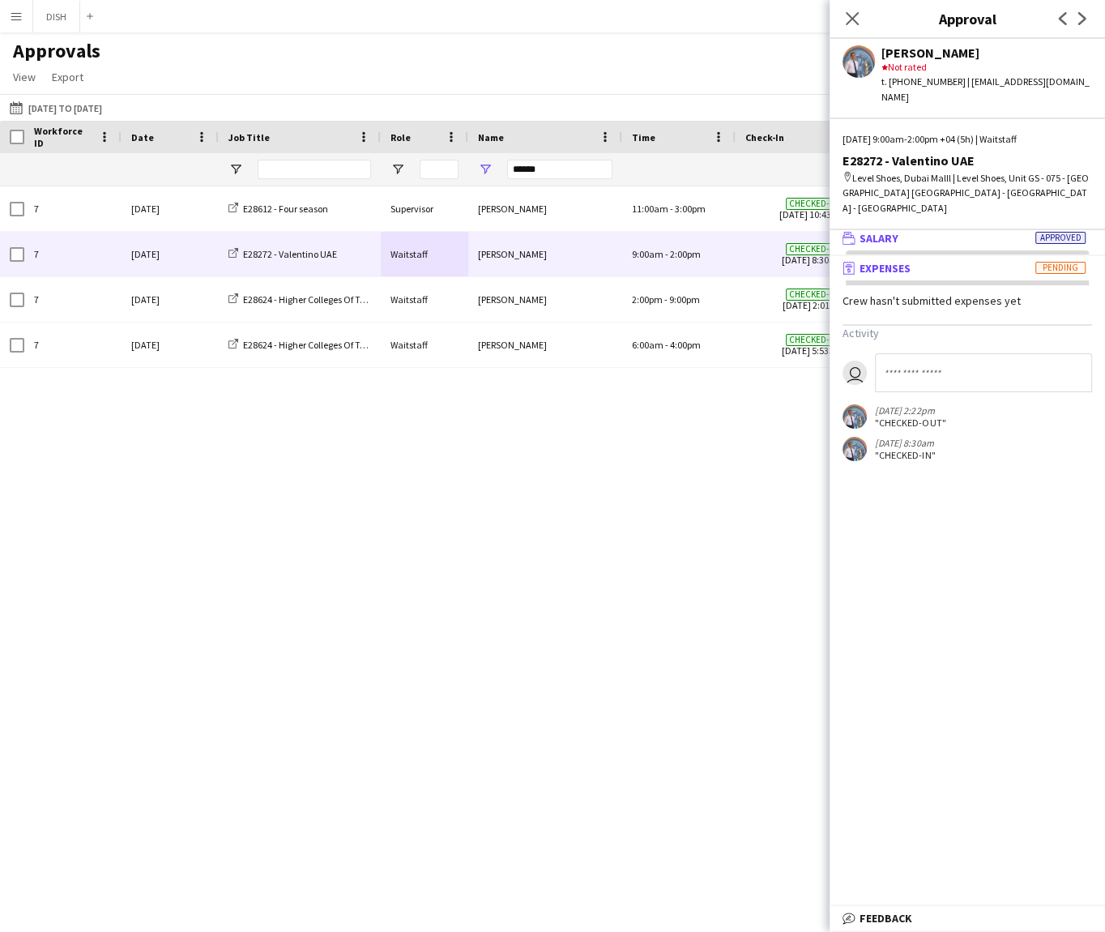
click at [921, 231] on mat-panel-title "wallet Salary Approved" at bounding box center [964, 238] width 269 height 15
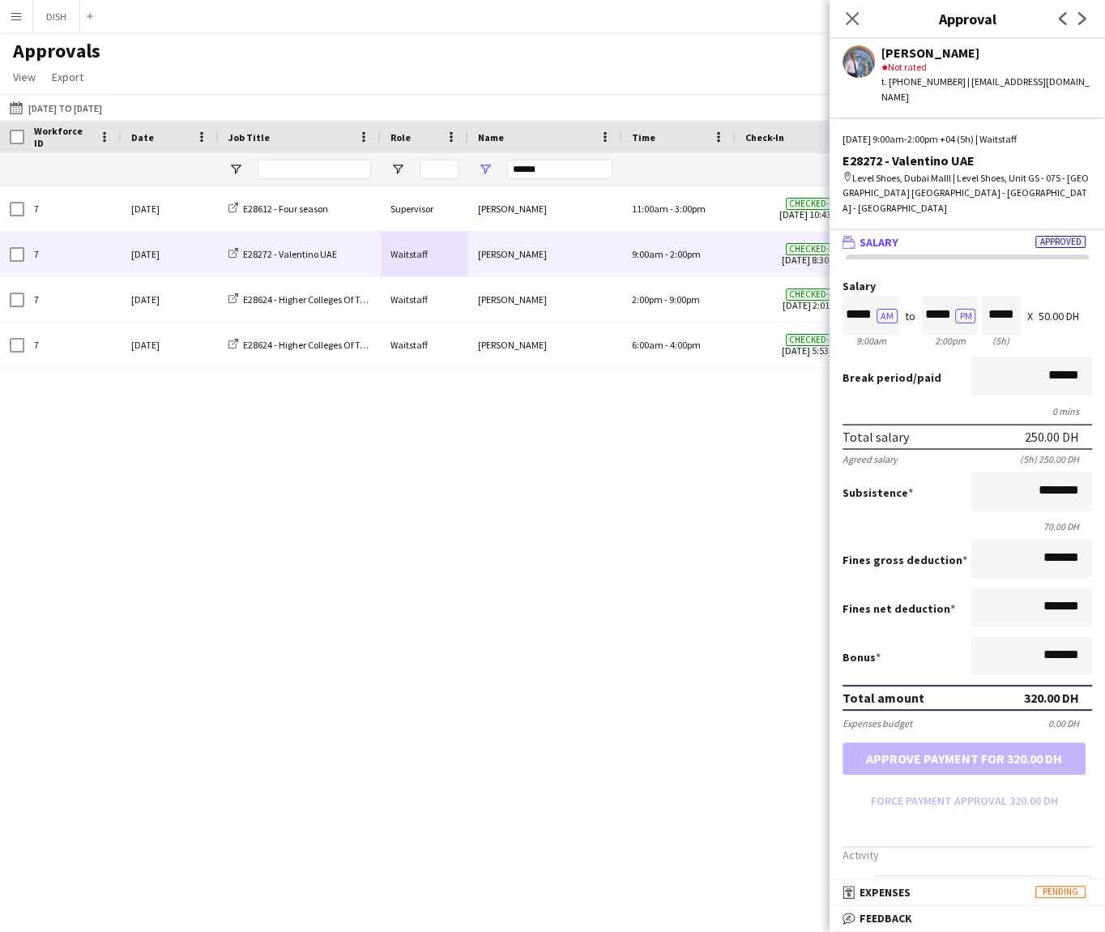
scroll to position [0, 0]
click at [661, 492] on div "7 Mon, 15 Sep 2025 E28612 - Four season Supervisor Marvin Pulvera 11:00am - 3:0…" at bounding box center [552, 537] width 1105 height 702
click at [846, 18] on icon "Close pop-in" at bounding box center [851, 18] width 15 height 15
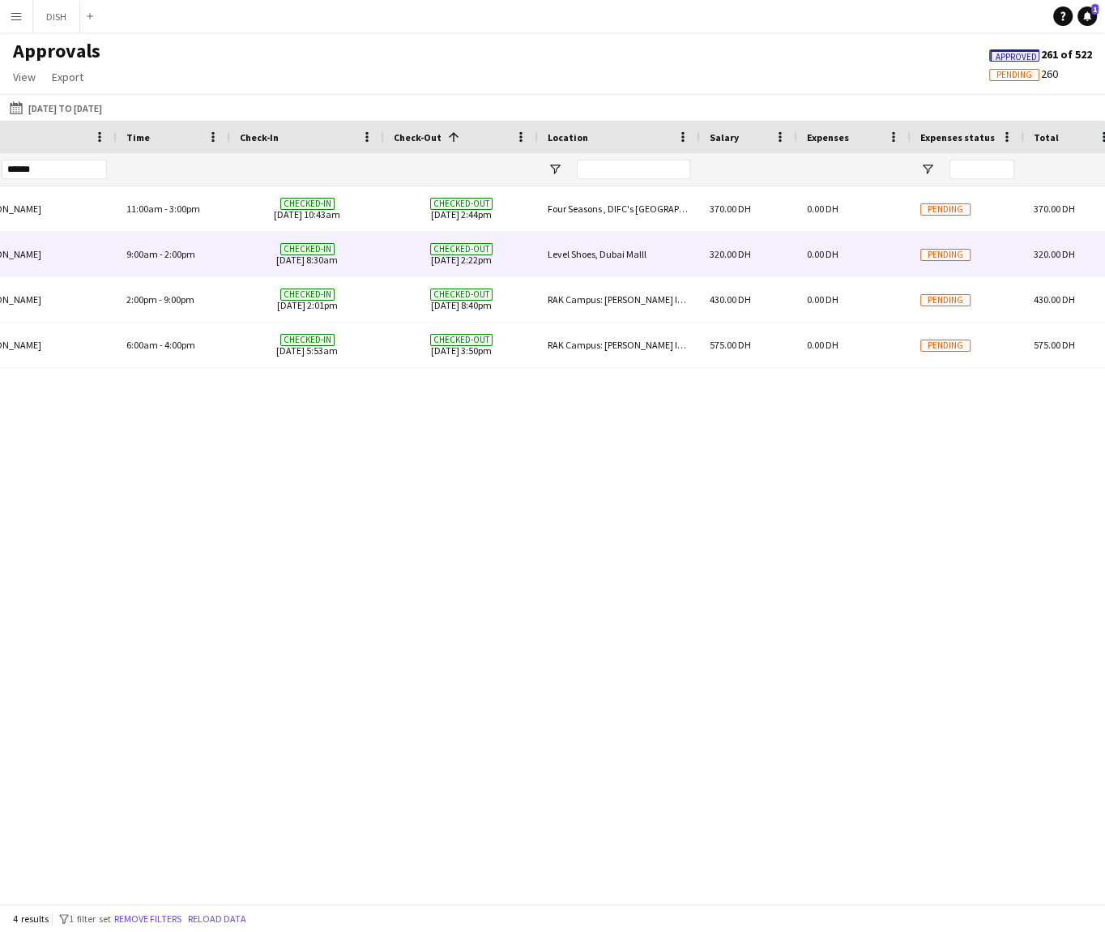
click at [495, 263] on span "Checked-out 16-09-2025 2:22pm" at bounding box center [461, 254] width 135 height 45
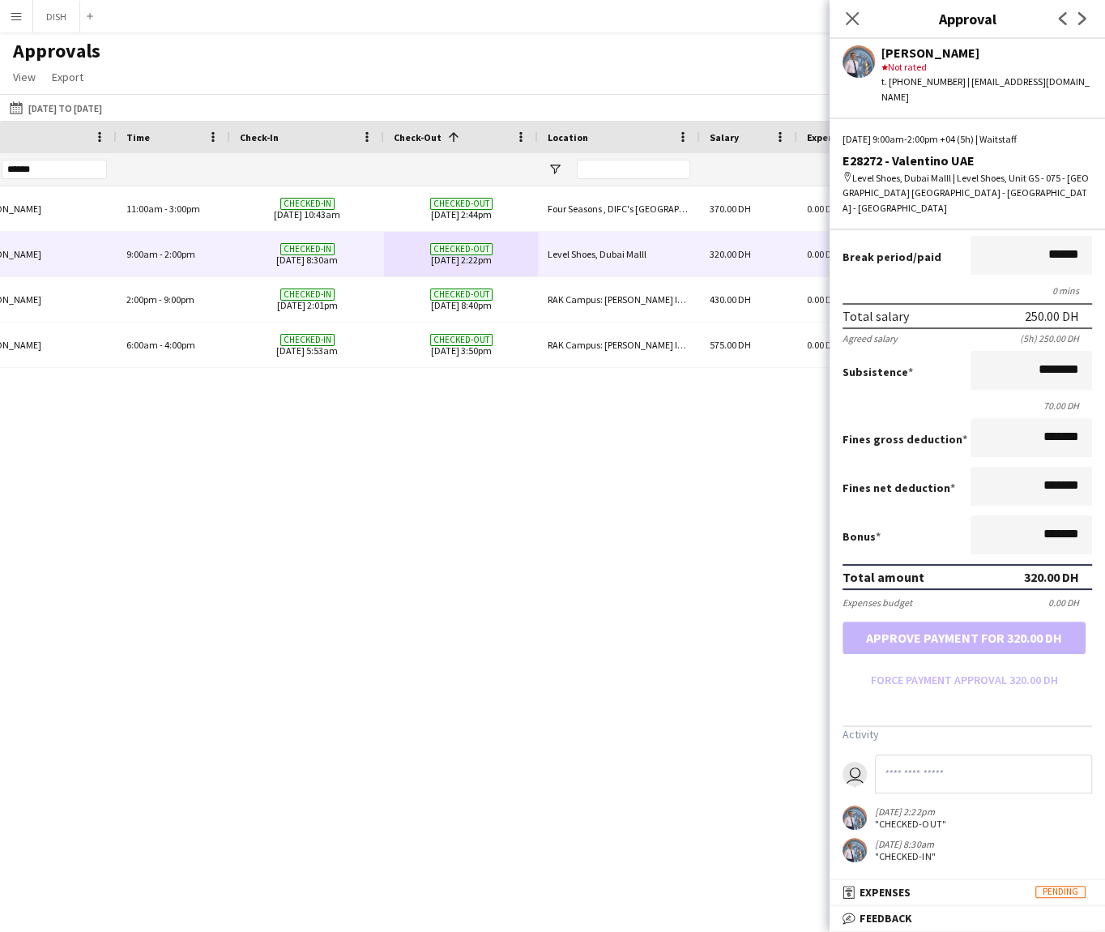
drag, startPoint x: 510, startPoint y: 905, endPoint x: 465, endPoint y: 893, distance: 47.0
click at [465, 894] on main "Approvals View Customise view Customise filters Reset Filters Reset View Reset …" at bounding box center [552, 471] width 1105 height 878
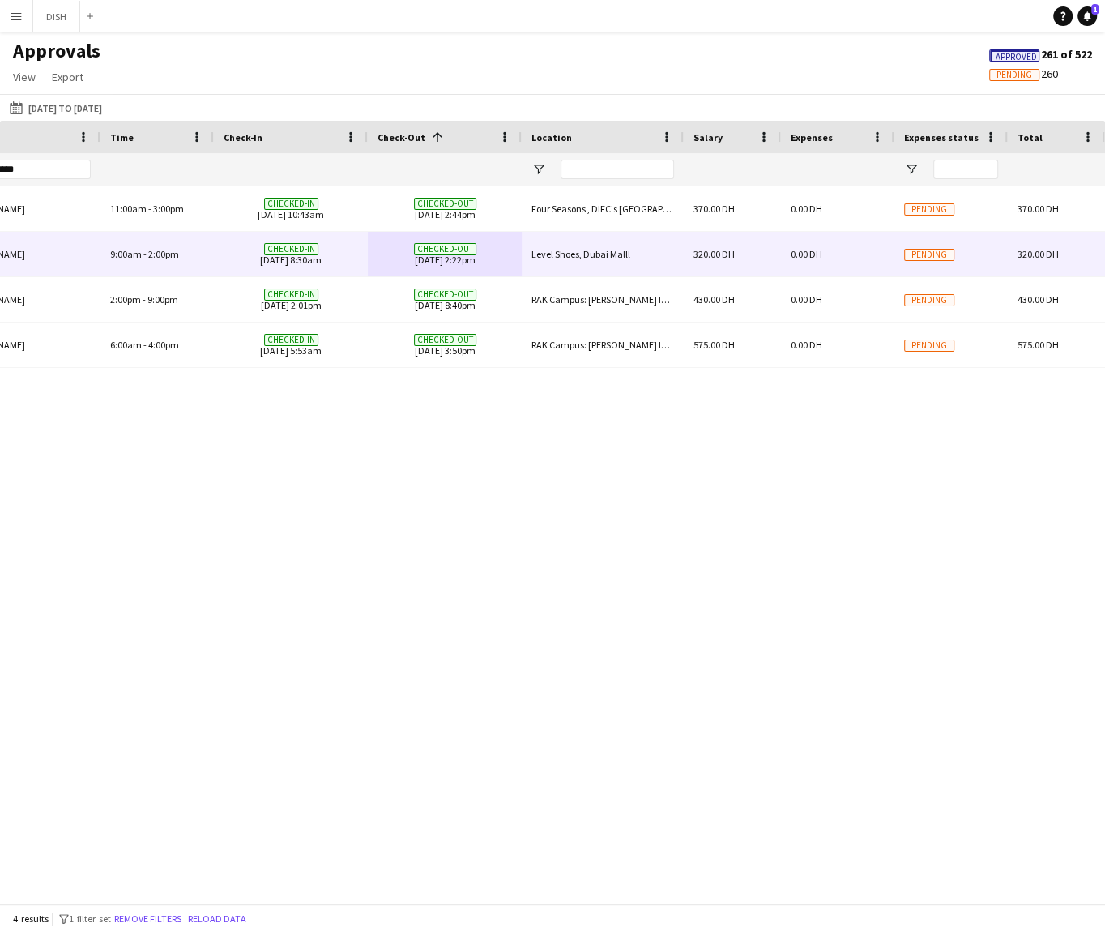
click at [934, 252] on span "Pending" at bounding box center [929, 255] width 50 height 12
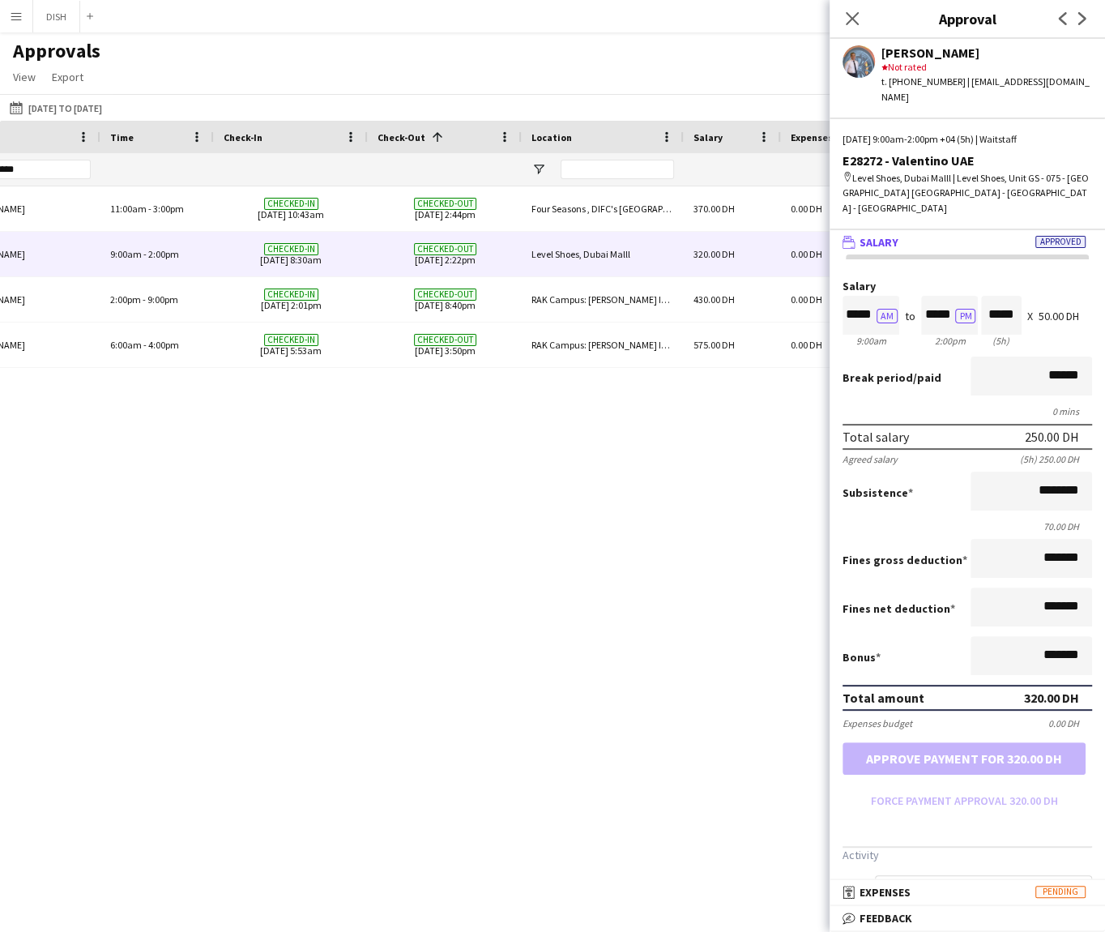
click at [929, 235] on mat-panel-title "wallet Salary Approved" at bounding box center [964, 242] width 269 height 15
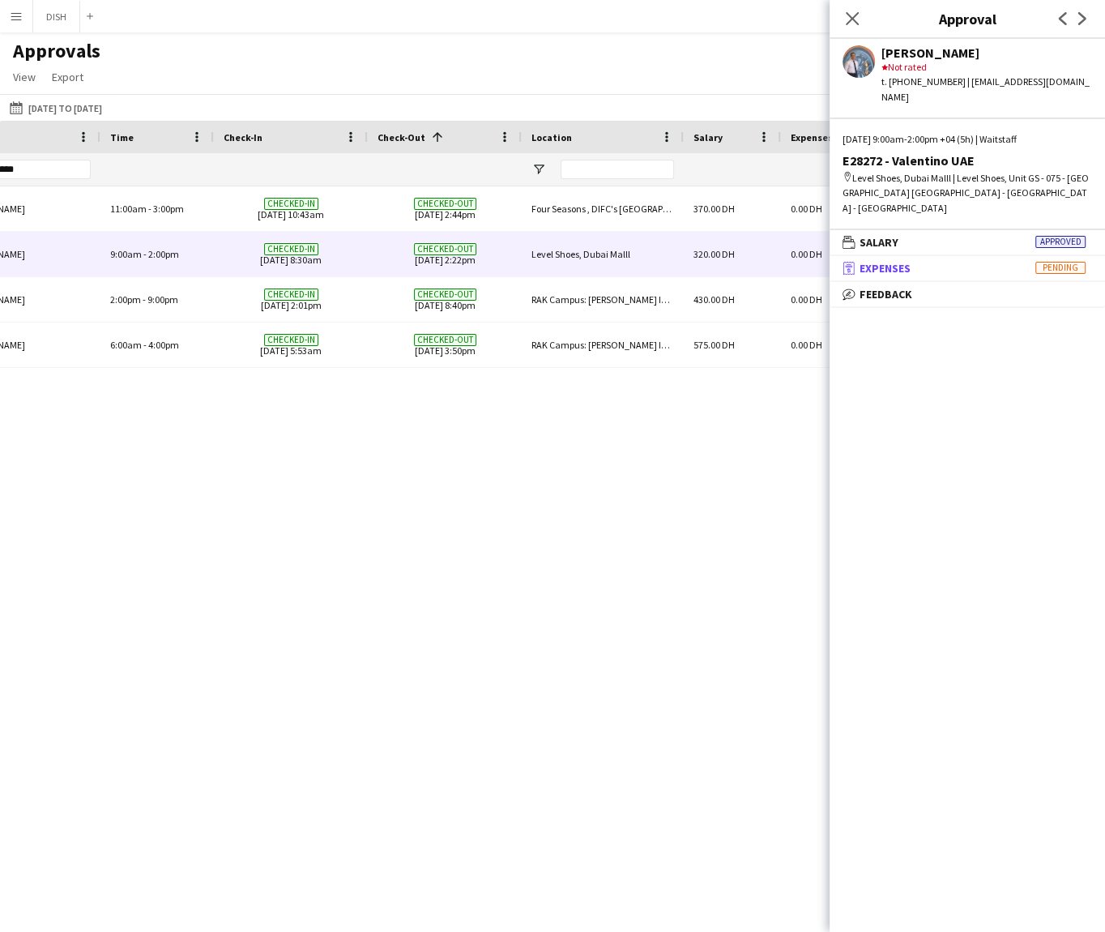
click at [914, 261] on mat-panel-title "receipt Expenses Pending" at bounding box center [964, 268] width 269 height 15
drag, startPoint x: 298, startPoint y: 459, endPoint x: 285, endPoint y: 324, distance: 135.9
click at [298, 457] on div "E28612 - Four season Supervisor Marvin Pulvera 11:00am - 3:00pm Checked-in 15-0…" at bounding box center [552, 537] width 1105 height 702
click at [10, 11] on app-icon "Menu" at bounding box center [16, 16] width 13 height 13
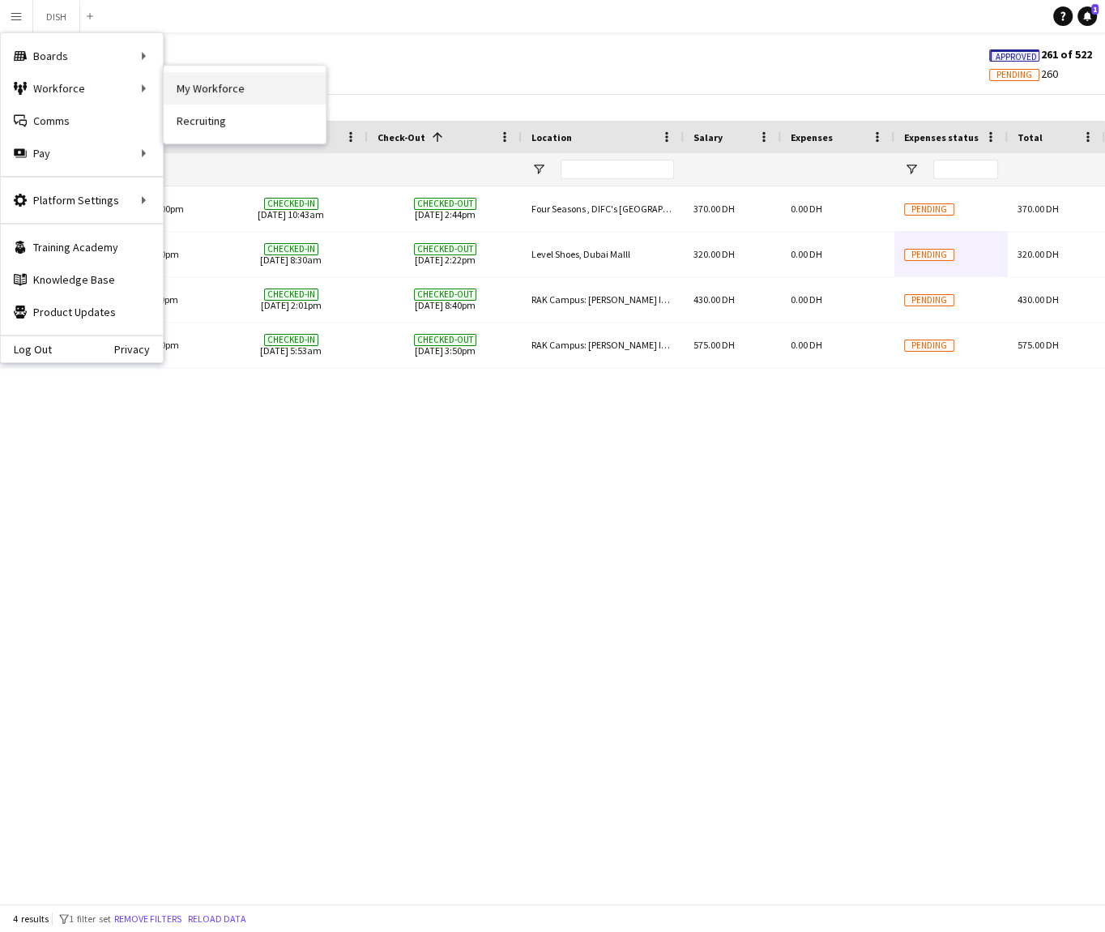
click at [218, 91] on link "My Workforce" at bounding box center [245, 88] width 162 height 32
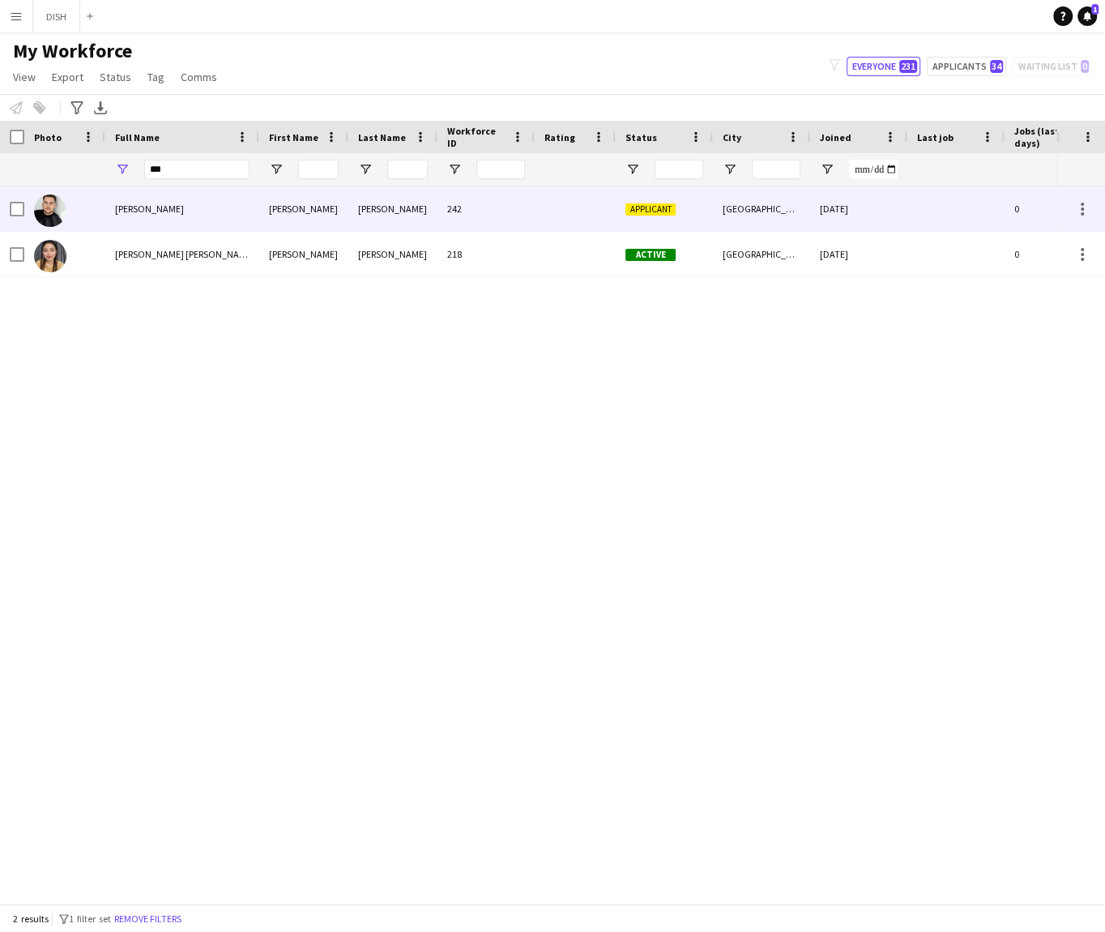
click at [203, 200] on div "[PERSON_NAME]" at bounding box center [182, 208] width 154 height 45
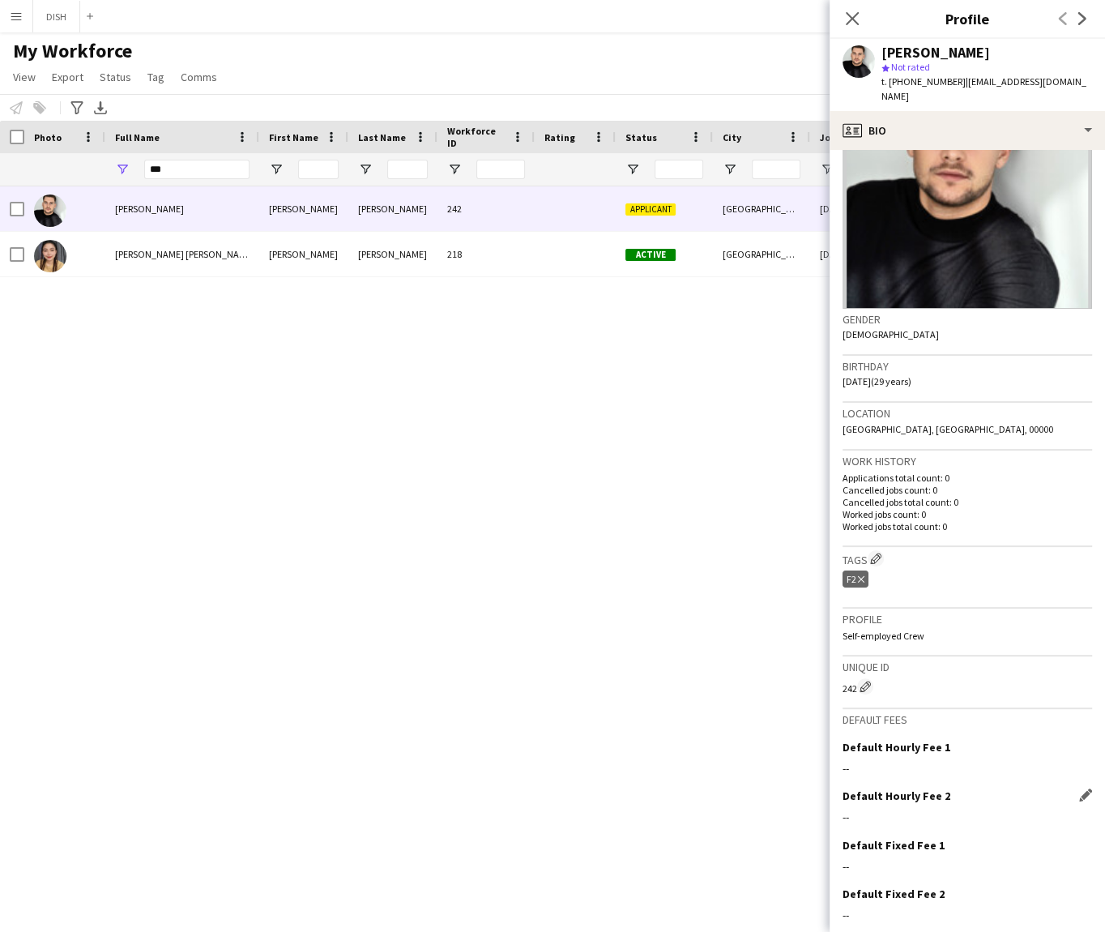
scroll to position [143, 0]
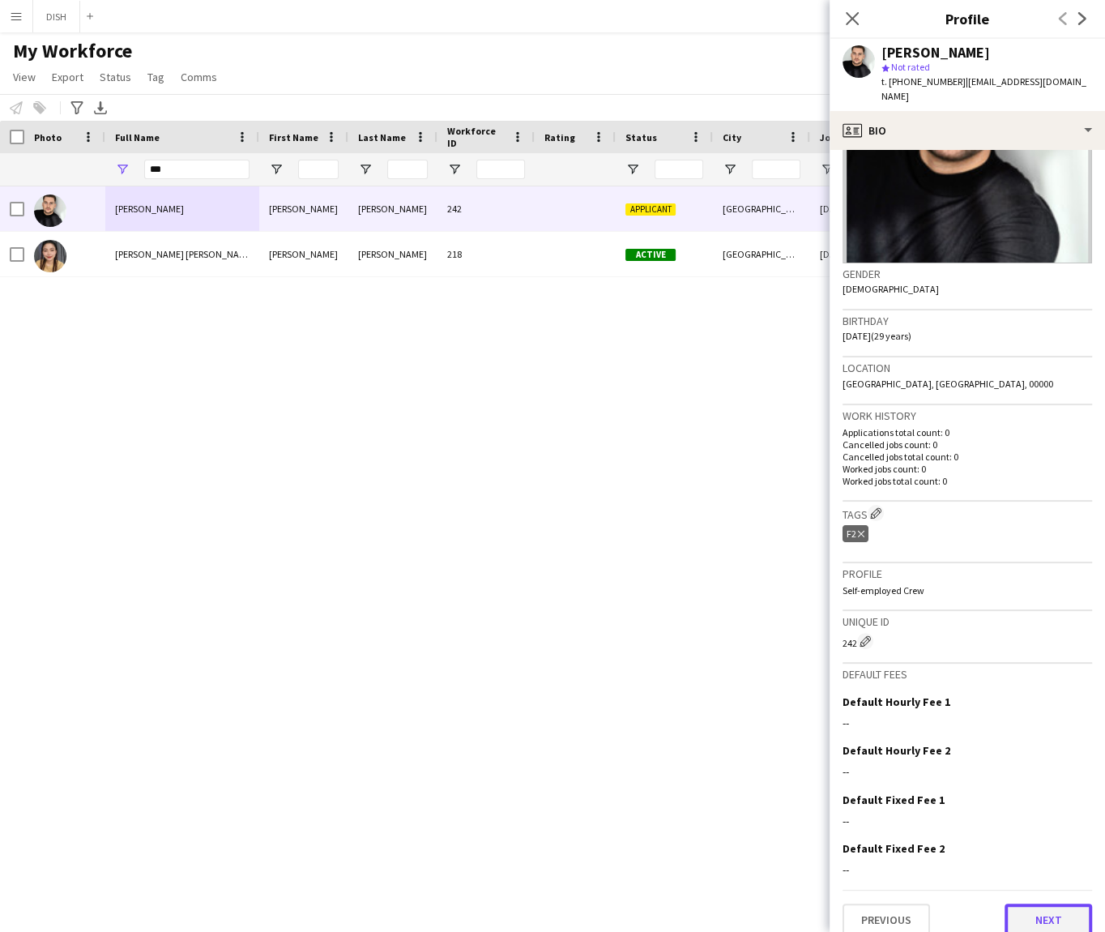
click at [1033, 903] on button "Next" at bounding box center [1049, 919] width 88 height 32
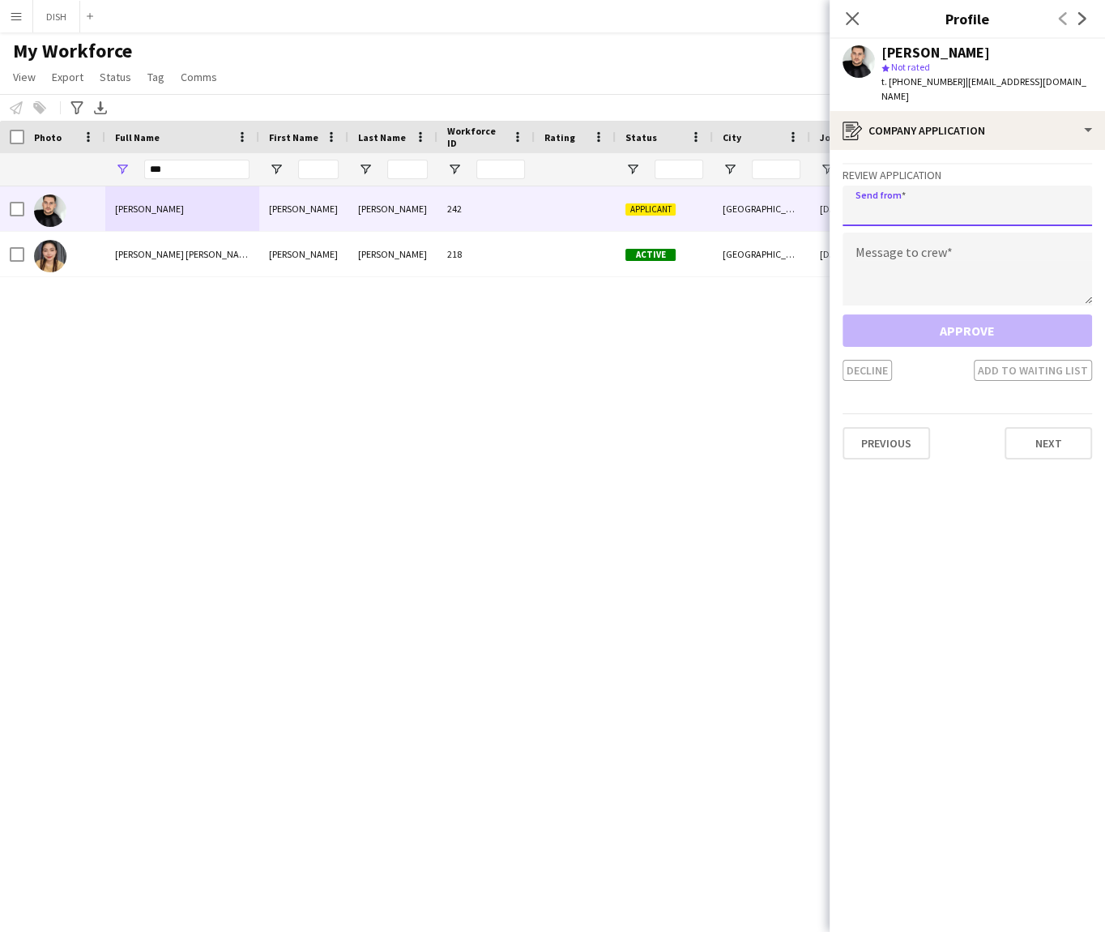
click at [923, 201] on input "email" at bounding box center [968, 206] width 250 height 41
type input "**********"
click at [912, 263] on textarea at bounding box center [968, 269] width 250 height 73
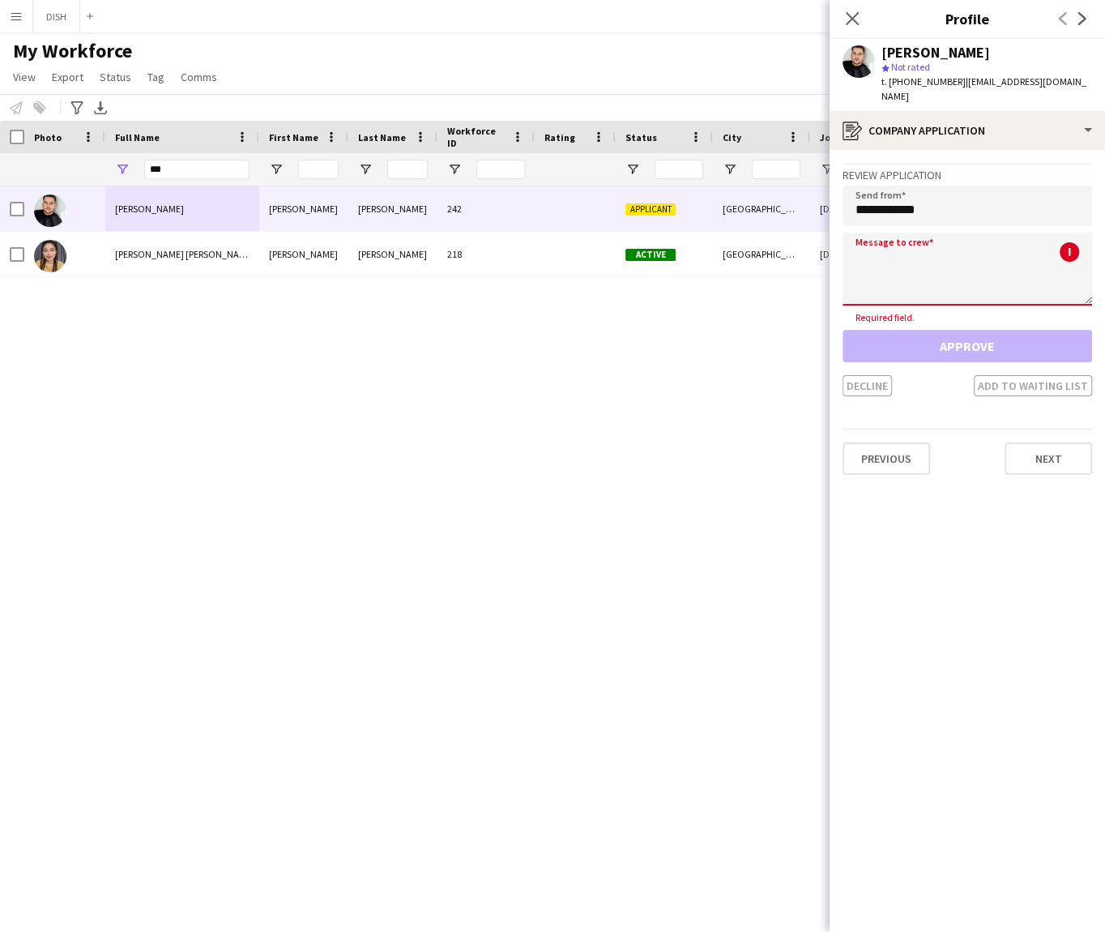
paste textarea "**********"
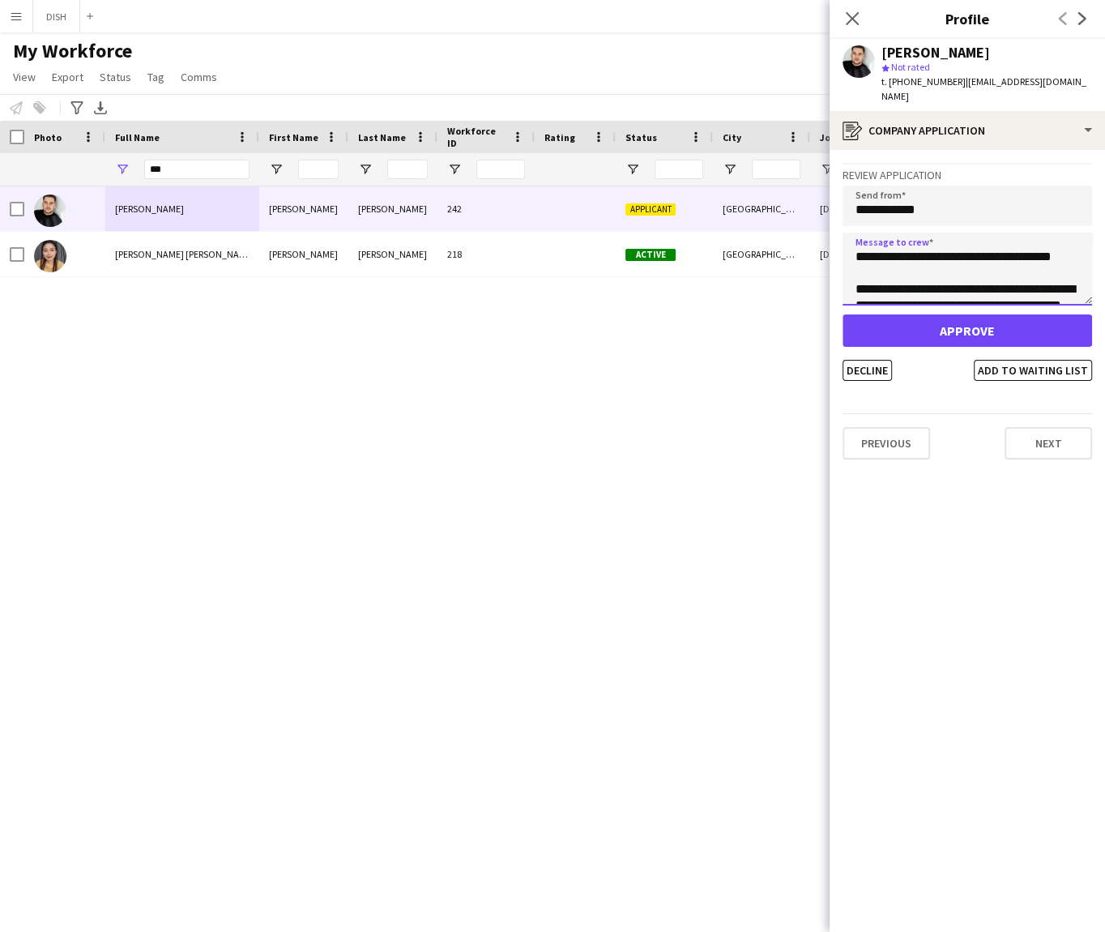
scroll to position [75, 0]
type textarea "**********"
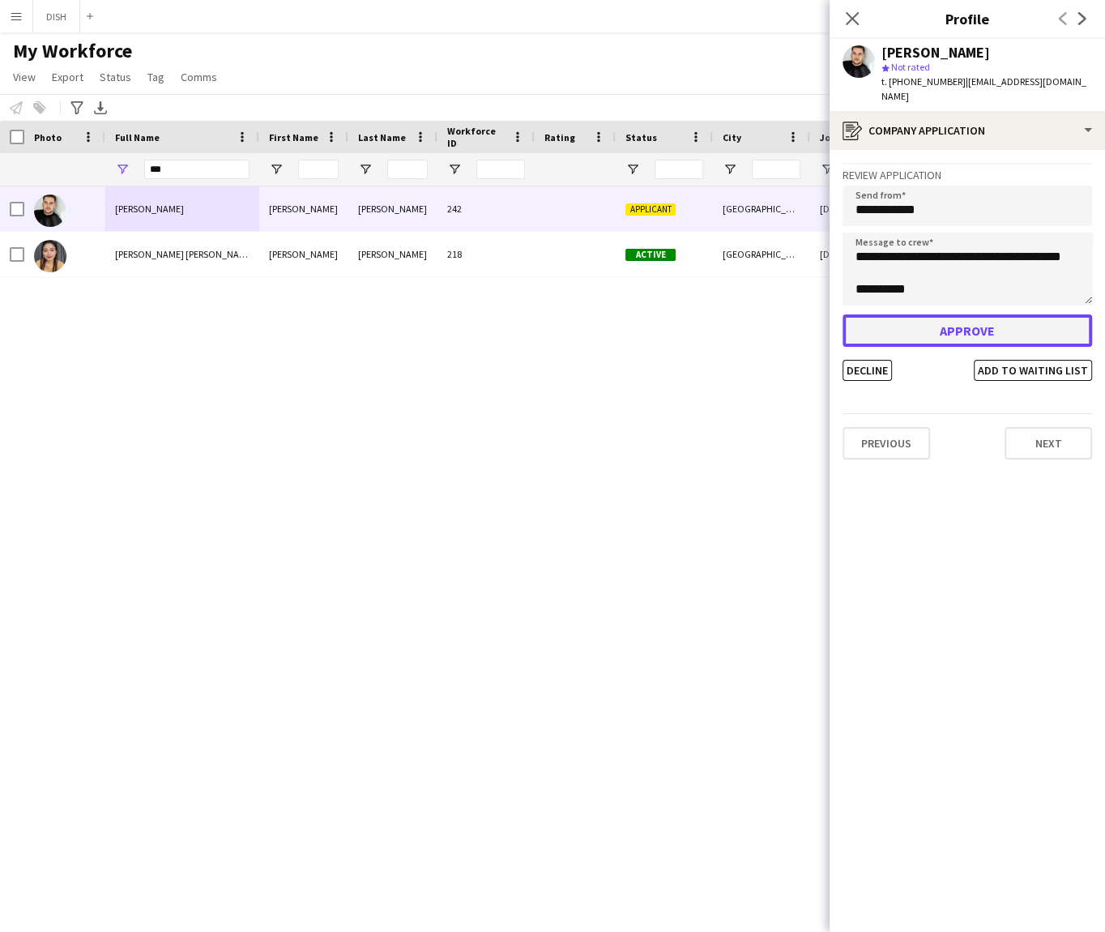
click at [970, 323] on button "Approve" at bounding box center [968, 330] width 250 height 32
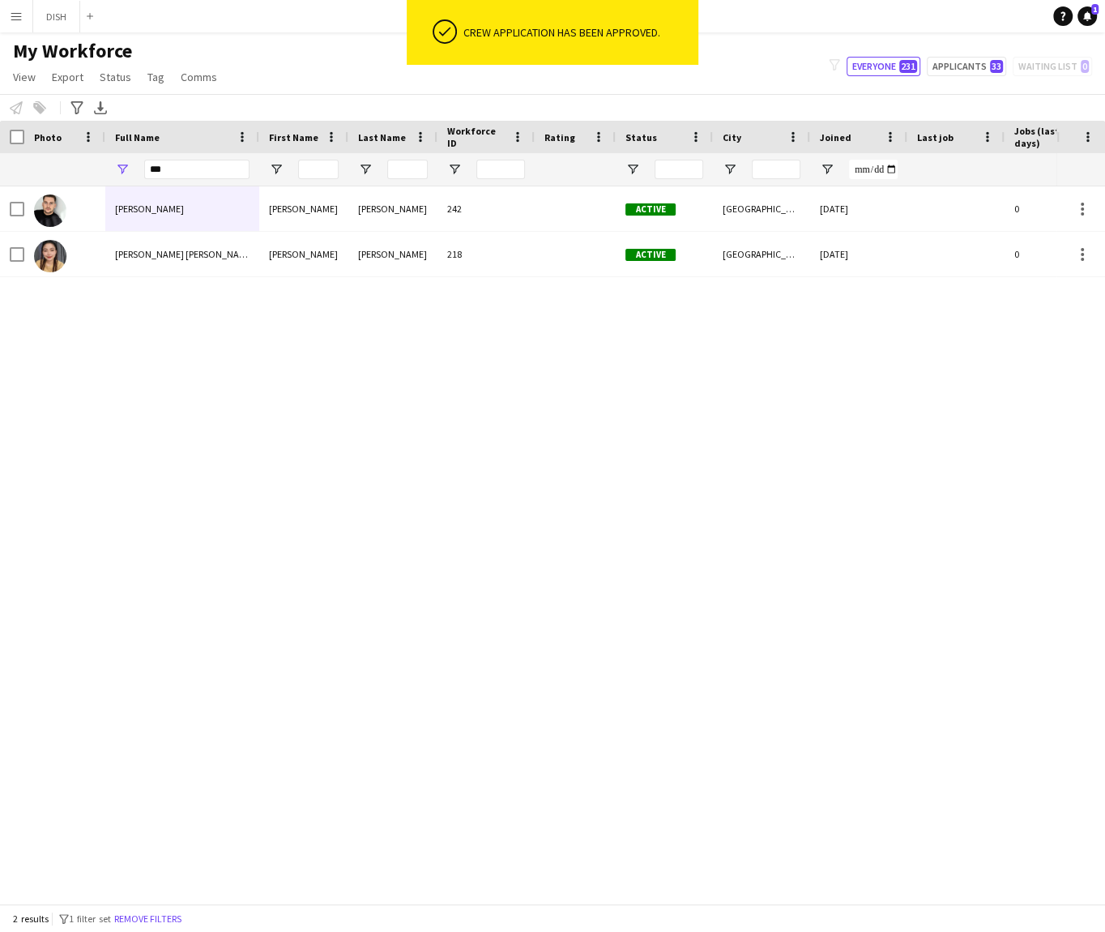
click at [433, 320] on div "Colin Dixon Colin Dixon 242 Active Dubai 30-09-2025 0 colindixon911@gmail.com R…" at bounding box center [528, 537] width 1057 height 702
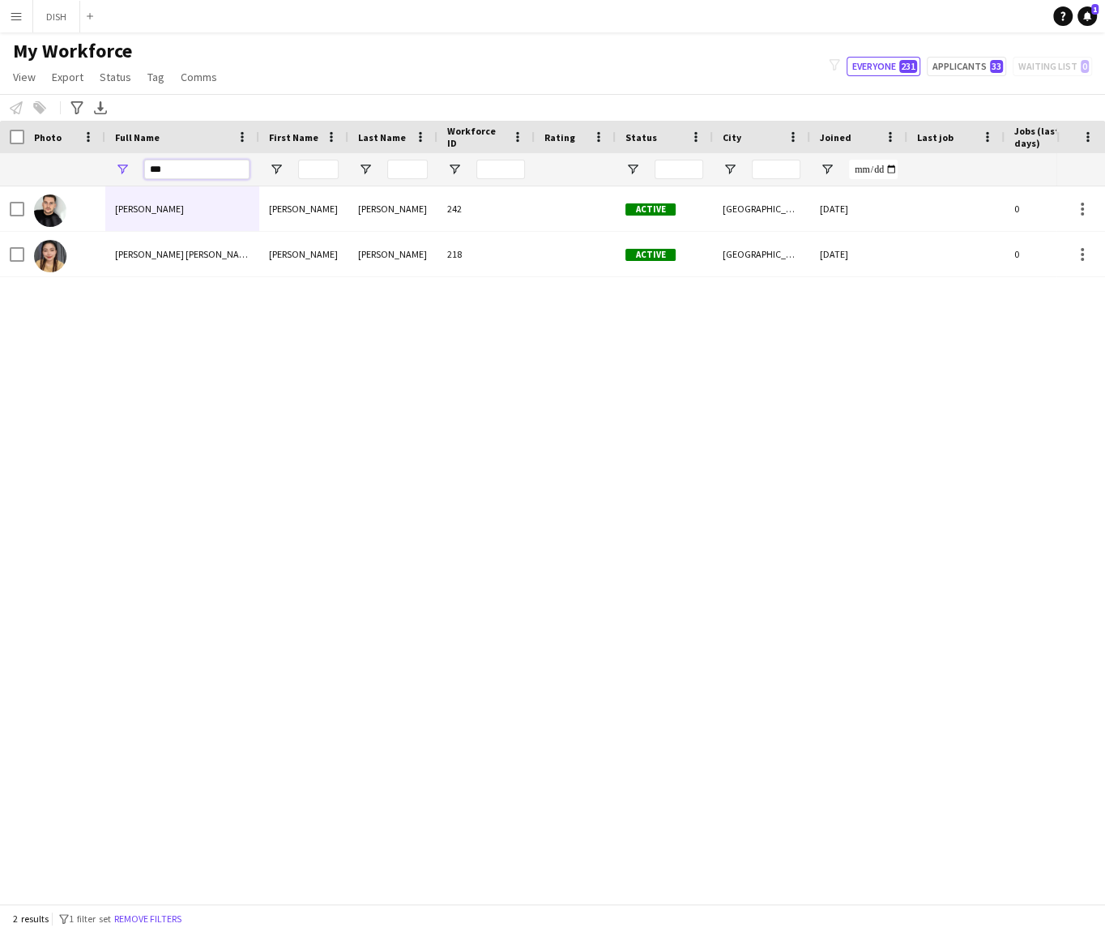
click at [175, 167] on input "***" at bounding box center [196, 169] width 105 height 19
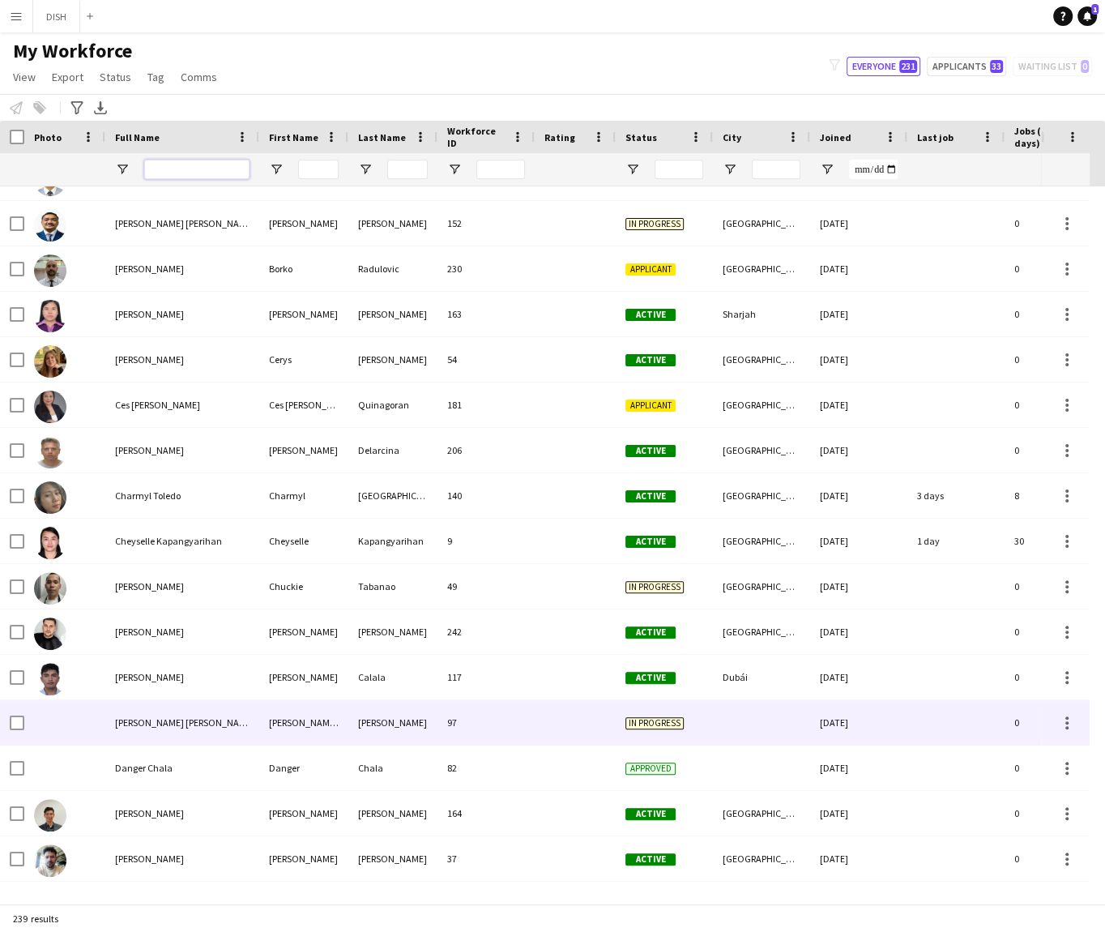
scroll to position [2092, 0]
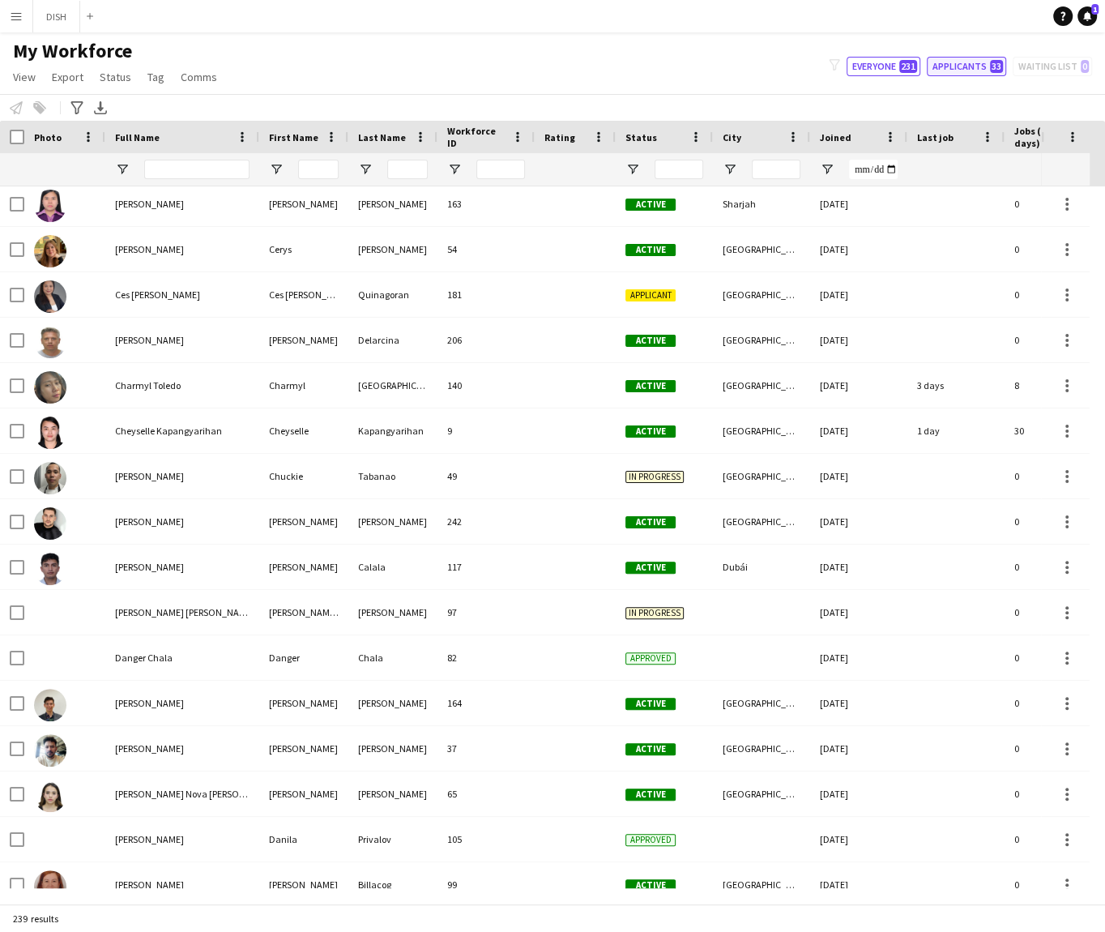
click at [967, 59] on button "Applicants 33" at bounding box center [966, 66] width 79 height 19
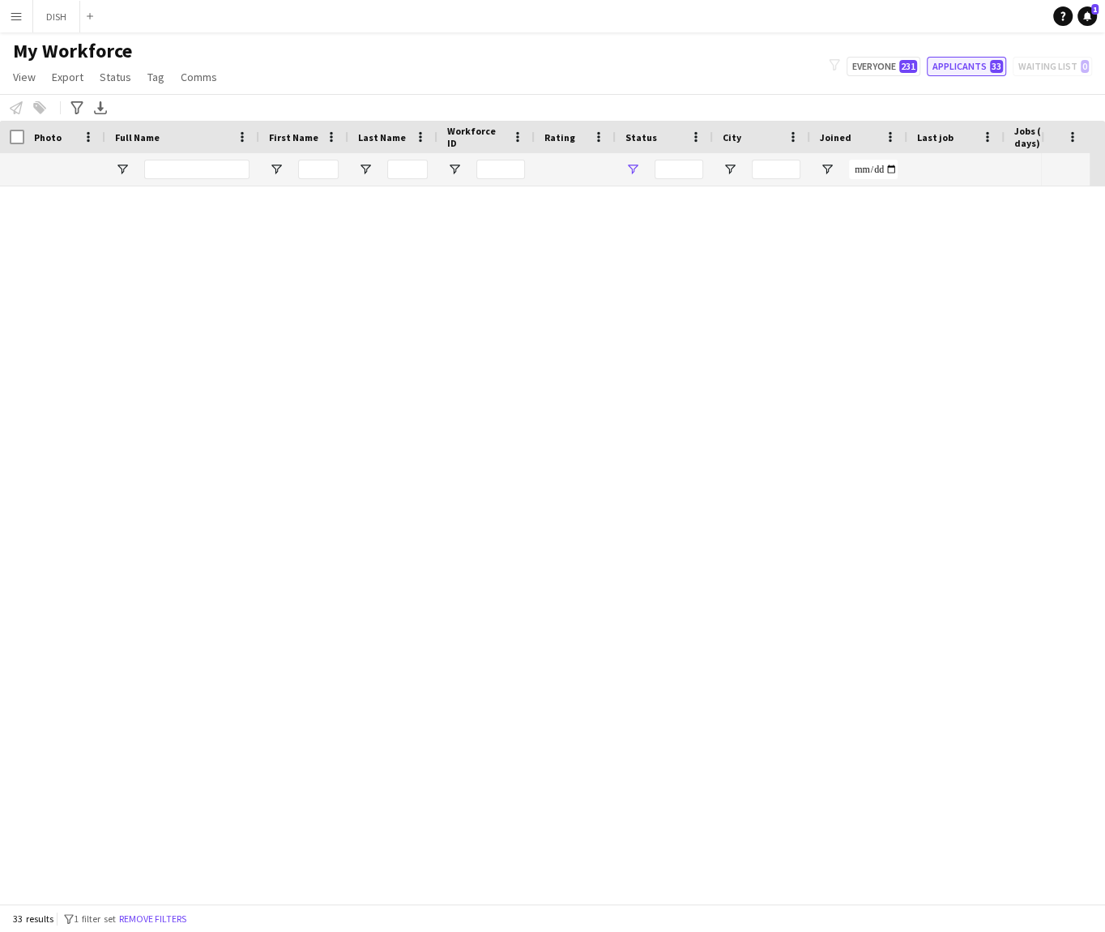
type input "**********"
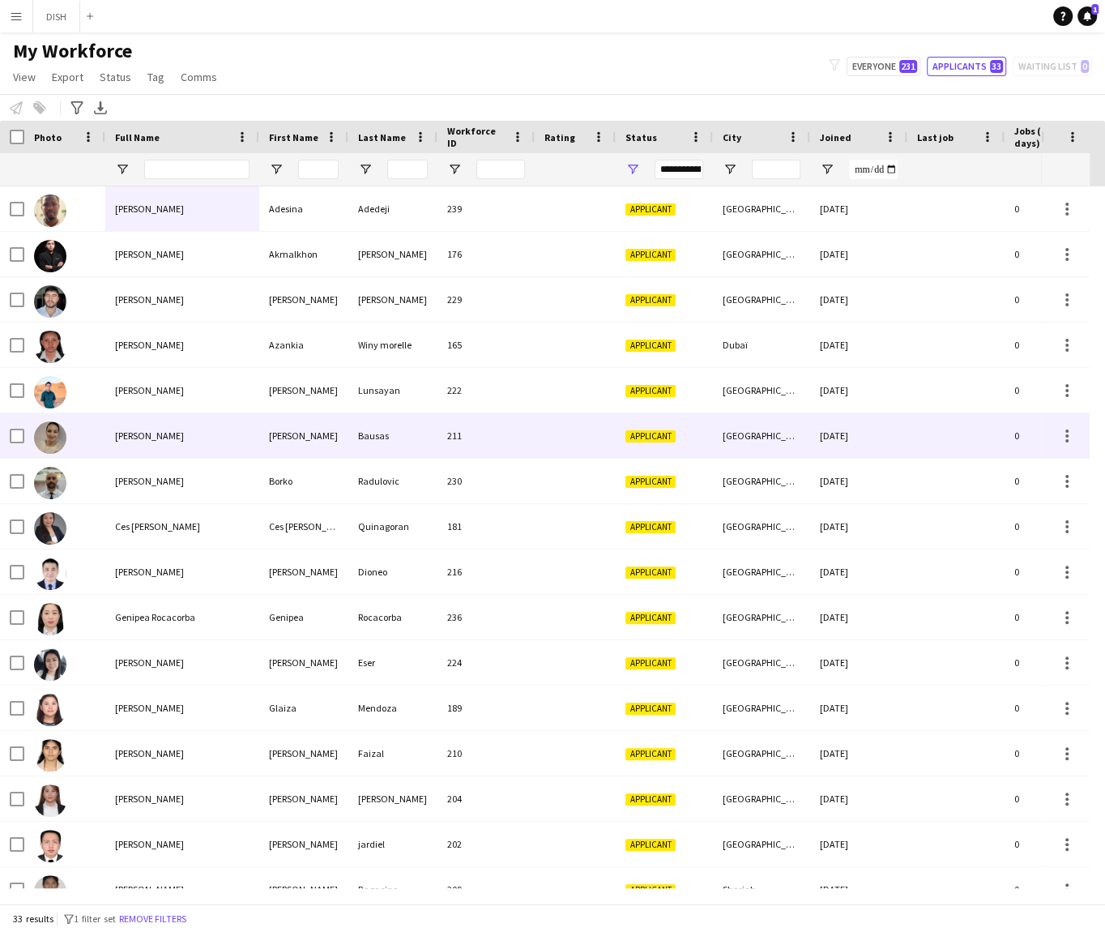
scroll to position [194, 0]
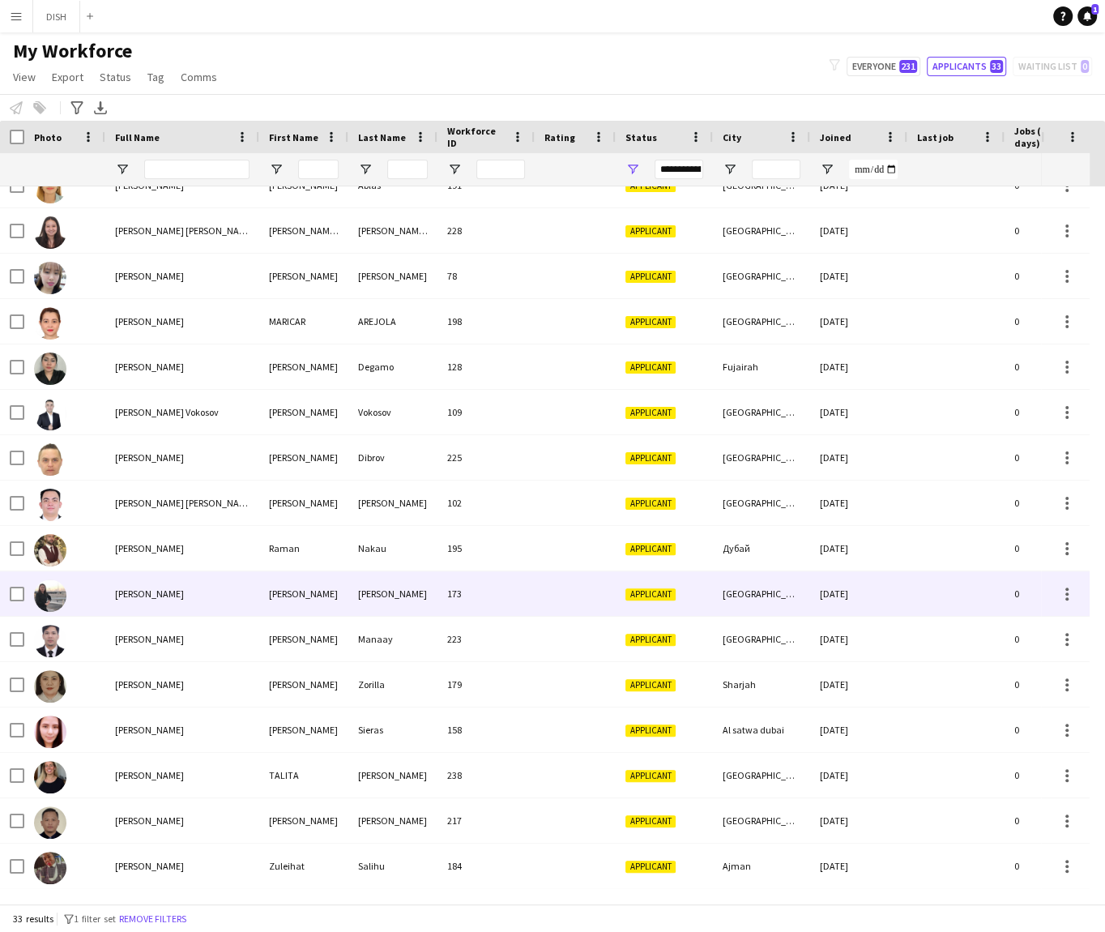
click at [213, 600] on div "Rhea Hersey" at bounding box center [182, 593] width 154 height 45
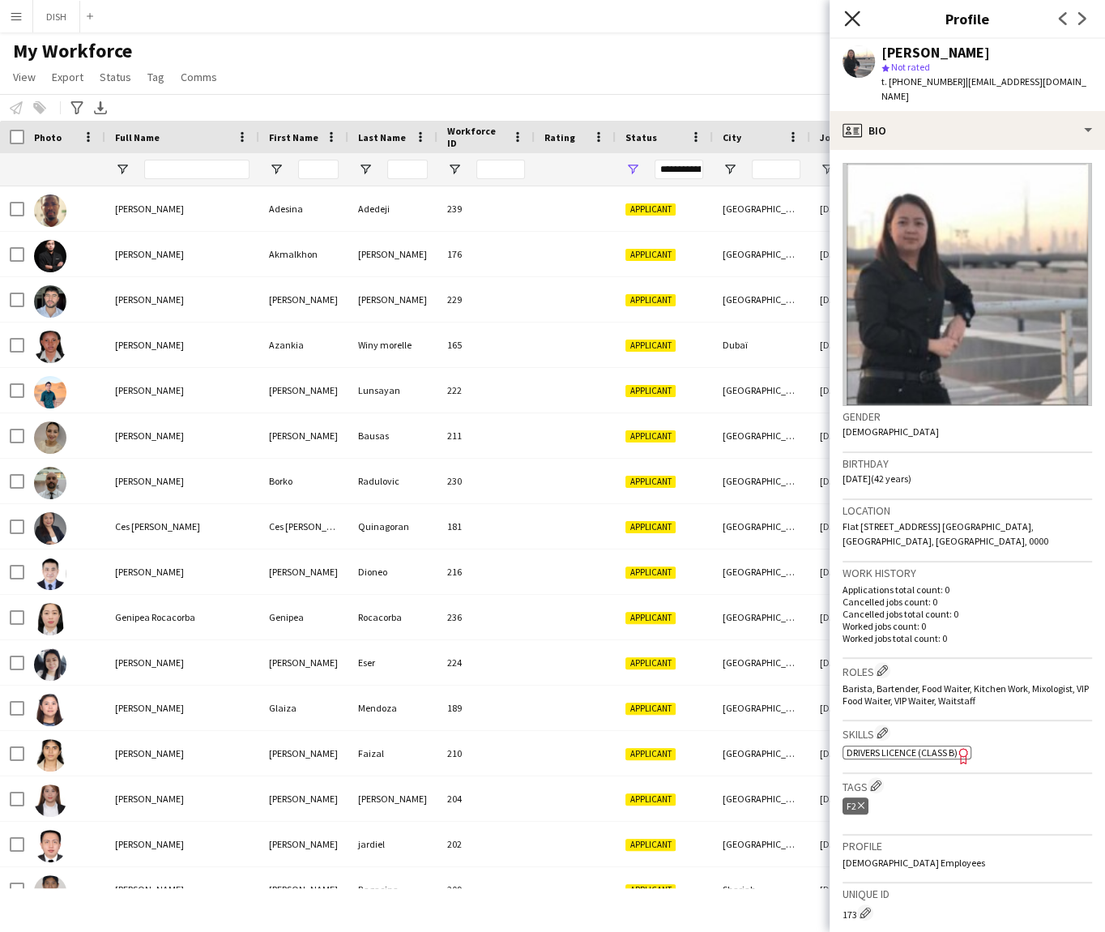
click at [846, 19] on icon "Close pop-in" at bounding box center [851, 18] width 15 height 15
